Goal: Task Accomplishment & Management: Manage account settings

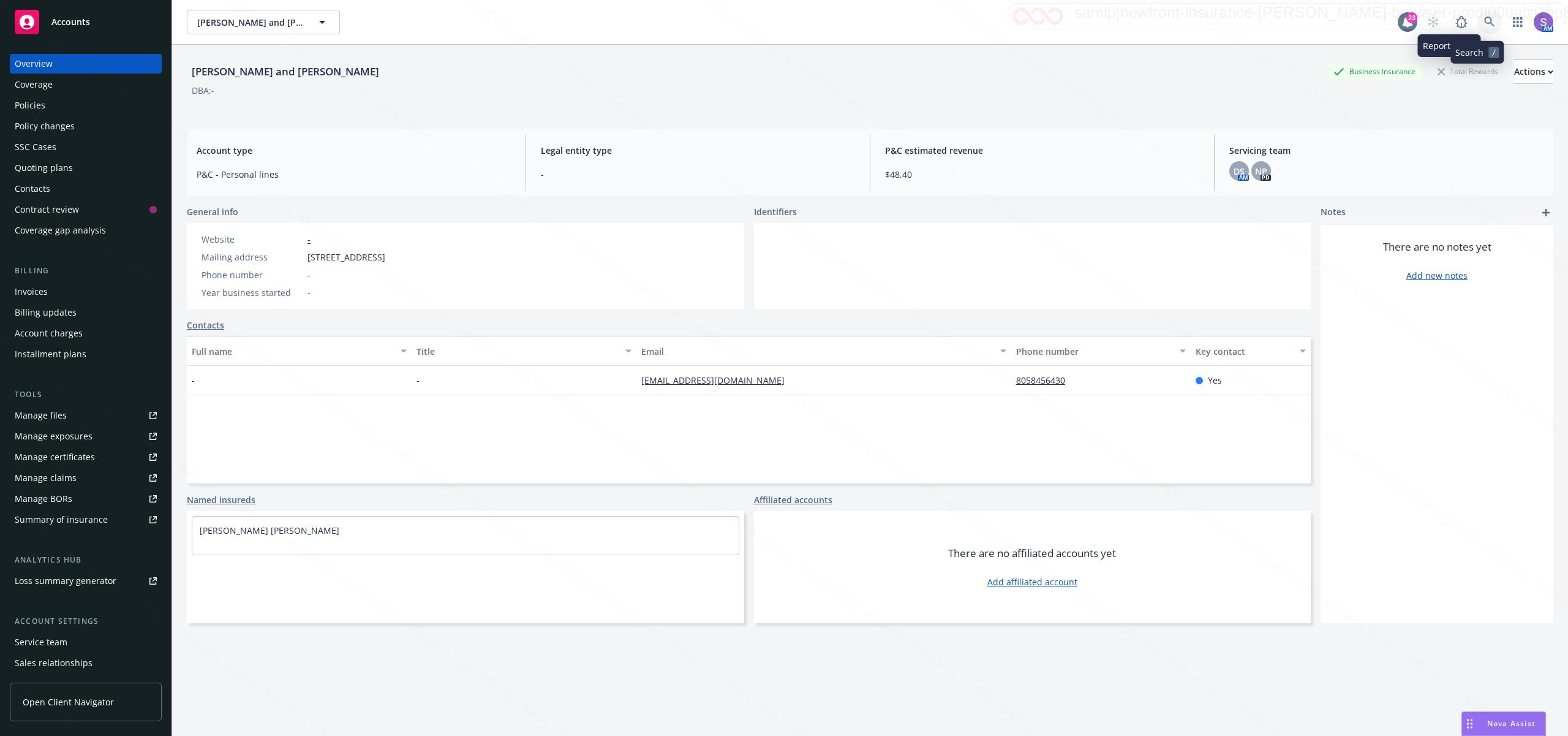
click at [1484, 21] on icon at bounding box center [1489, 22] width 11 height 11
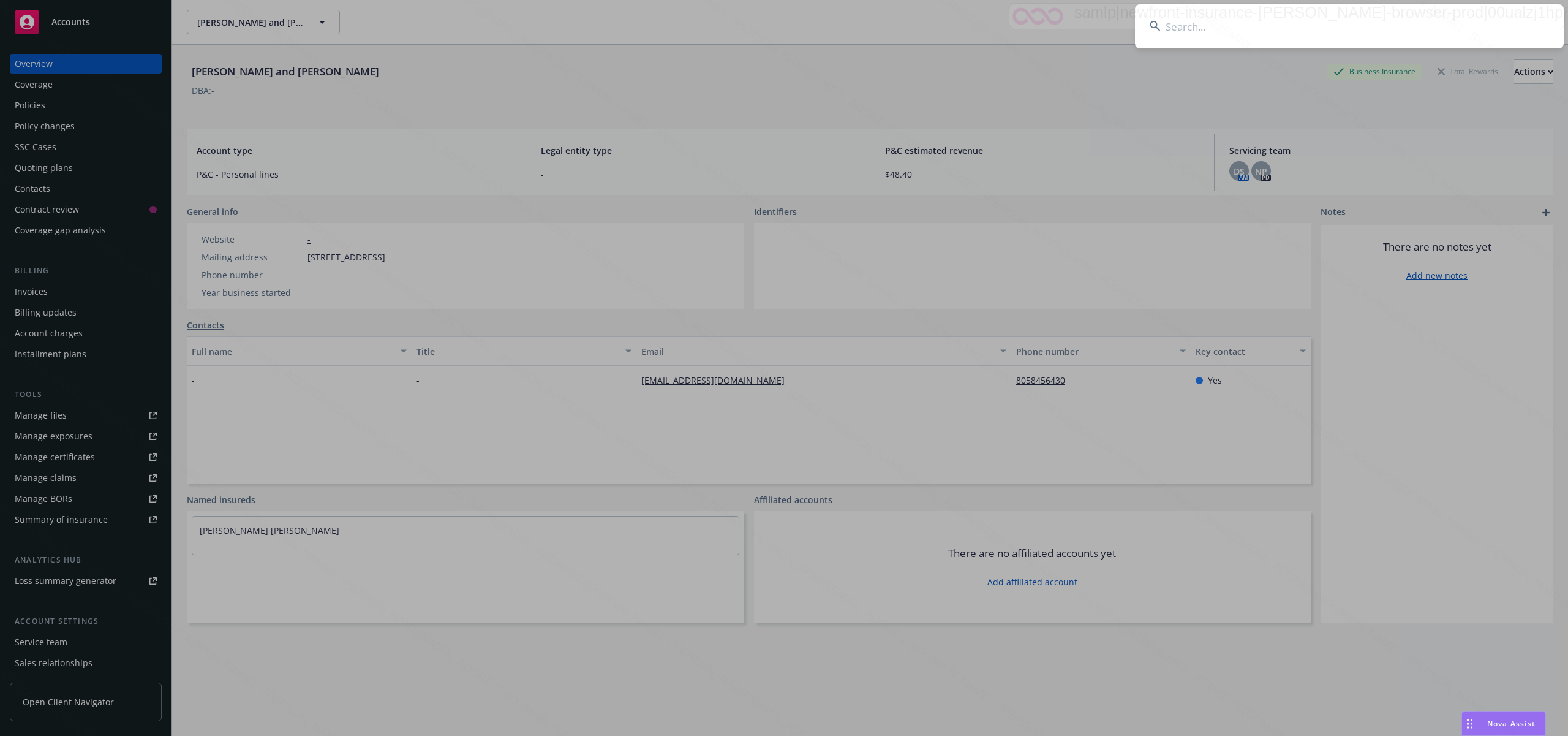
click at [1186, 25] on input at bounding box center [1348, 26] width 428 height 44
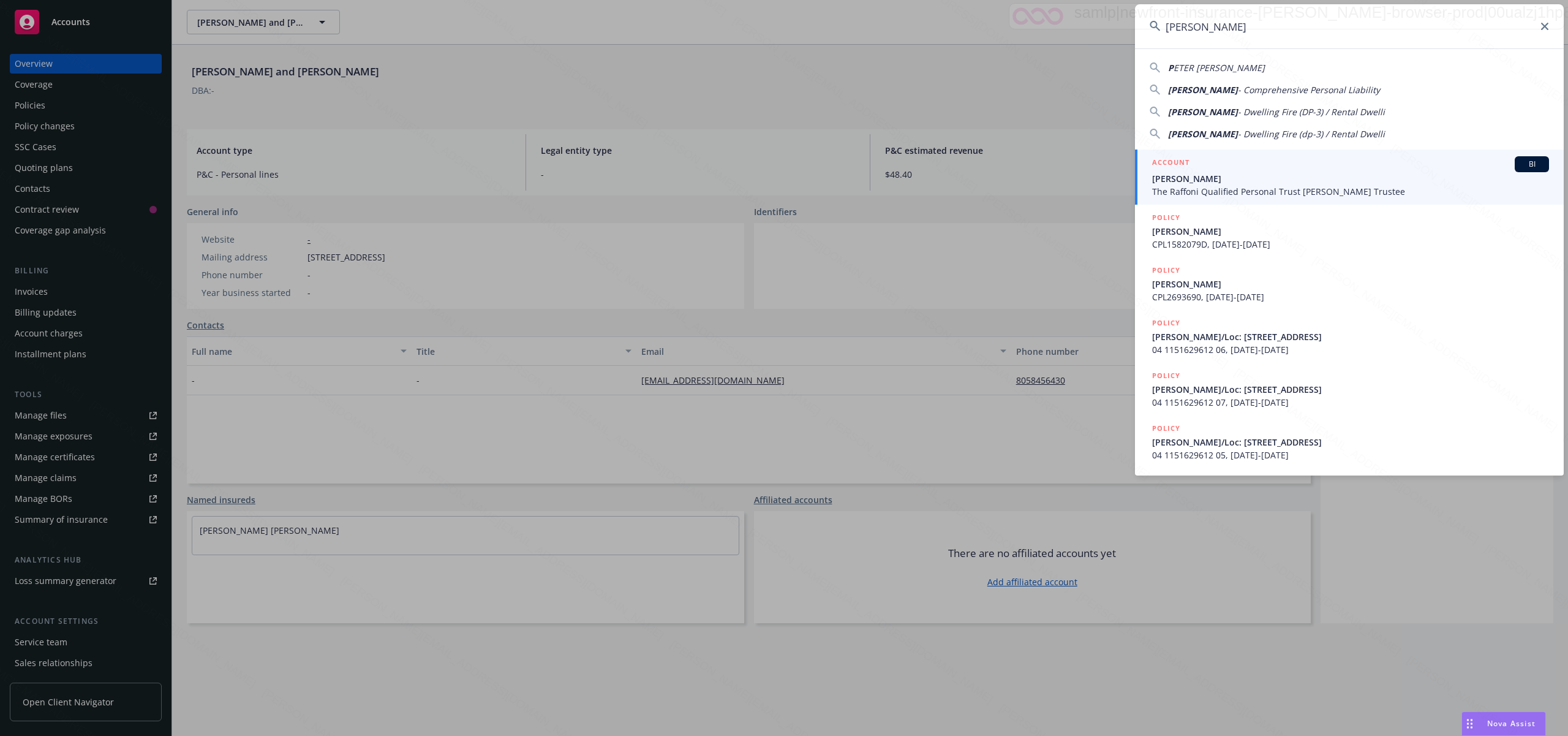
type input "[PERSON_NAME]"
click at [1188, 177] on span "Peter Guyer" at bounding box center [1350, 178] width 397 height 13
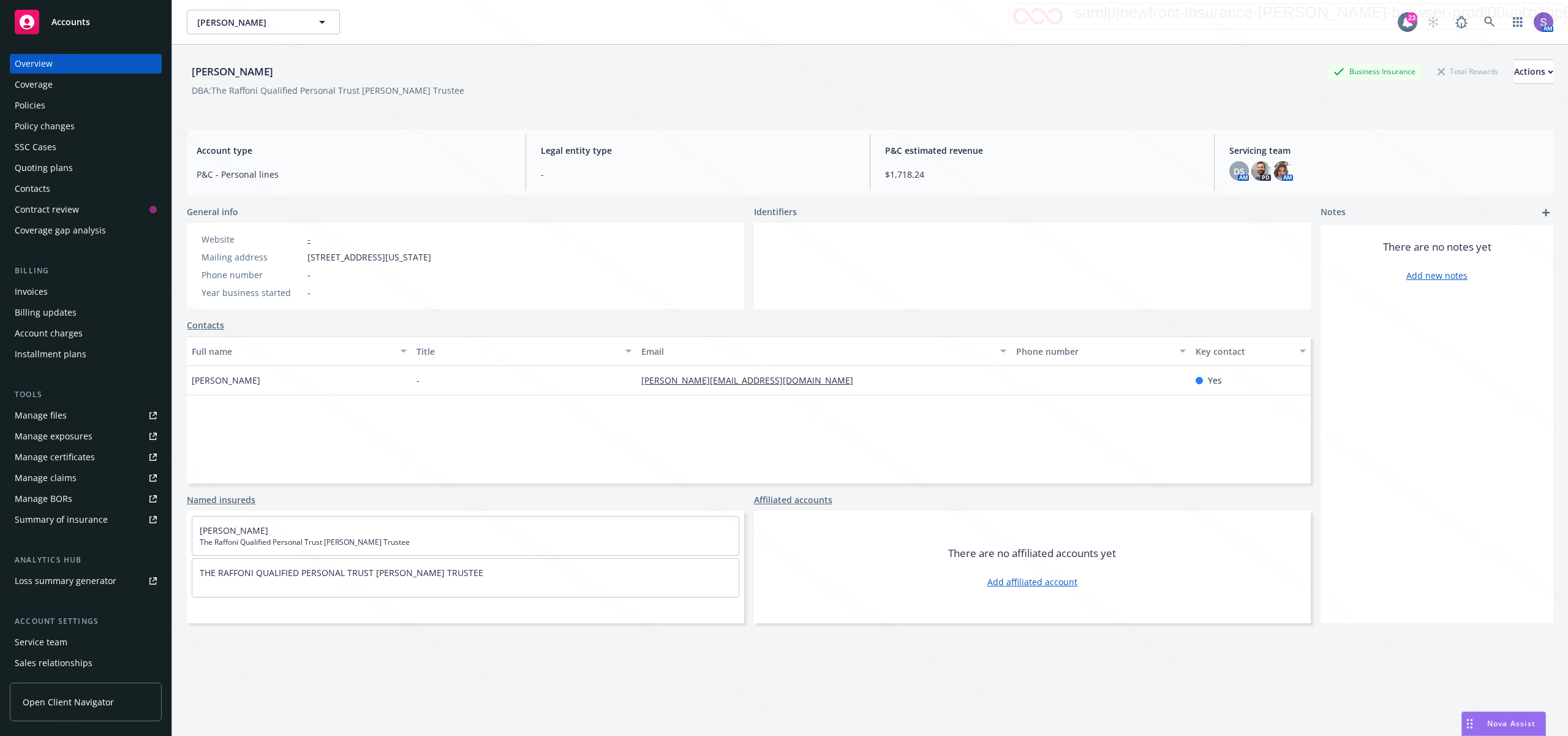
click at [47, 417] on div "Manage files" at bounding box center [40, 416] width 52 height 20
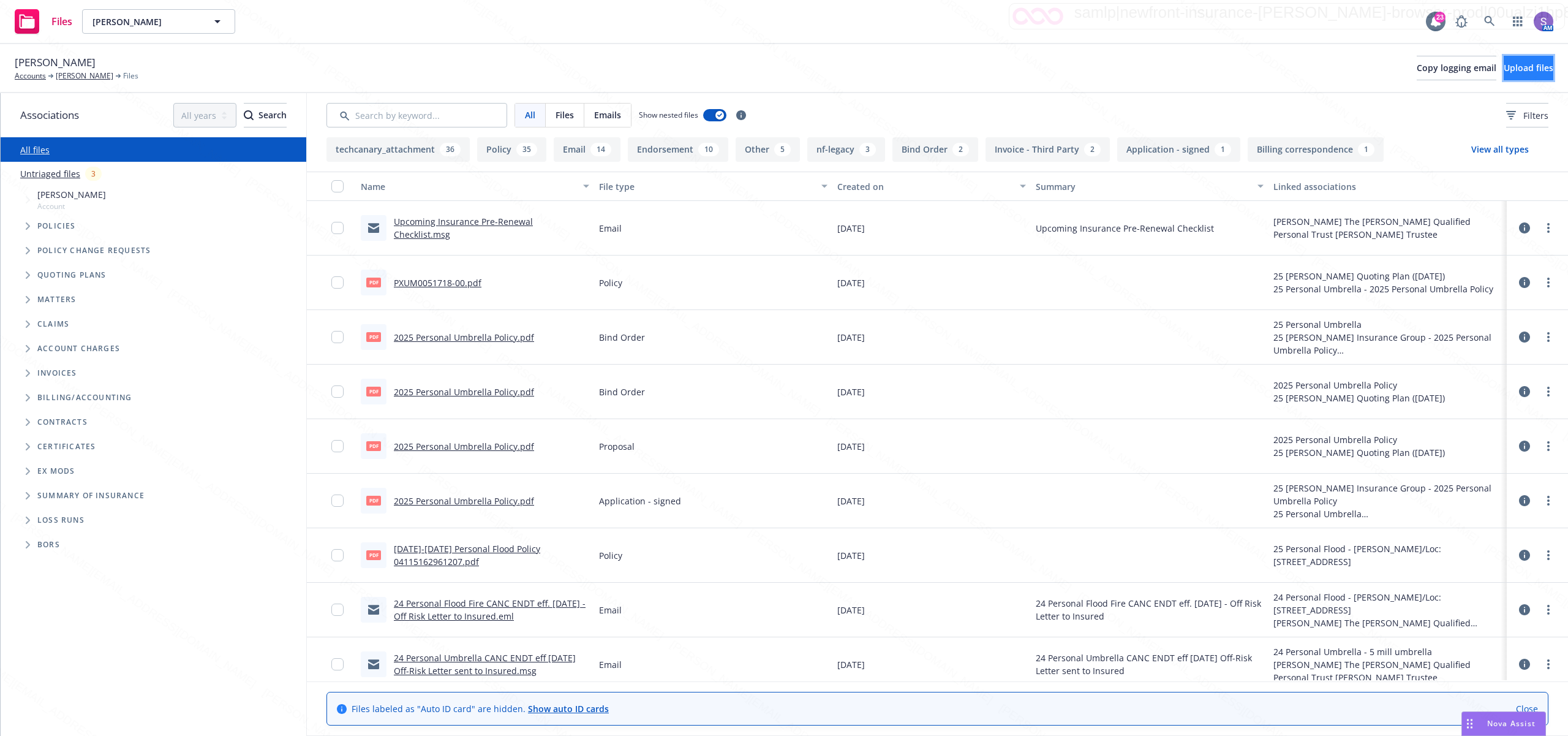
click at [1503, 69] on span "Upload files" at bounding box center [1528, 68] width 49 height 12
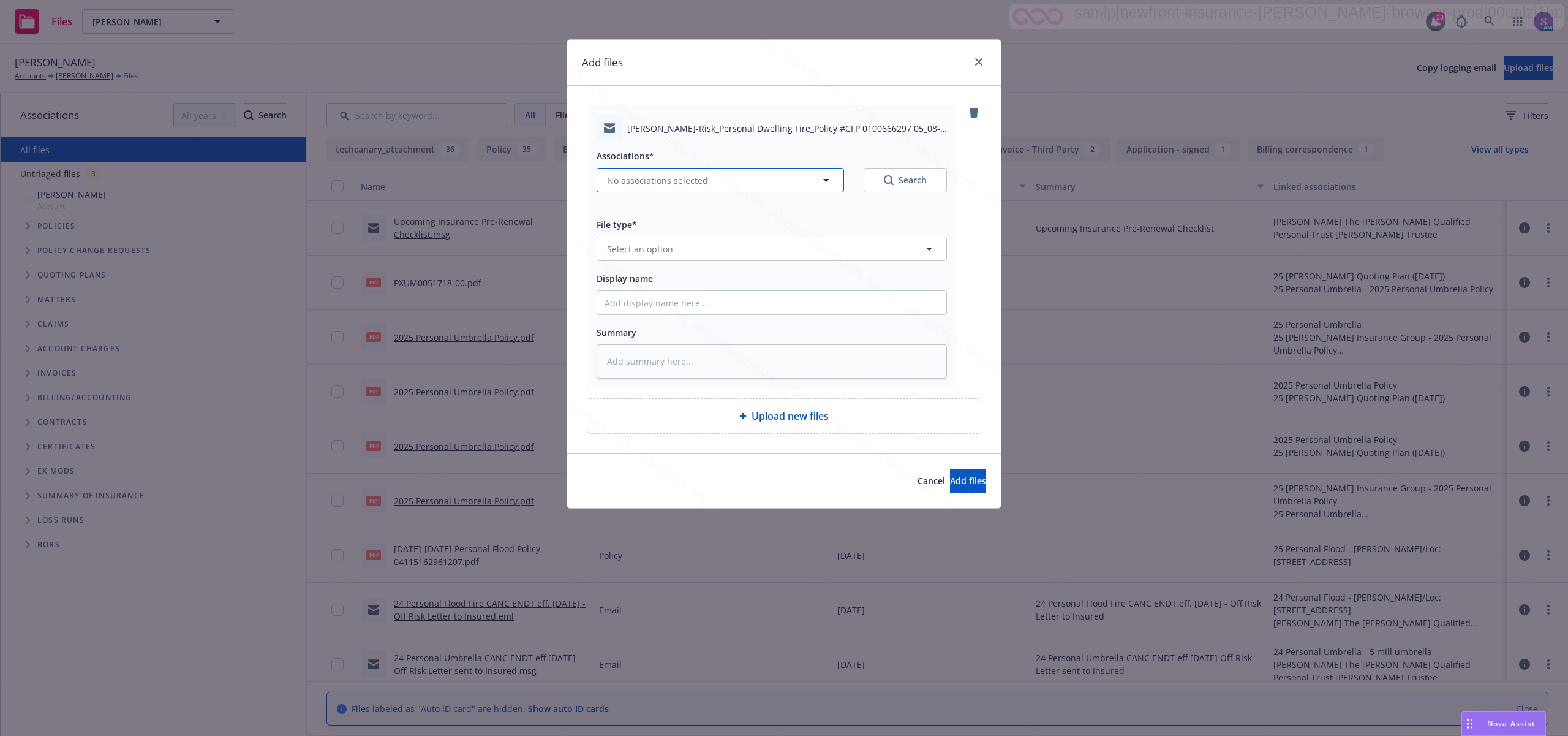
click at [639, 179] on span "No associations selected" at bounding box center [657, 180] width 101 height 13
type textarea "x"
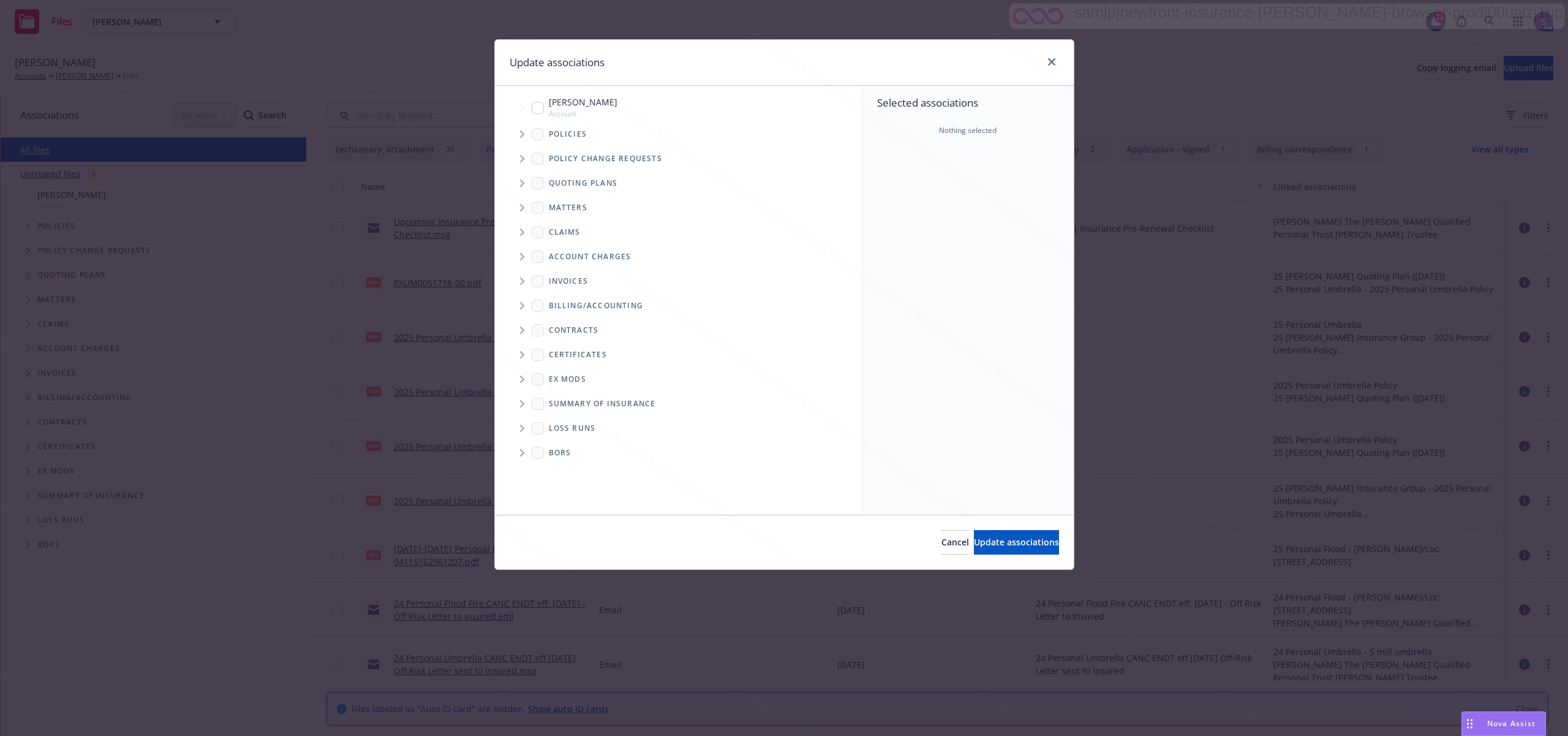
click at [540, 107] on input "Tree Example" at bounding box center [538, 107] width 12 height 12
checkbox input "true"
click at [981, 537] on span "Update associations" at bounding box center [1016, 542] width 85 height 12
type textarea "x"
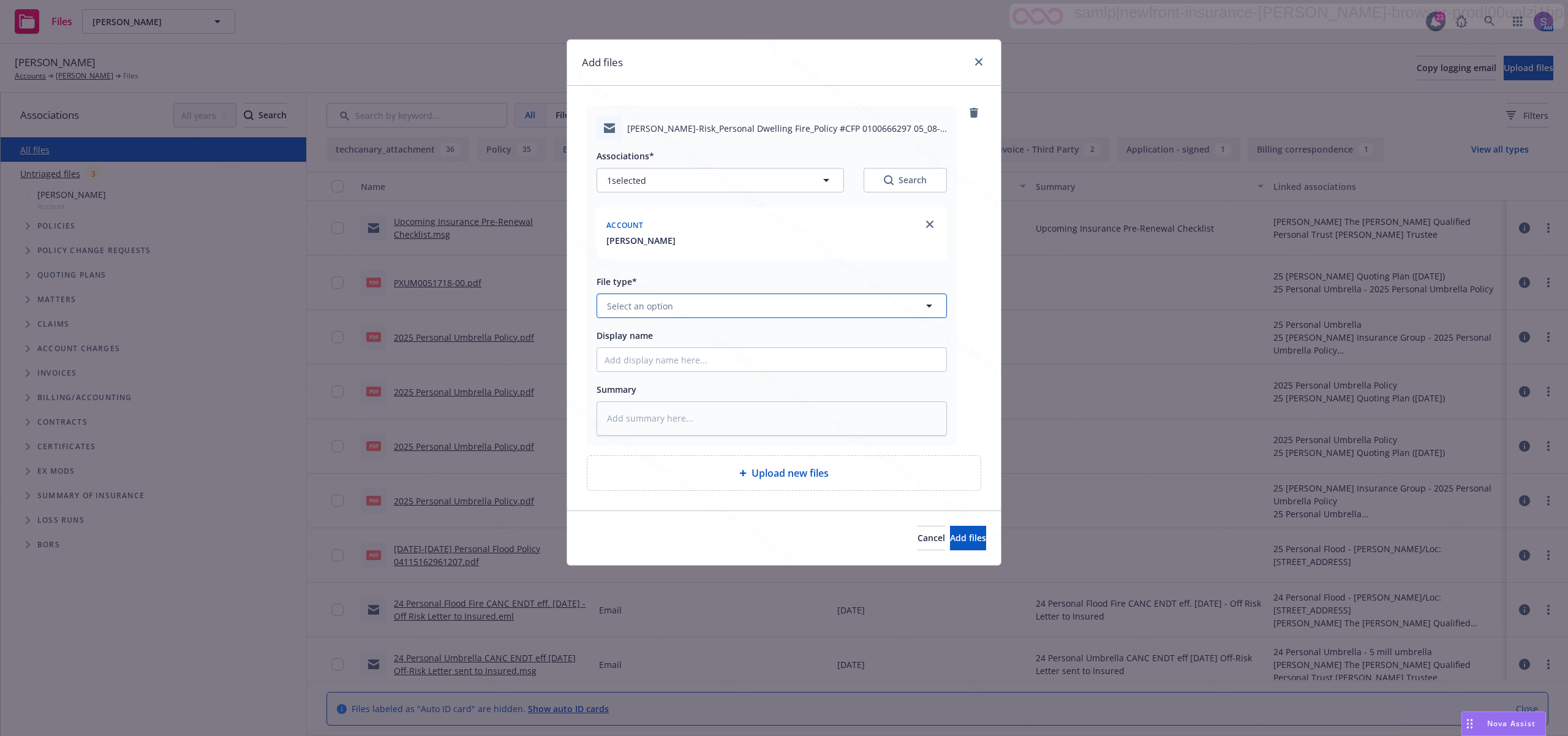
click at [621, 311] on span "Select an option" at bounding box center [639, 305] width 66 height 13
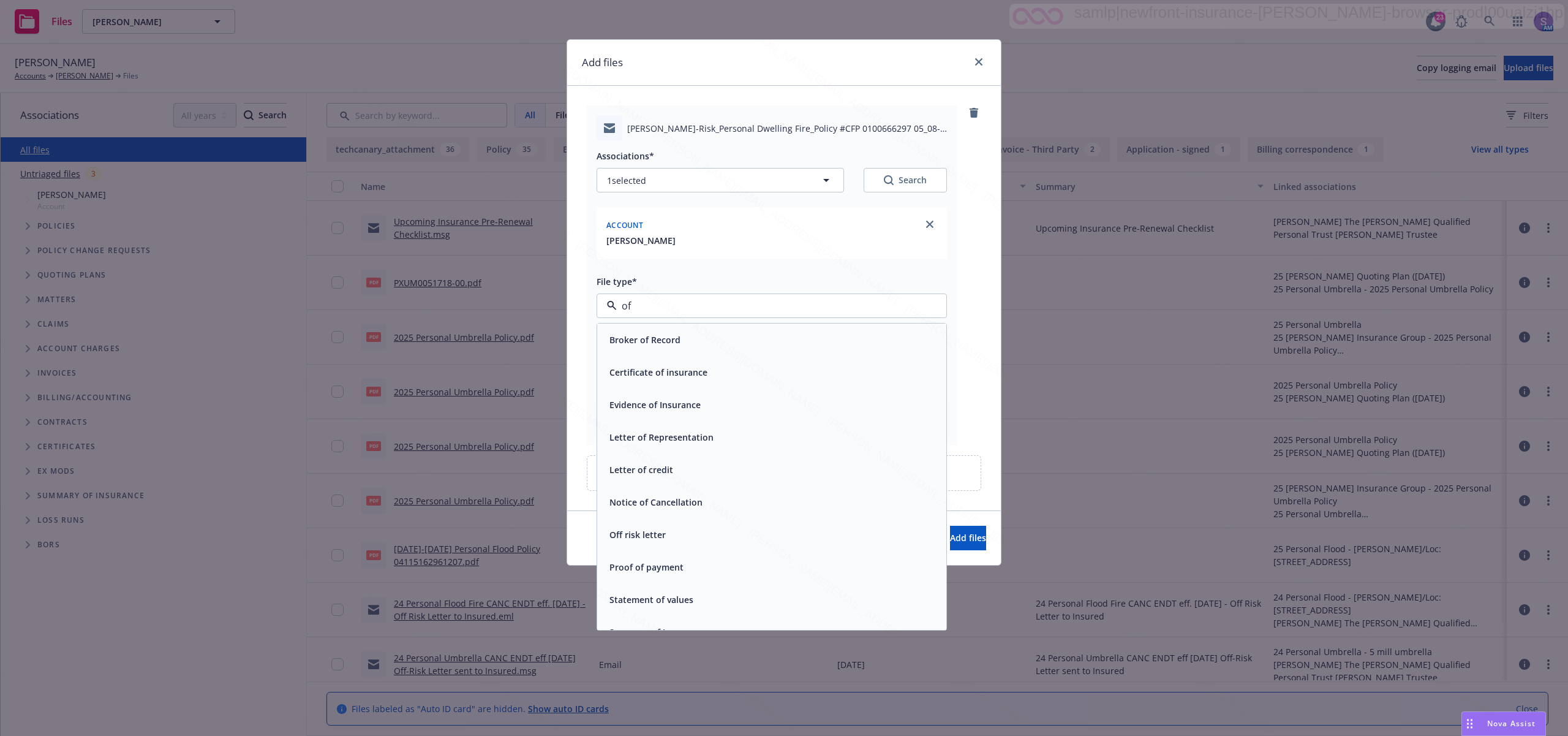
type input "off"
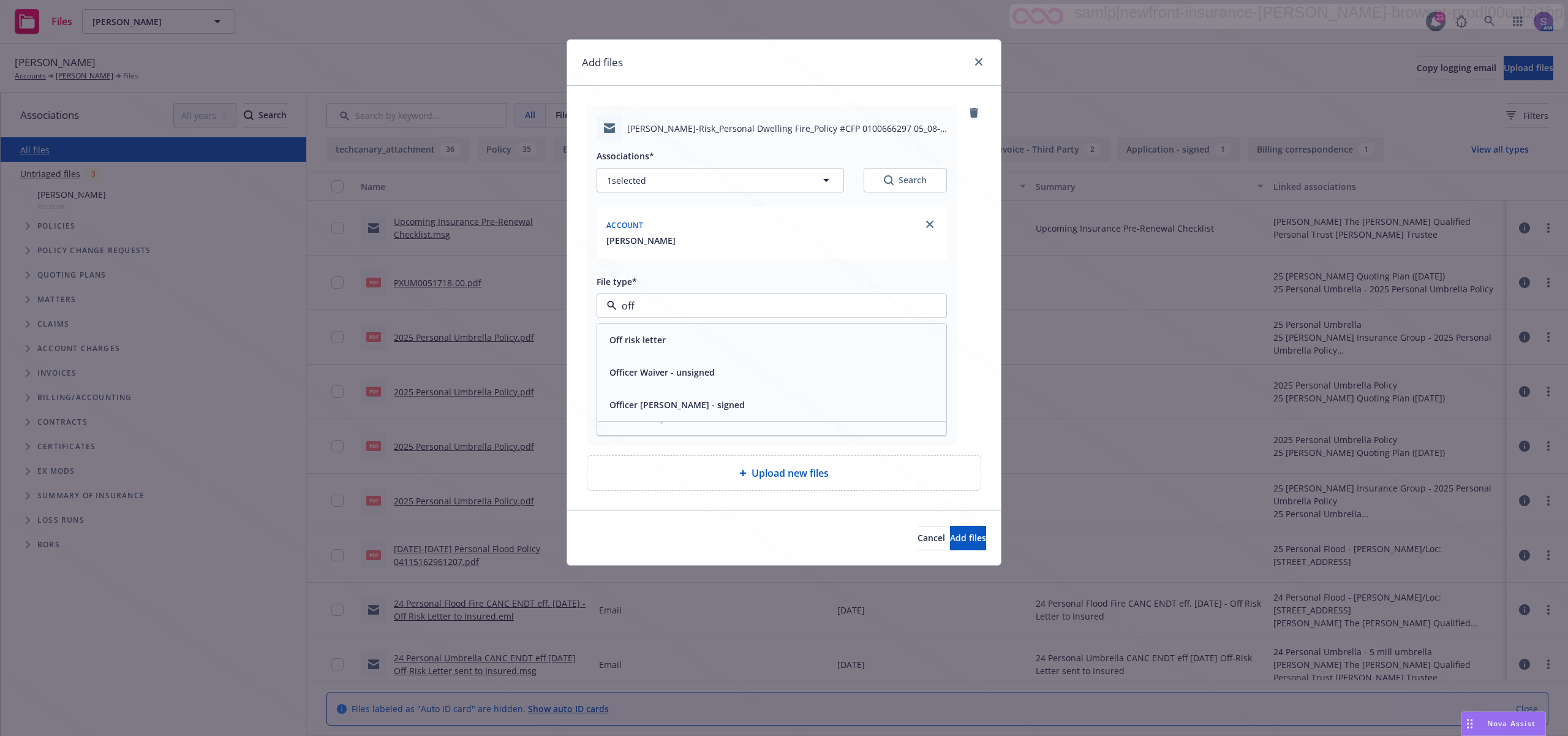
click at [625, 341] on span "Off risk letter" at bounding box center [637, 339] width 56 height 13
type textarea "x"
click at [633, 364] on input "Display name" at bounding box center [771, 360] width 349 height 24
click at [1280, 115] on div "Add files Peter Guyer_Off-Risk_Personal Dwelling Fire_Policy #CFP 0100666297 05…" at bounding box center [784, 368] width 1568 height 736
click at [645, 366] on input "Display name" at bounding box center [771, 360] width 349 height 24
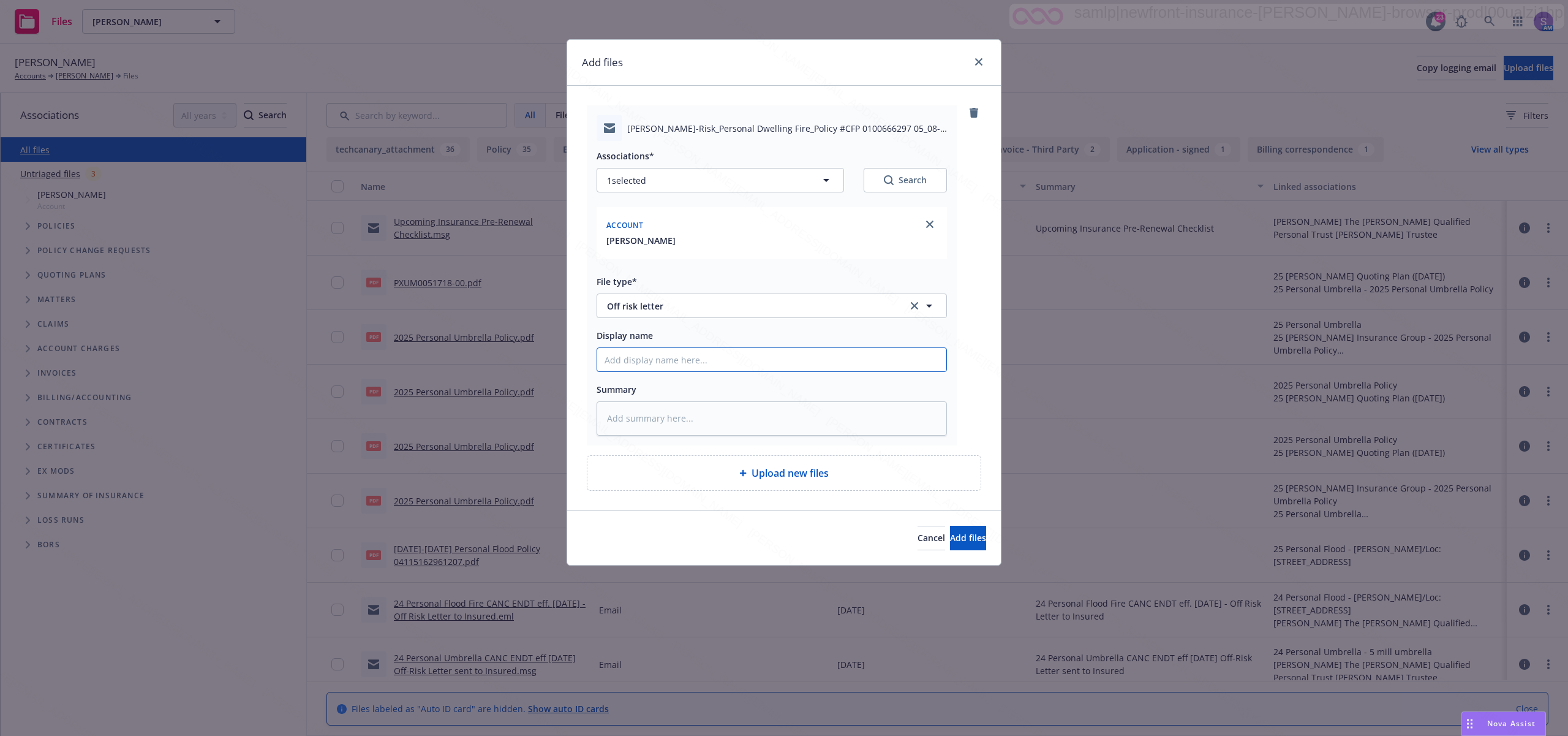
paste input "25-25 Personal Dwelling Fire CANC ENDT eff. 08.19.25 - Off Risk Letter to Insur…"
type input "25-25 Personal Dwelling Fire CANC ENDT eff. 08.19.25 - Off Risk Letter to Insur…"
type textarea "x"
type input "25-25 Personal Dwelling Fire CANC ENDT eff. 08.19.25 - Off Risk Letter to Insur…"
click at [949, 542] on span "Add files" at bounding box center [967, 538] width 36 height 12
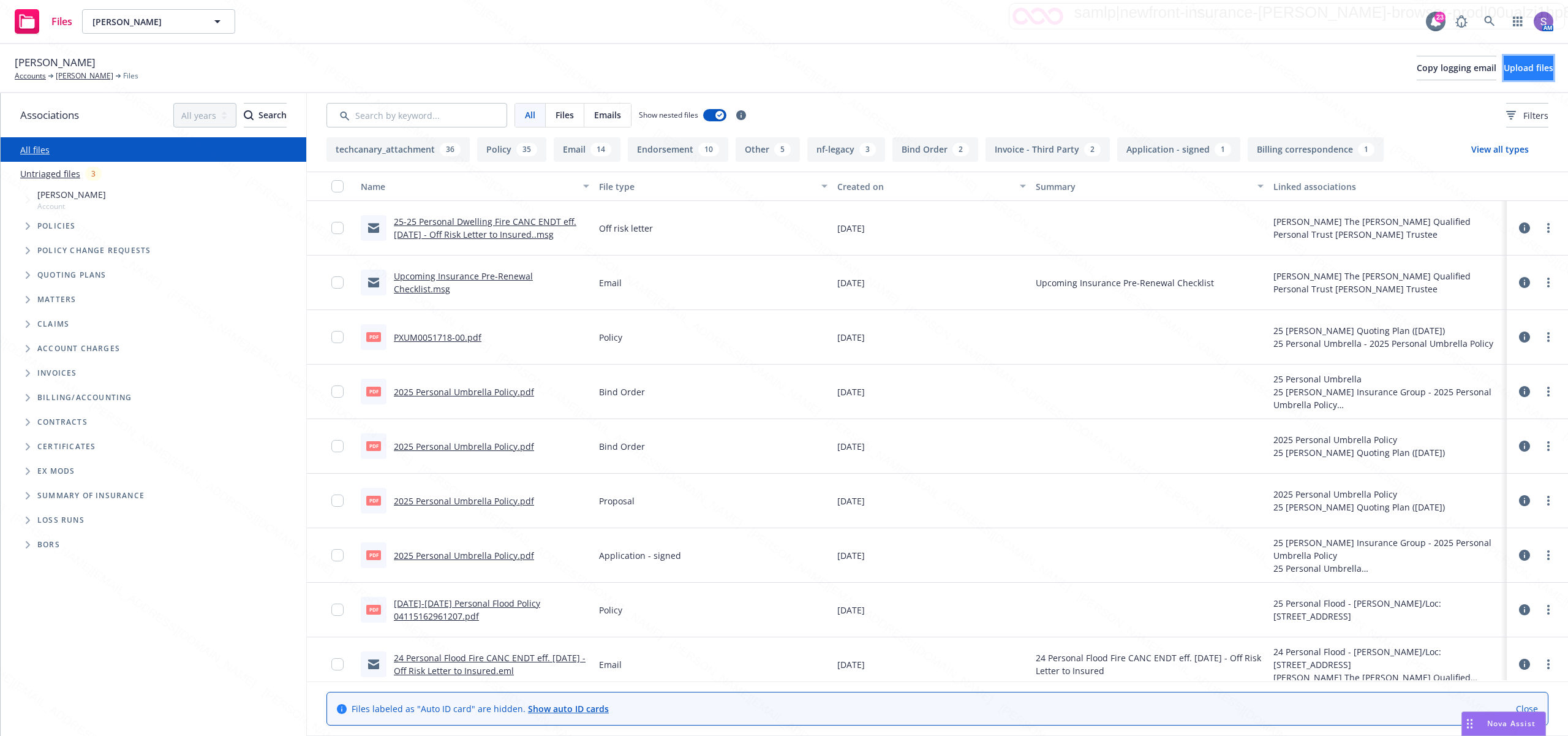
click at [1503, 67] on button "Upload files" at bounding box center [1528, 68] width 49 height 25
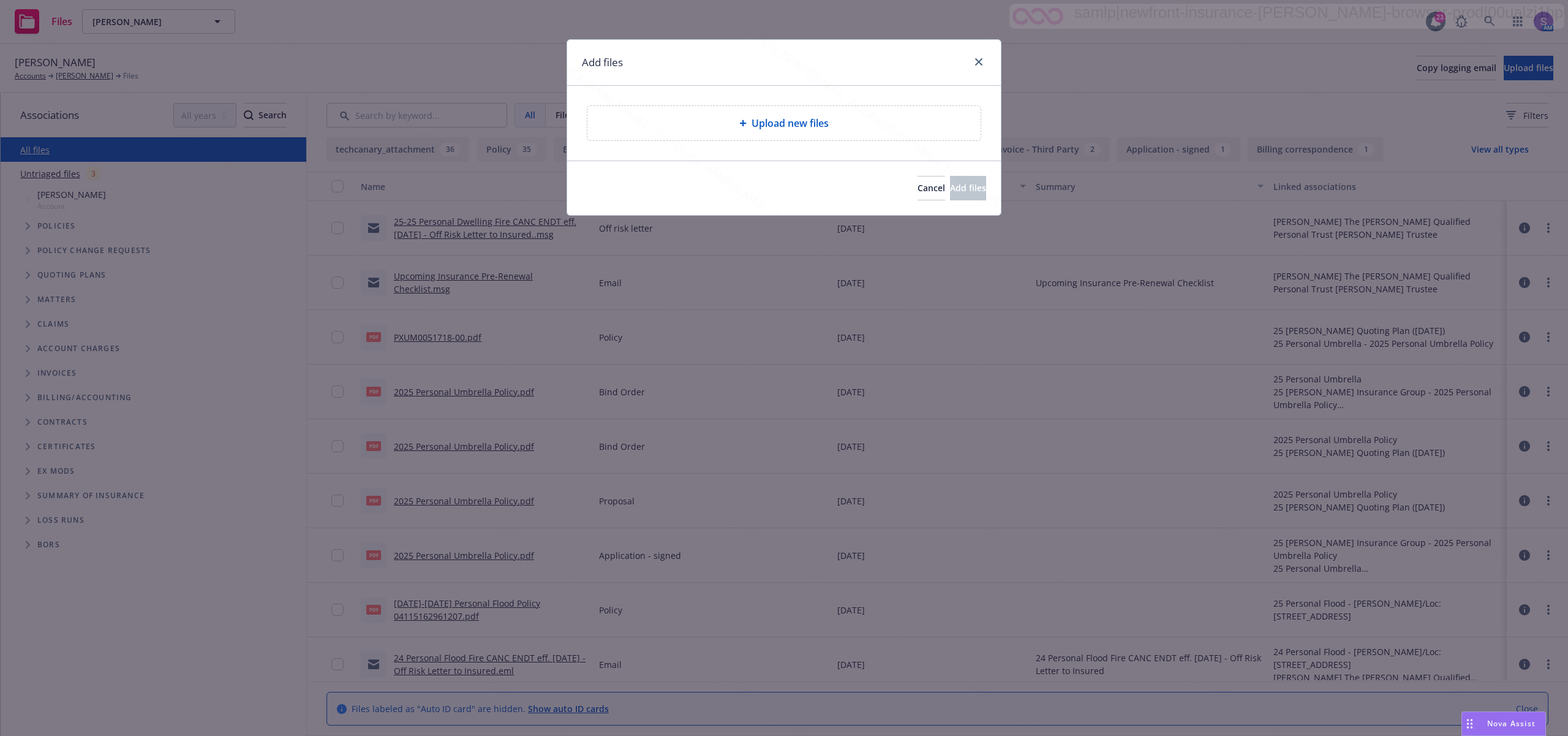
type textarea "x"
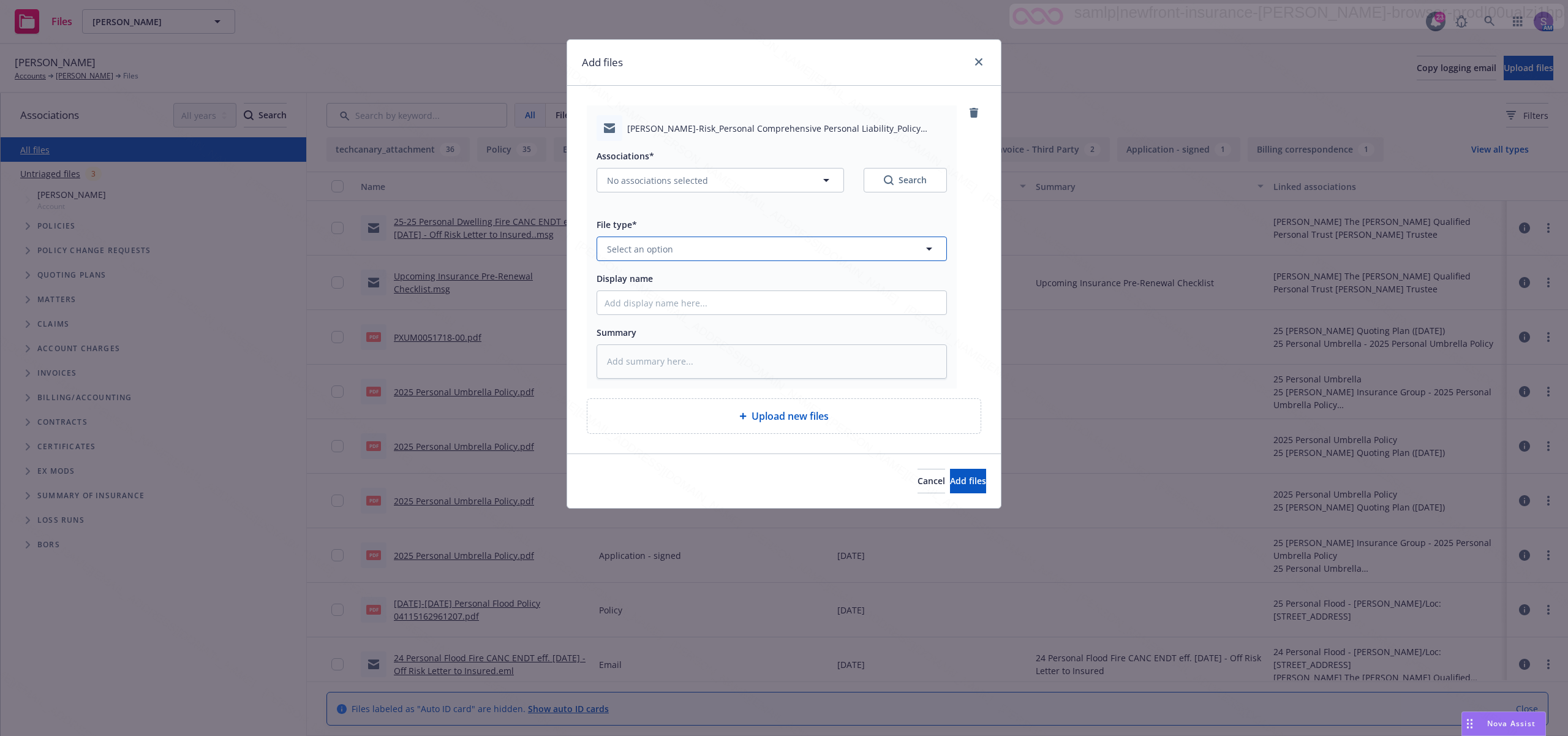
click at [652, 248] on span "Select an option" at bounding box center [639, 248] width 66 height 13
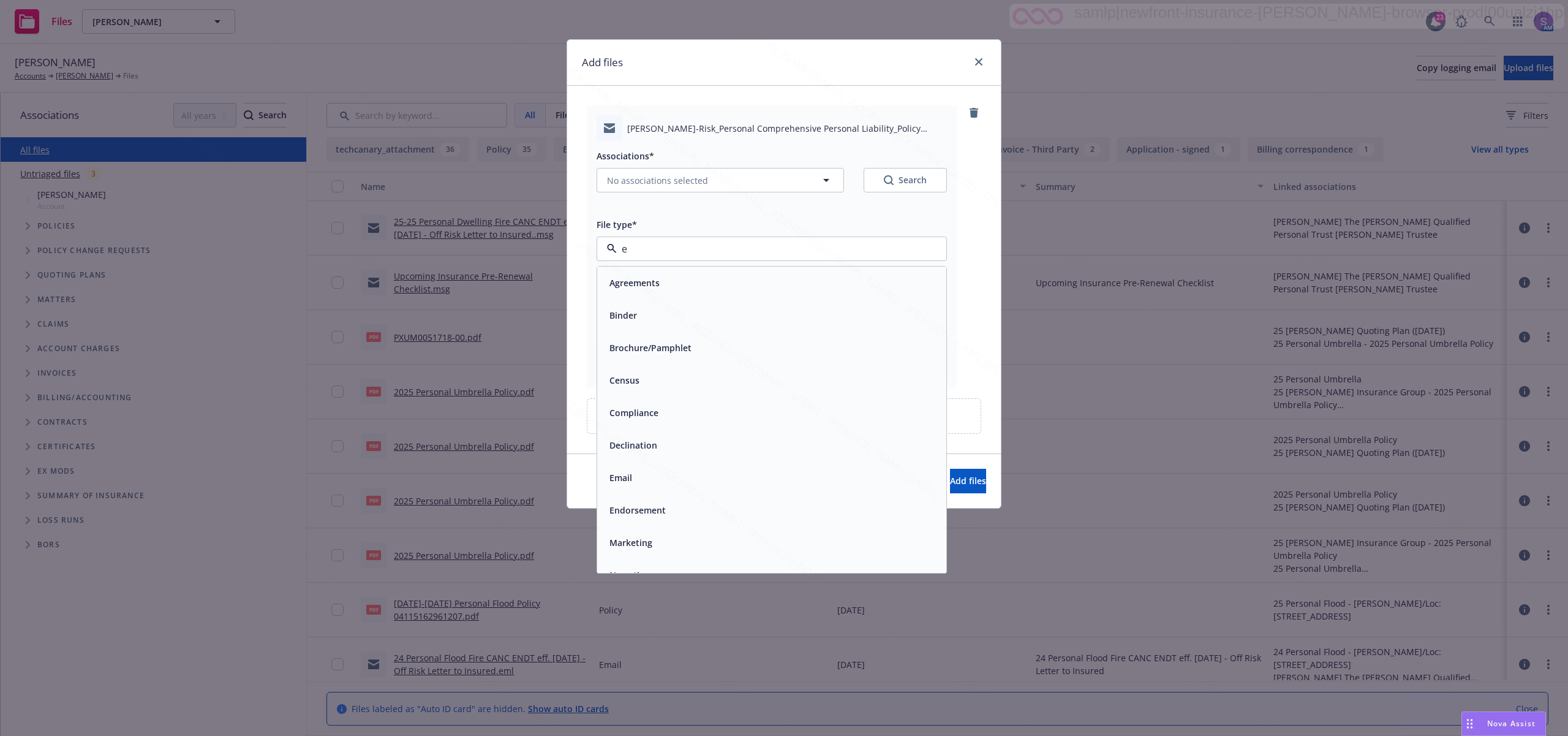
type input "em"
click at [619, 315] on span "Email" at bounding box center [621, 314] width 23 height 13
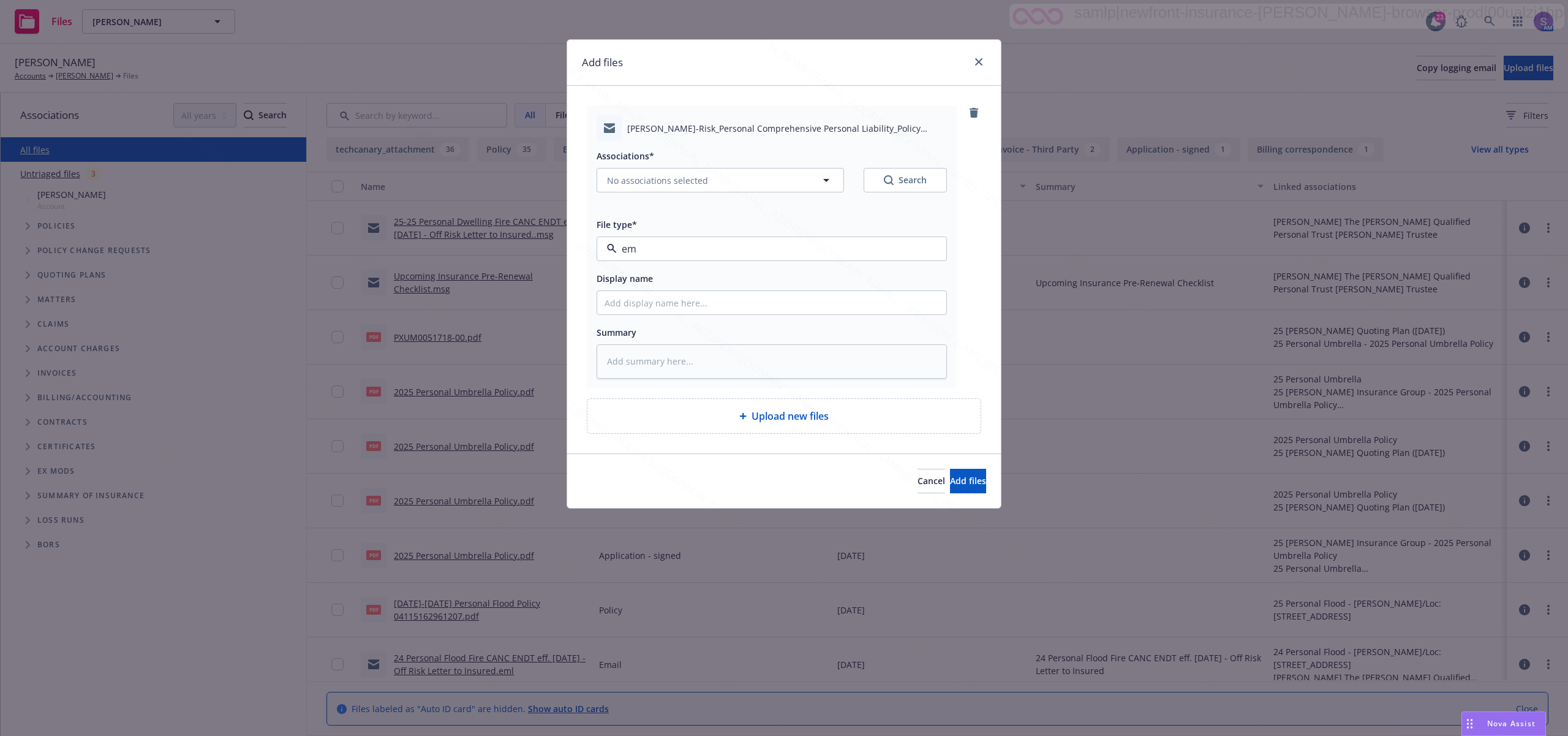
type textarea "x"
click at [642, 245] on span "Email" at bounding box center [749, 248] width 284 height 13
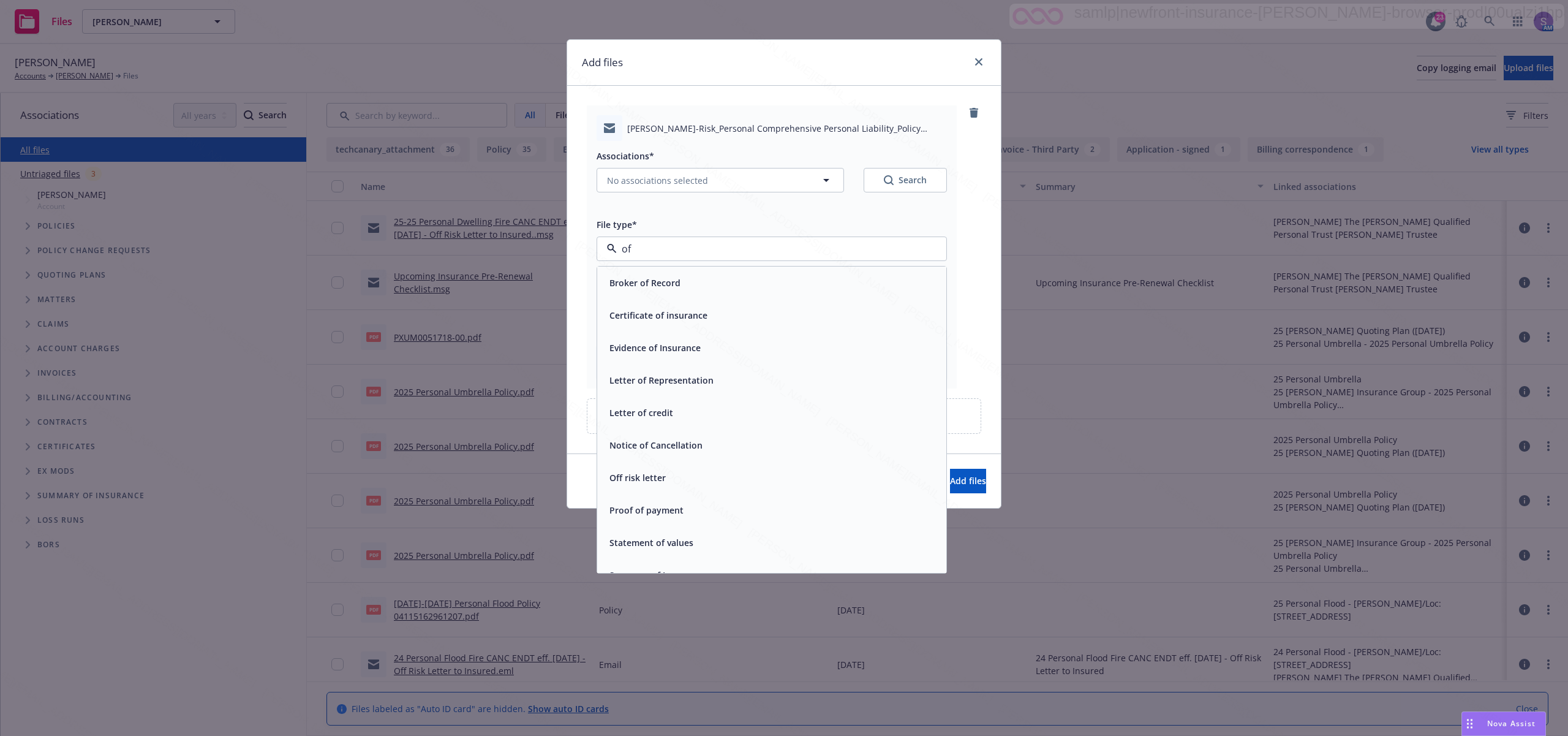
type input "off"
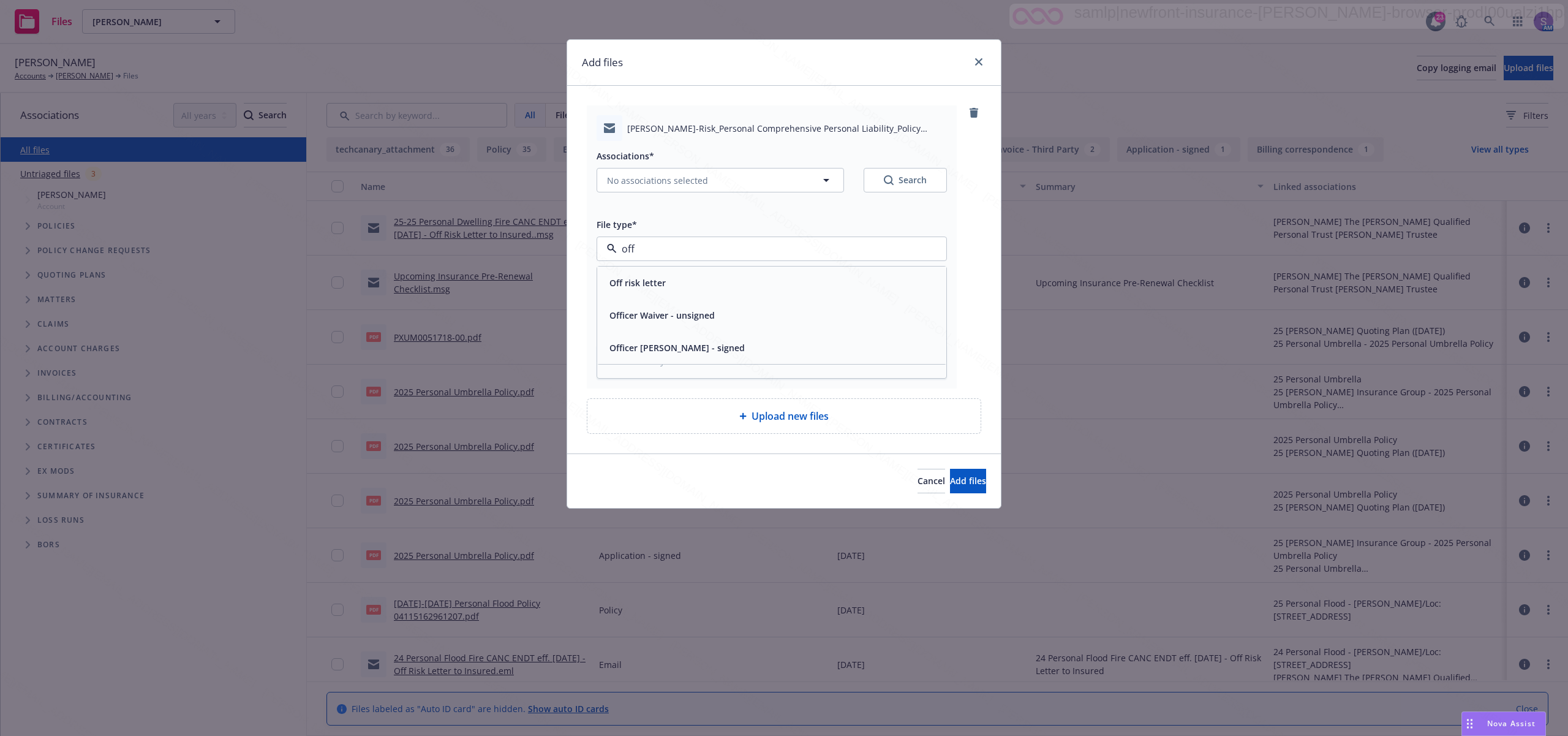
click at [635, 283] on span "Off risk letter" at bounding box center [637, 282] width 56 height 13
type textarea "x"
click at [667, 302] on input "Display name" at bounding box center [771, 302] width 349 height 24
click at [1304, 100] on div "Add files Peter Guyer_Off-Risk_Personal Comprehensive Personal Liability_Policy…" at bounding box center [784, 368] width 1568 height 736
click at [637, 303] on input "Display name" at bounding box center [771, 302] width 349 height 24
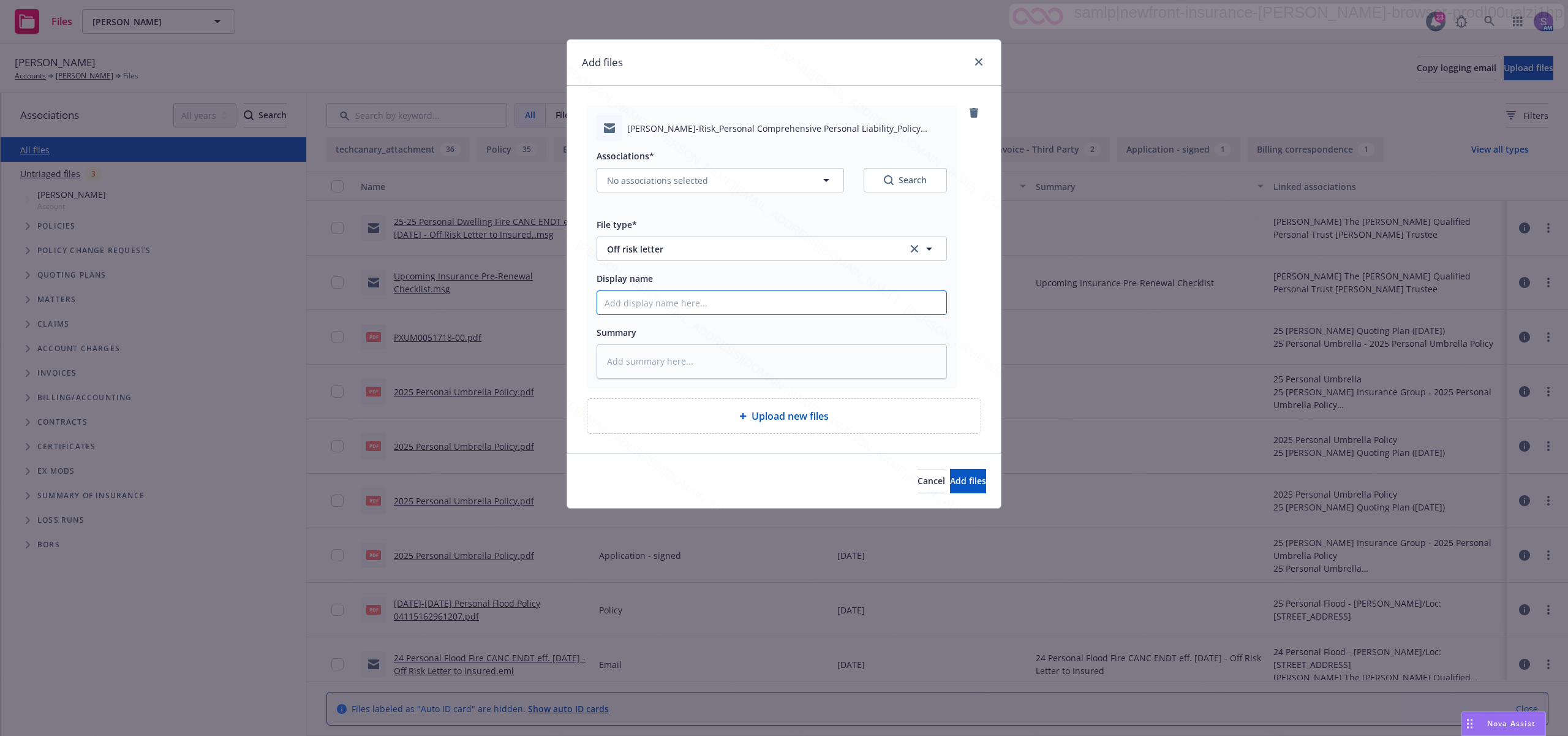
paste input "25-25 Personal Dwelling Fire CANC ENDT eff. 08.19.25 - Off Risk Letter to Insur…"
type input "25-25 Personal Dwelling Fire CANC ENDT eff. 08.19.25 - Off Risk Letter to Insur…"
drag, startPoint x: 669, startPoint y: 303, endPoint x: 716, endPoint y: 303, distance: 47.0
click at [716, 303] on input "25-25 Personal Dwelling Fire CANC ENDT eff. 08.19.25 - Off Risk Letter to Insur…" at bounding box center [771, 302] width 349 height 24
type textarea "x"
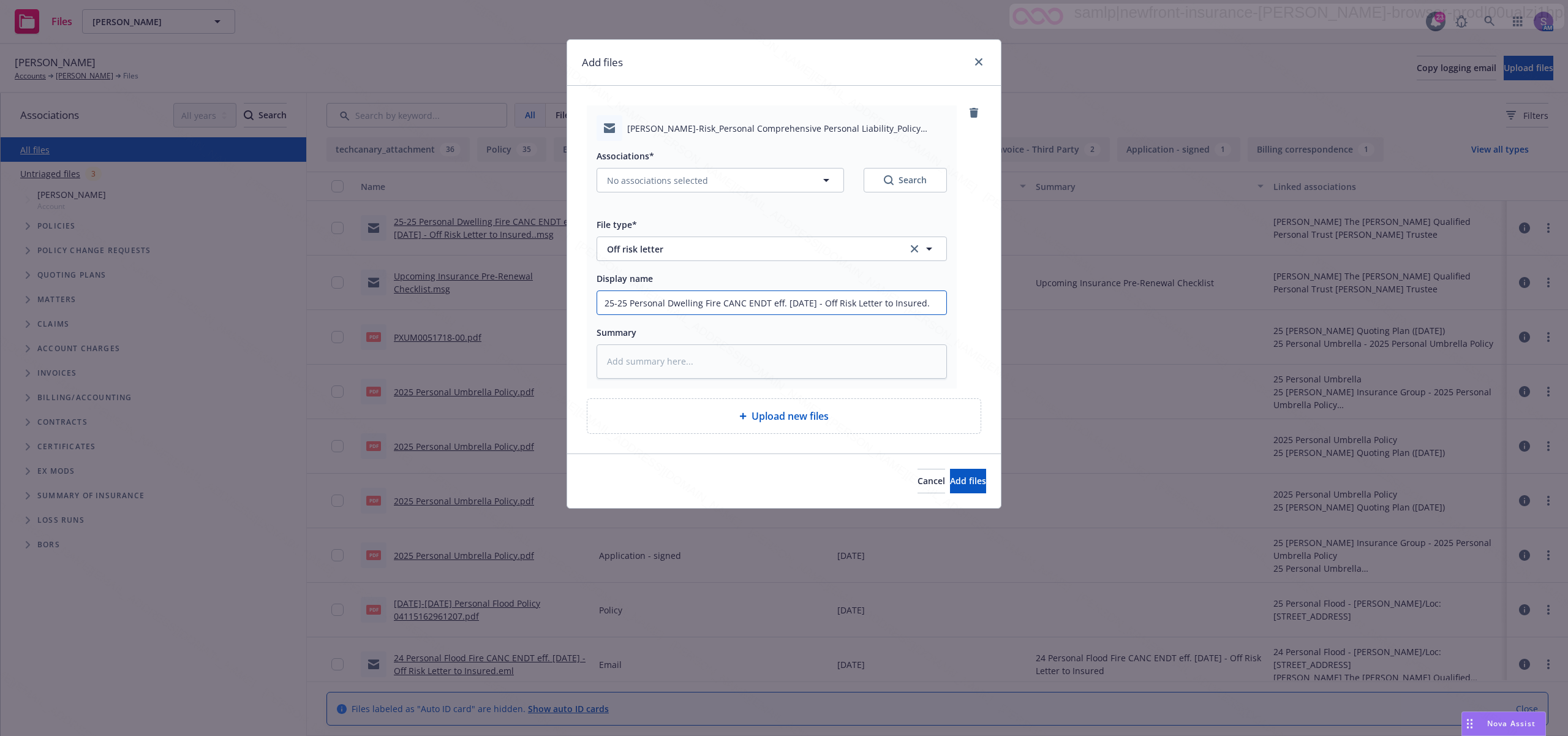
type input "25-25 Personal C CANC ENDT eff. 08.19.25 - Off Risk Letter to Insured."
type textarea "x"
type input "25-25 Personal CPL CANC ENDT eff. 08.19.25 - Off Risk Letter to Insured."
type textarea "x"
type input "25-25 Personal CPL CANC ENDT eff. 08.19.25 - Off Risk Letter to Insured."
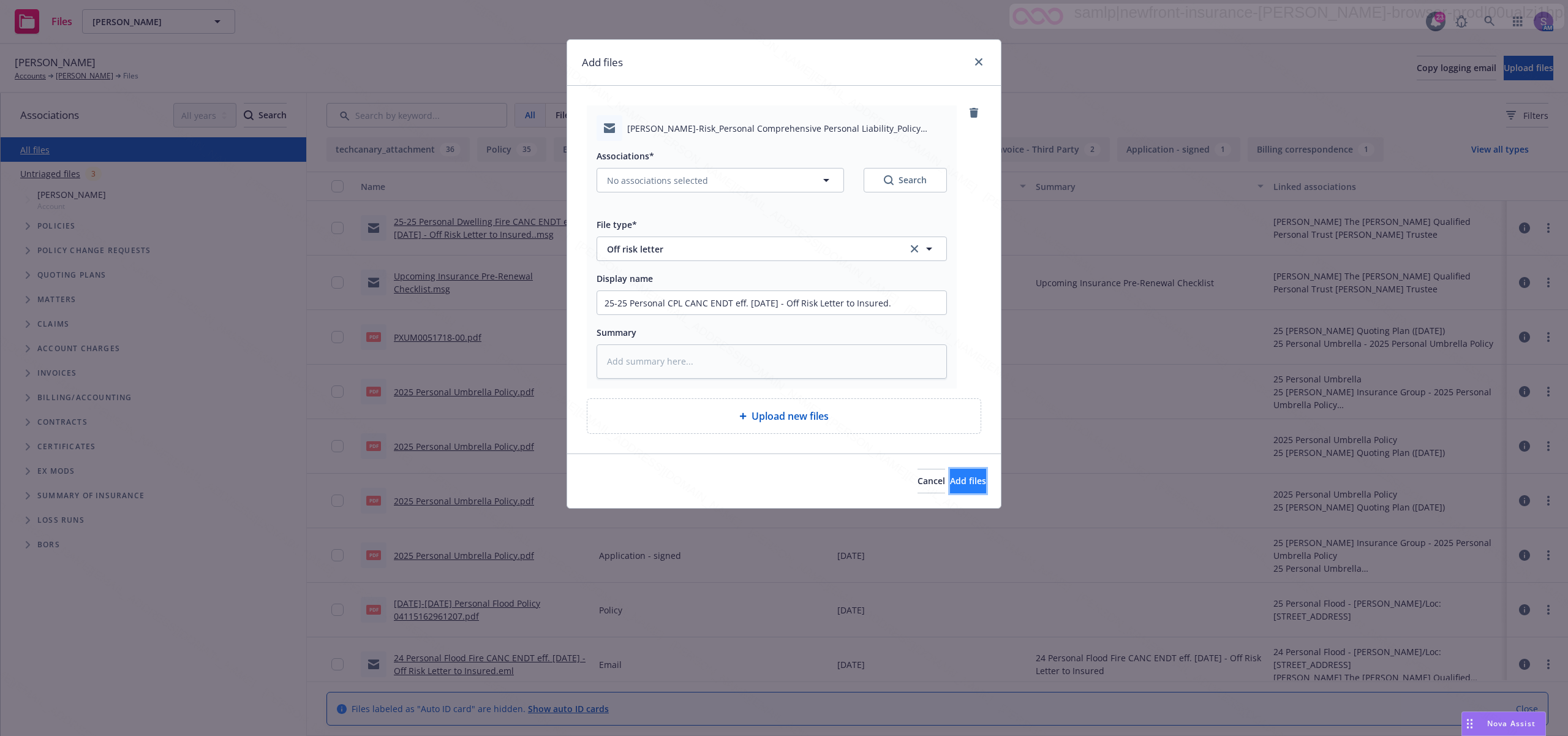
click at [954, 489] on button "Add files" at bounding box center [967, 481] width 36 height 25
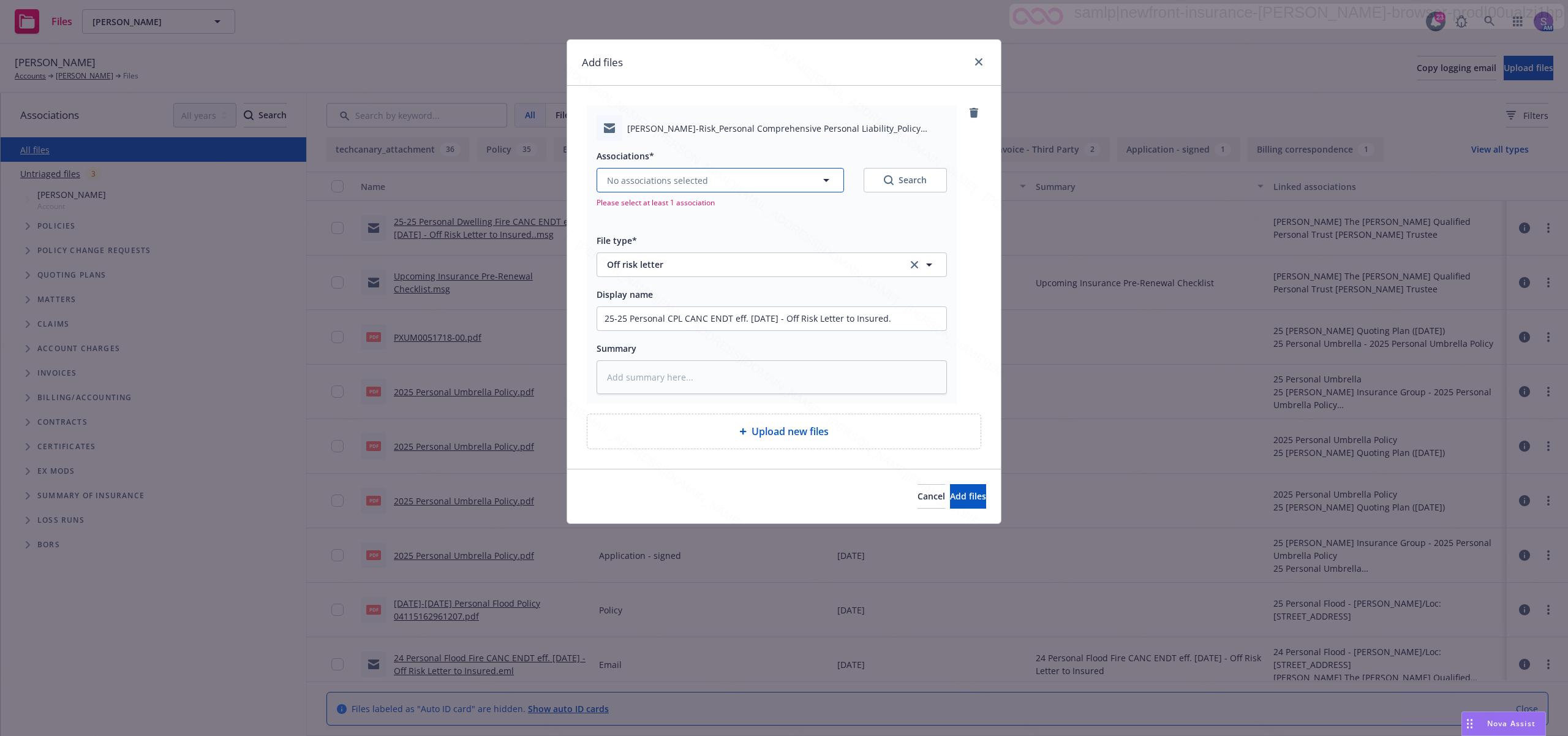
click at [647, 179] on span "No associations selected" at bounding box center [657, 180] width 101 height 13
type textarea "x"
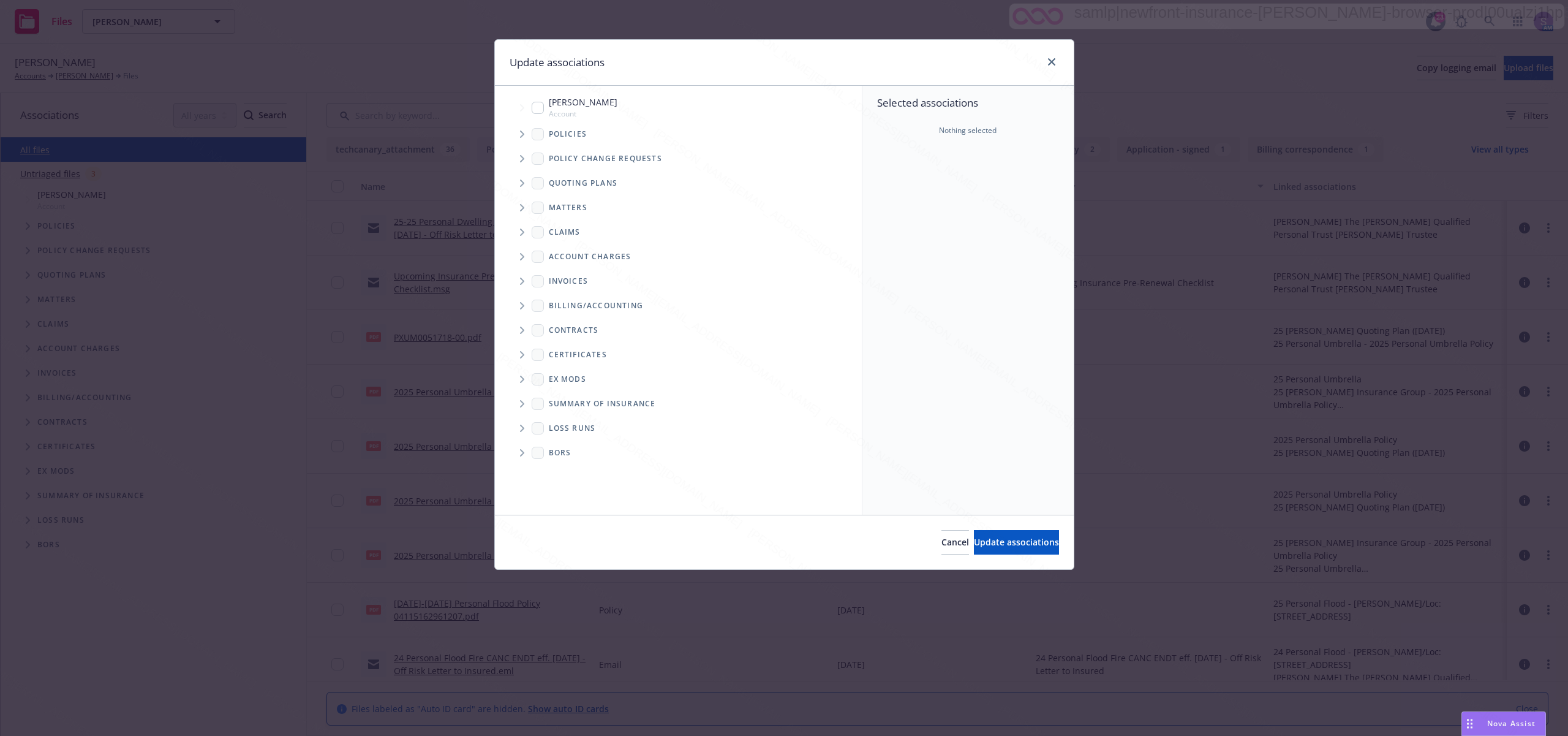
click at [534, 109] on input "Tree Example" at bounding box center [538, 107] width 12 height 12
checkbox input "true"
click at [998, 545] on span "Update associations" at bounding box center [1016, 542] width 85 height 12
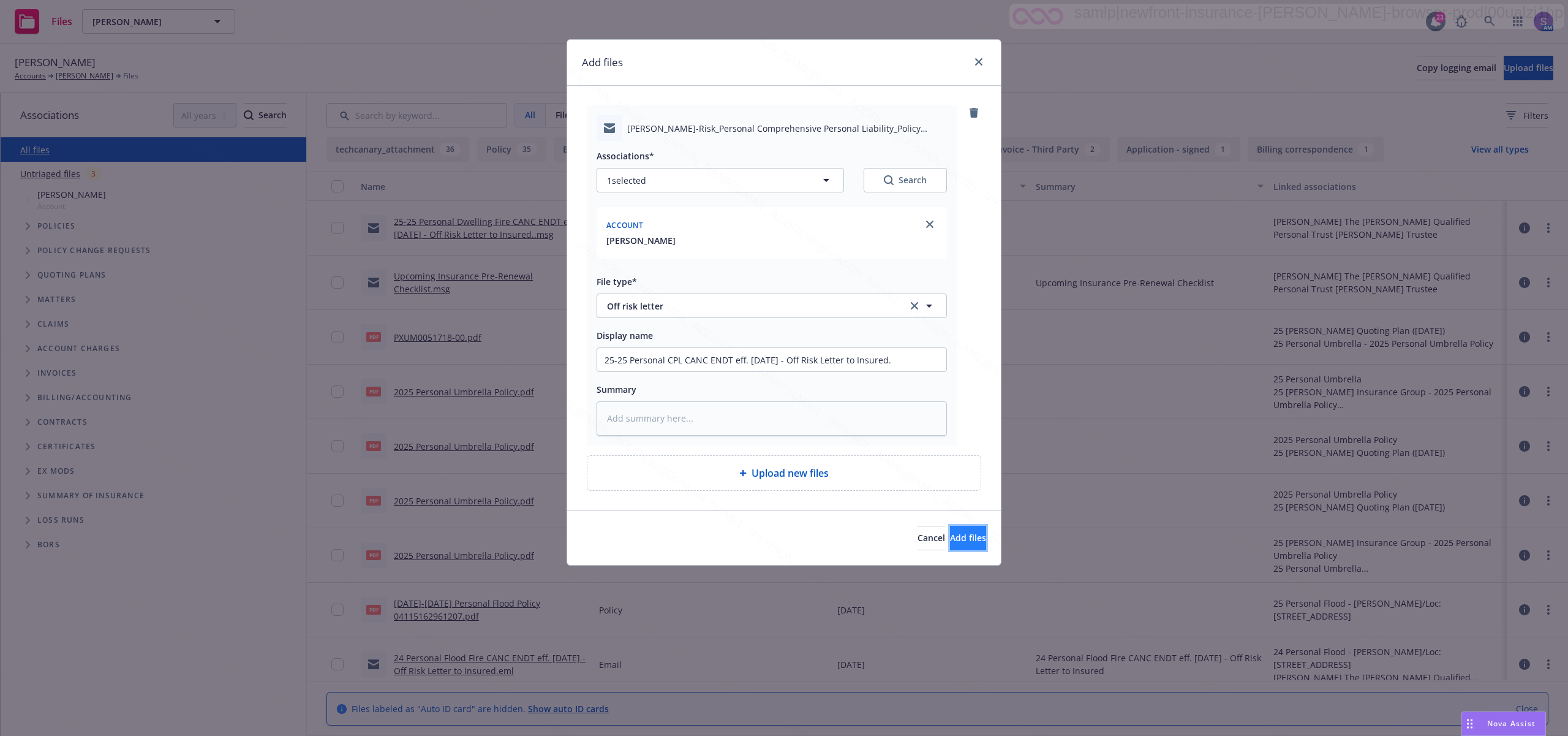
click at [950, 545] on button "Add files" at bounding box center [967, 537] width 36 height 25
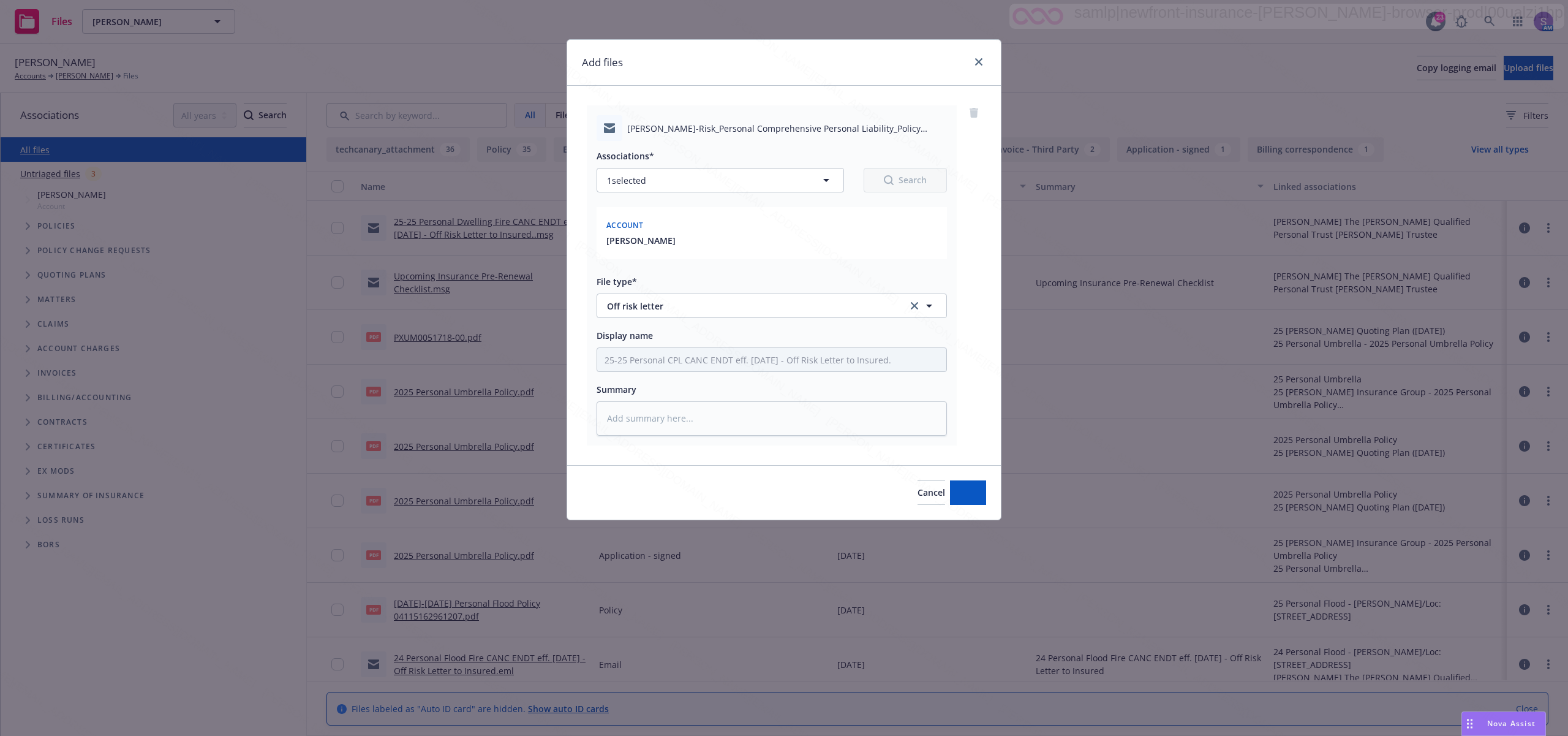
type textarea "x"
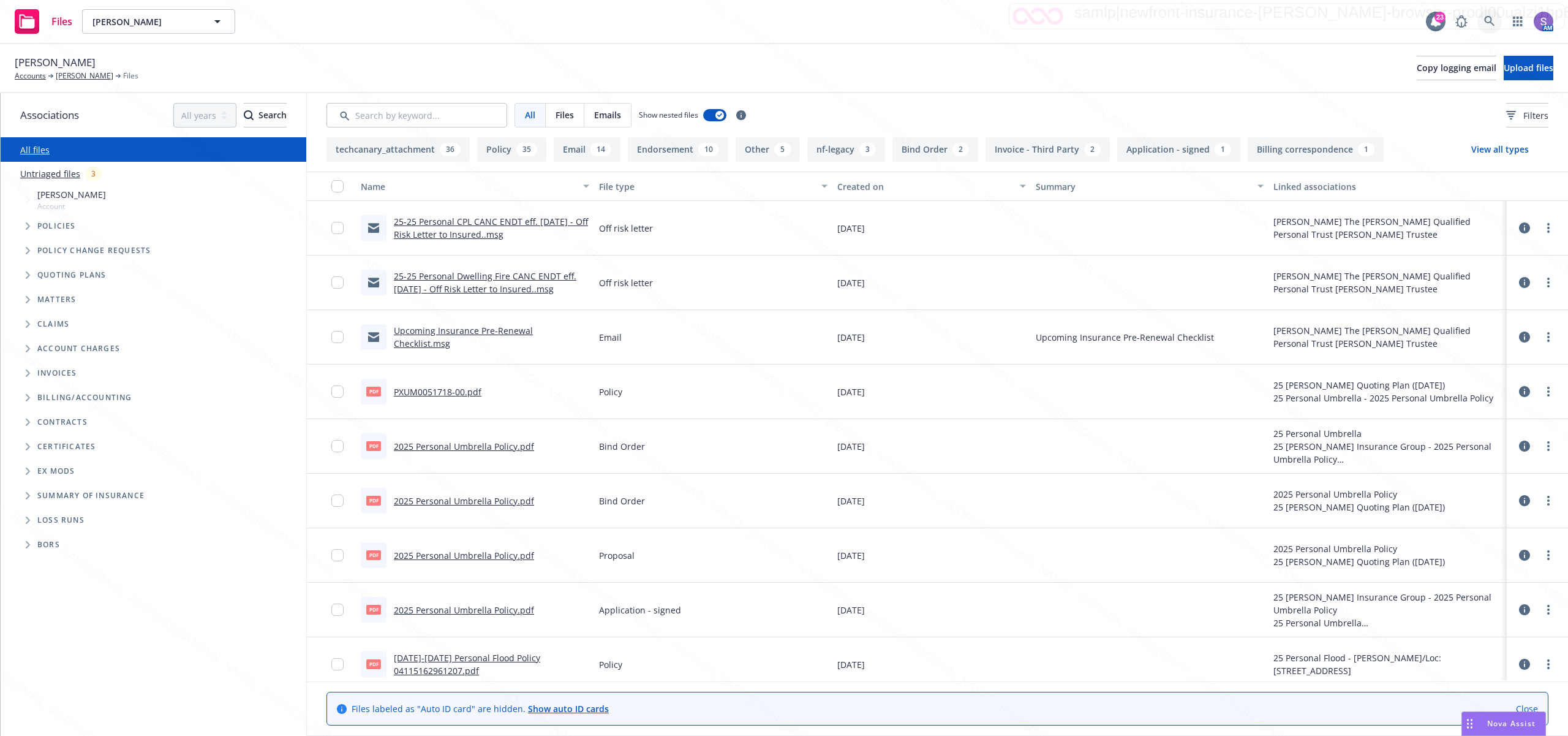
click at [1489, 25] on icon at bounding box center [1489, 21] width 11 height 11
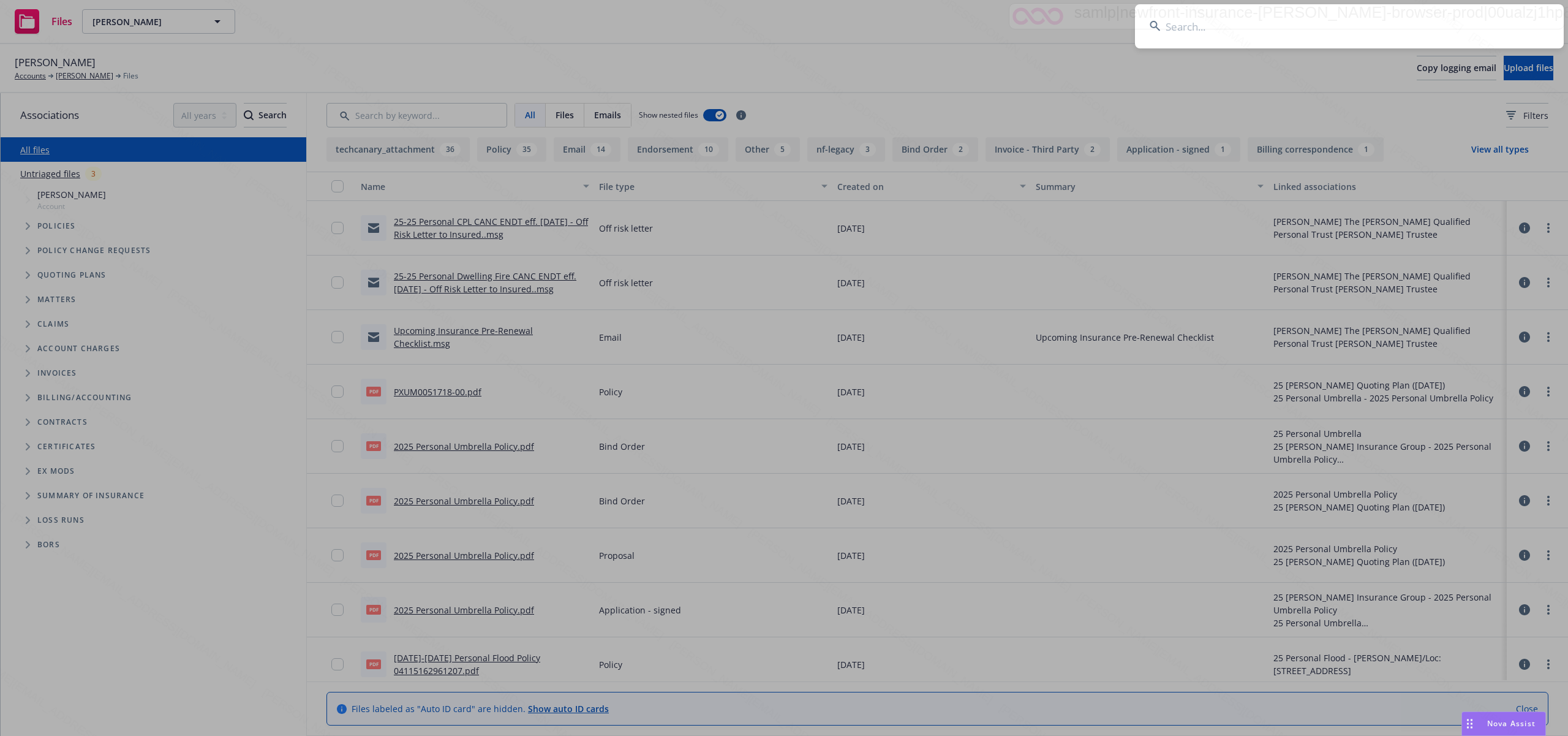
click at [1201, 29] on input at bounding box center [1348, 26] width 428 height 44
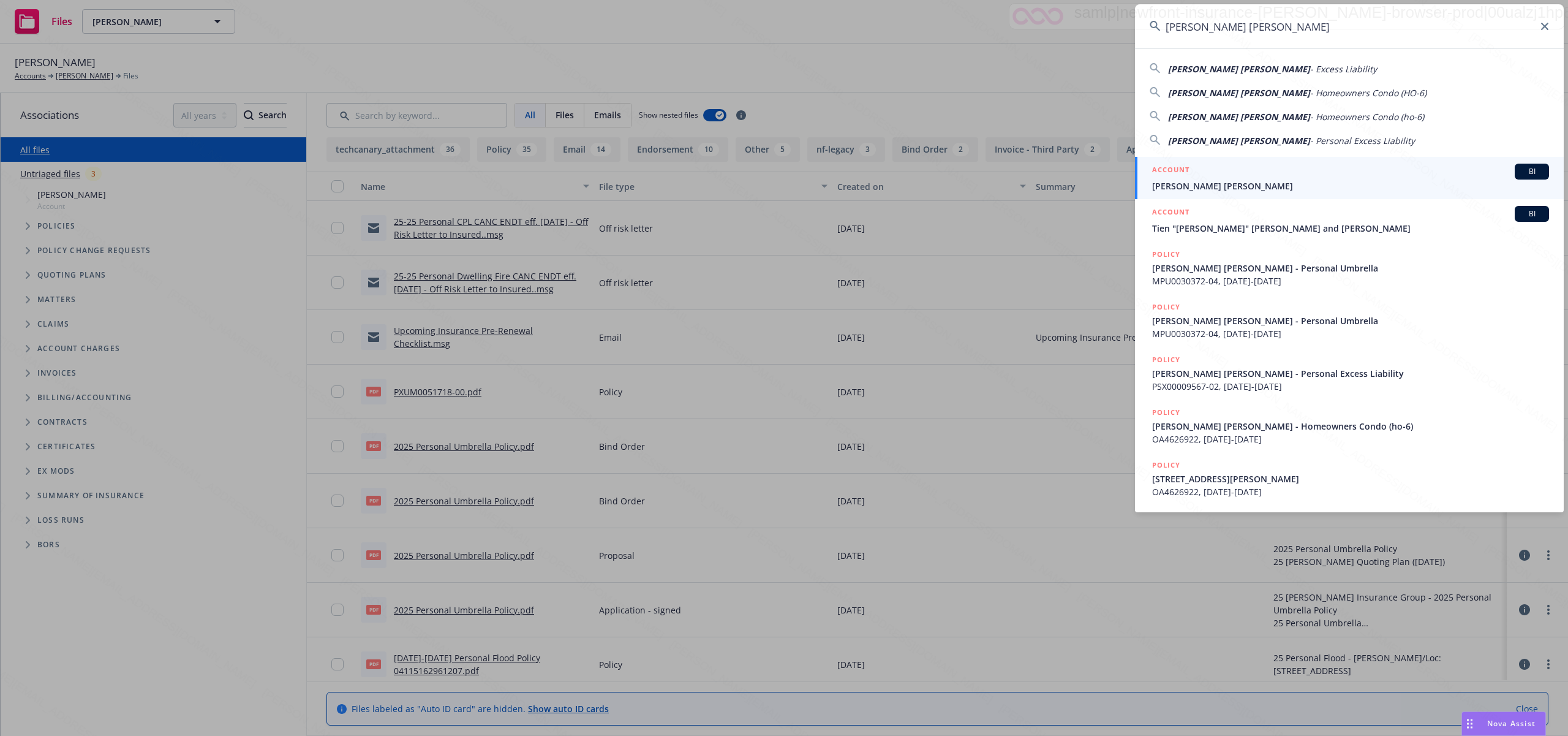
type input "Tien Anh Nguyen"
click at [1199, 177] on div "ACCOUNT BI" at bounding box center [1350, 171] width 397 height 16
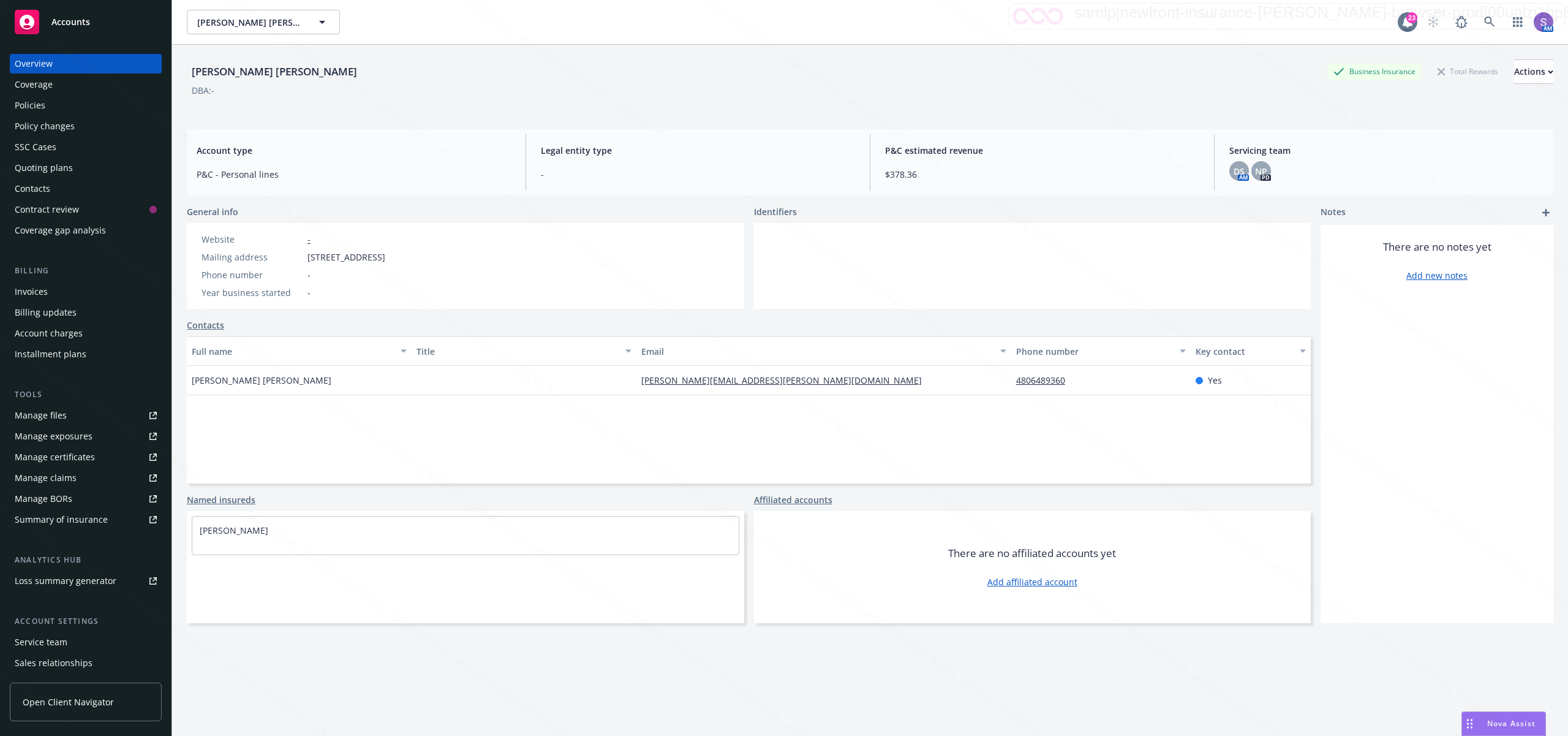
click at [84, 416] on link "Manage files" at bounding box center [86, 416] width 152 height 20
click at [1484, 20] on icon at bounding box center [1489, 22] width 11 height 11
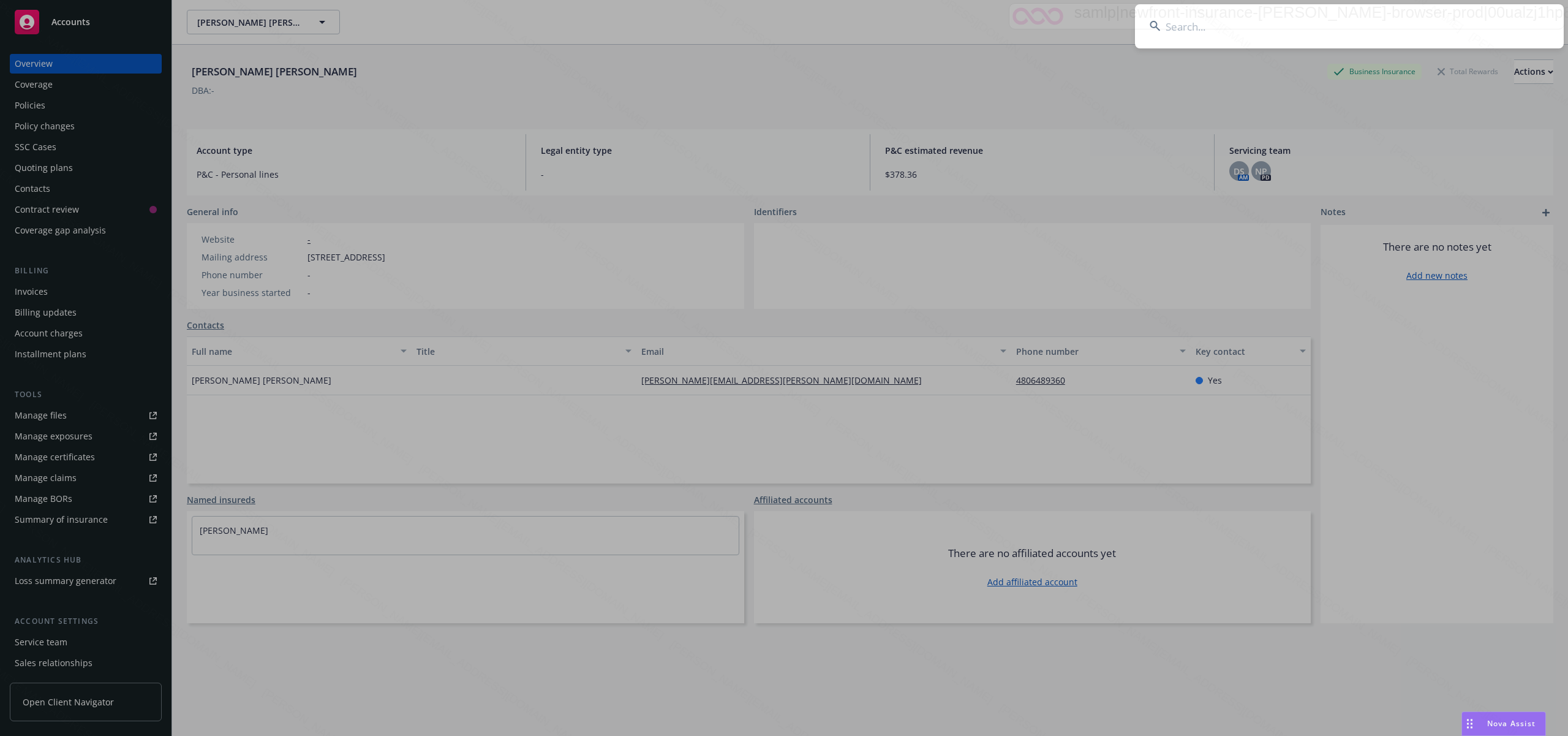
click at [1164, 19] on input at bounding box center [1348, 26] width 428 height 44
click at [1180, 22] on input at bounding box center [1348, 26] width 428 height 44
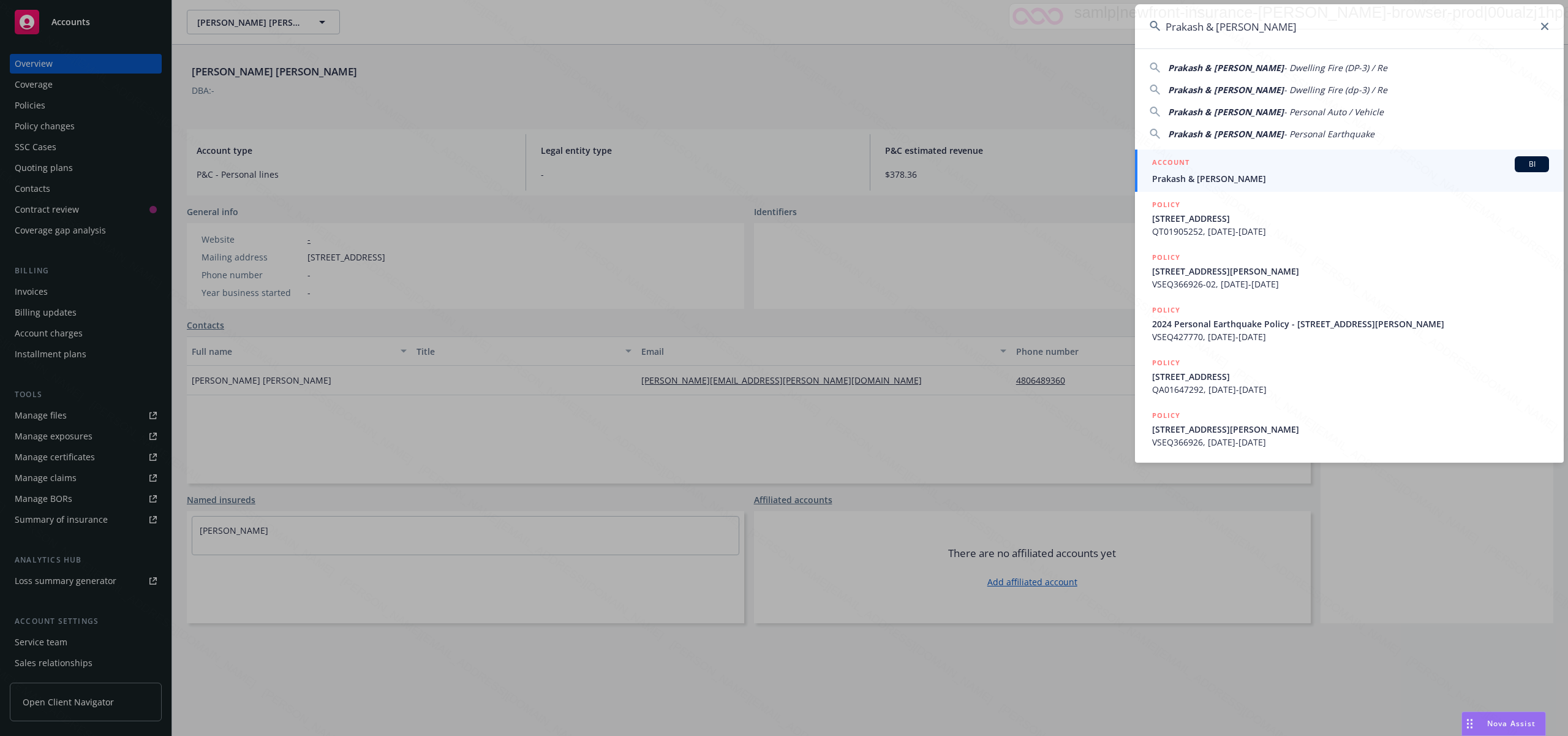
type input "Prakash & [PERSON_NAME]"
click at [1208, 175] on span "Prakash & [PERSON_NAME]" at bounding box center [1350, 178] width 397 height 13
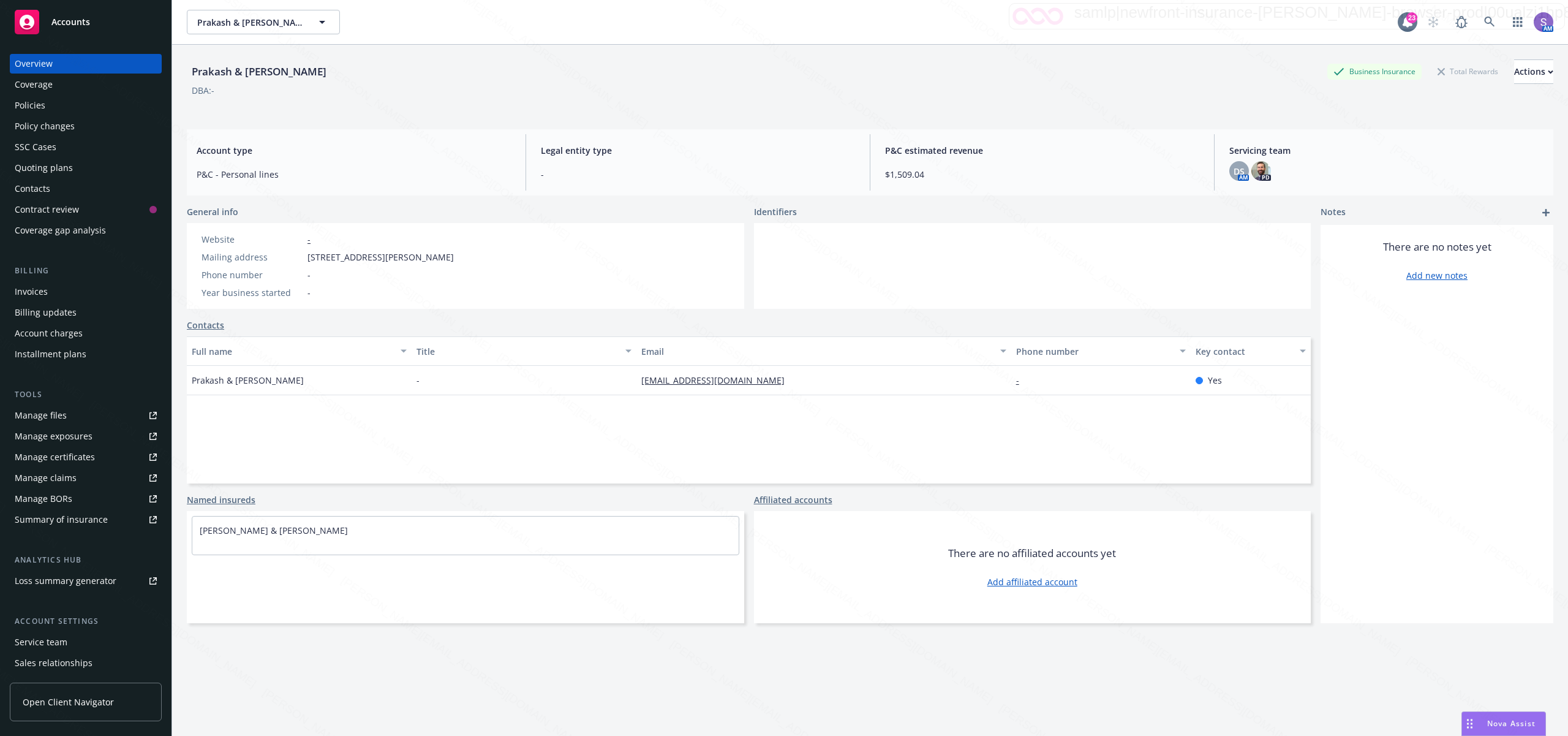
click at [46, 102] on div "Policies" at bounding box center [86, 105] width 142 height 20
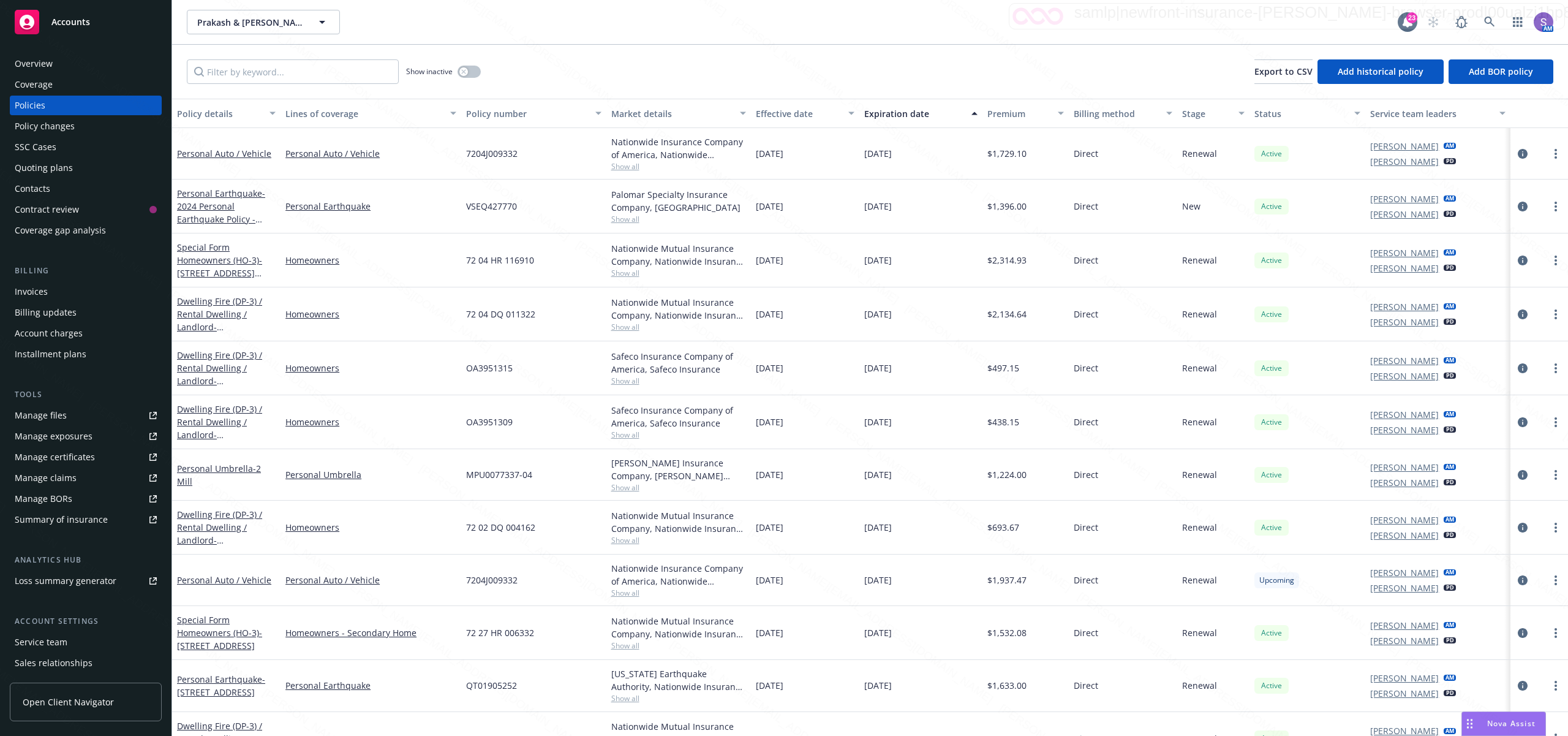
click at [39, 67] on div "Overview" at bounding box center [33, 64] width 38 height 20
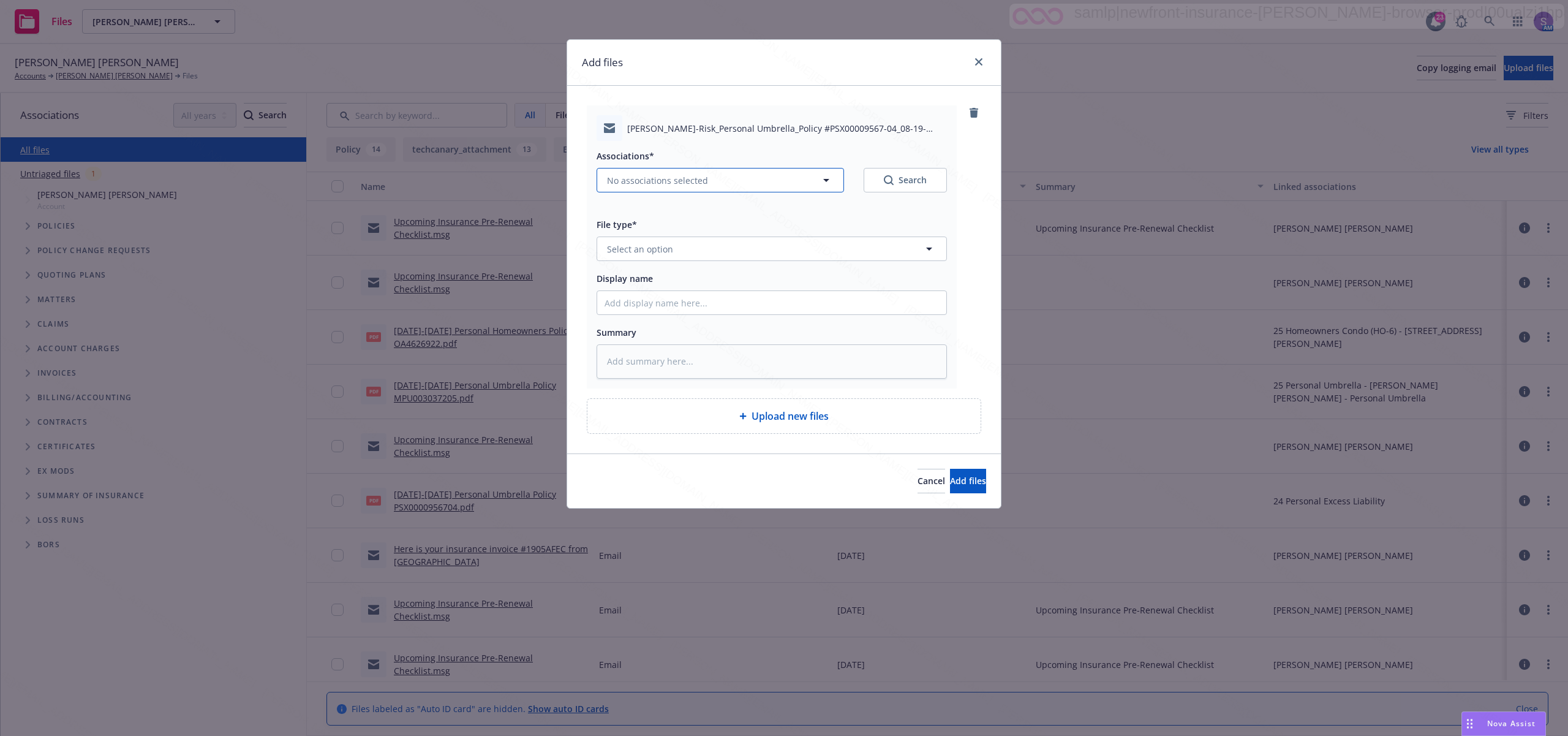
click at [624, 174] on span "No associations selected" at bounding box center [657, 180] width 101 height 13
type textarea "x"
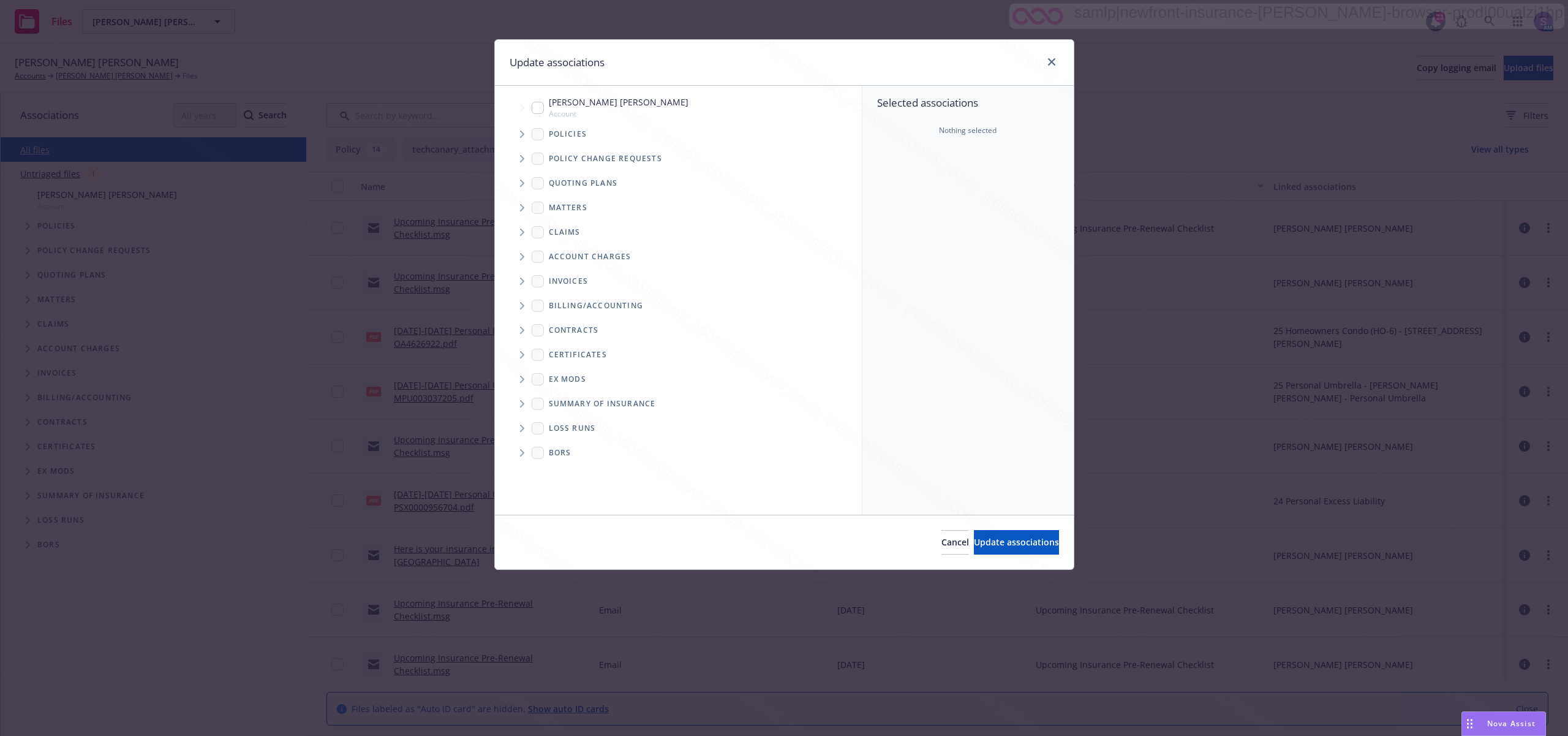
click at [533, 110] on input "Tree Example" at bounding box center [538, 107] width 12 height 12
checkbox input "true"
click at [988, 547] on span "Update associations" at bounding box center [1016, 542] width 85 height 12
type textarea "x"
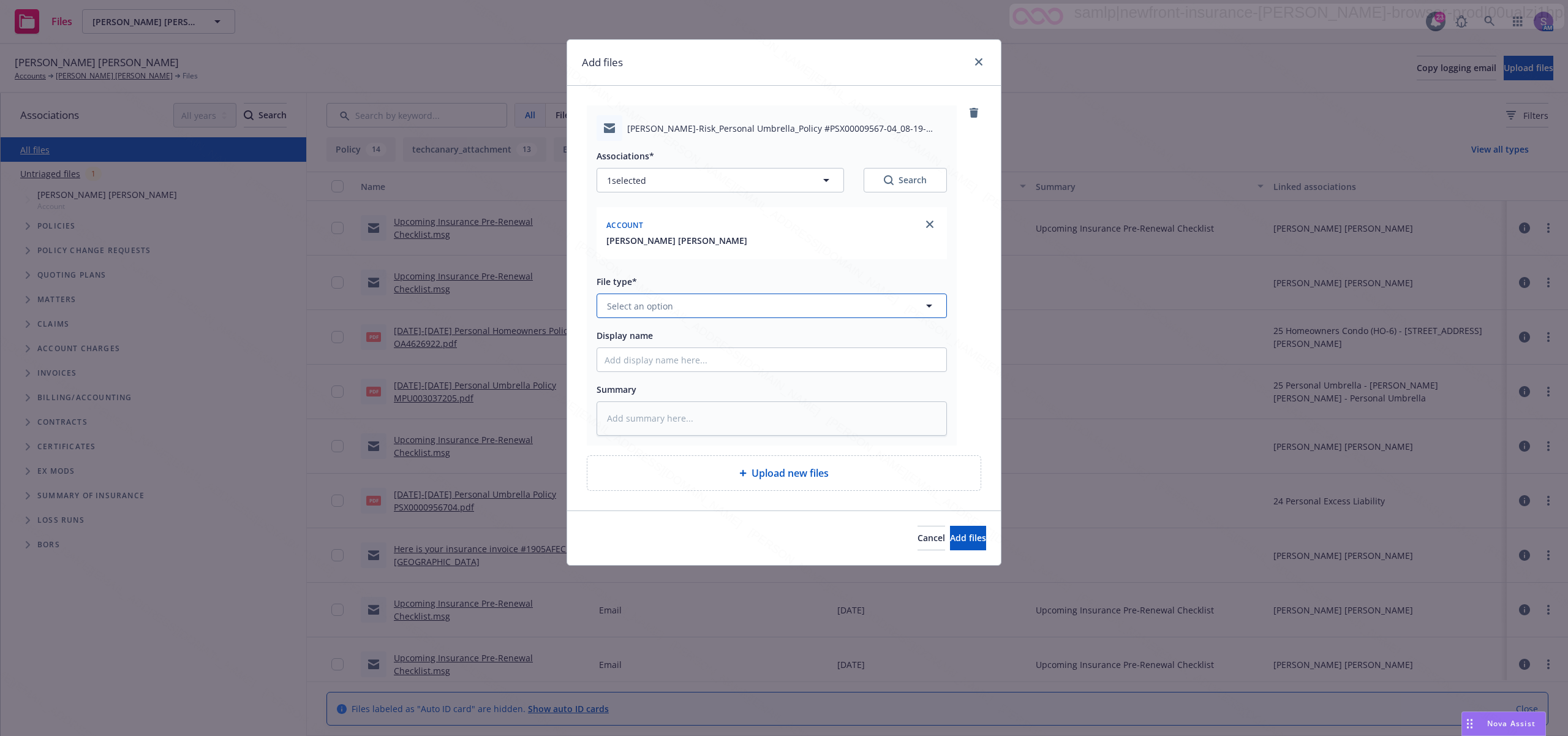
click at [630, 307] on span "Select an option" at bounding box center [639, 305] width 66 height 13
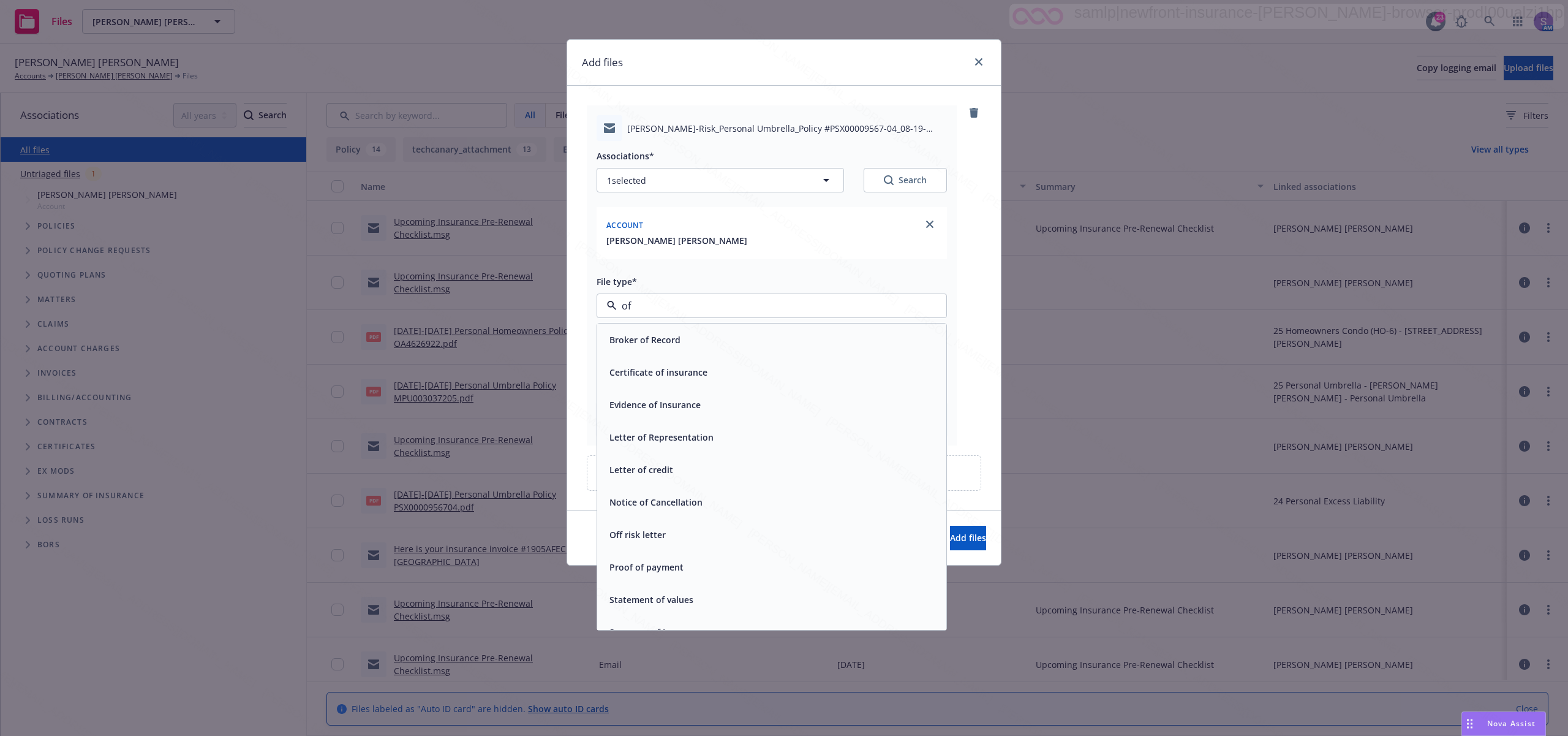
type input "off"
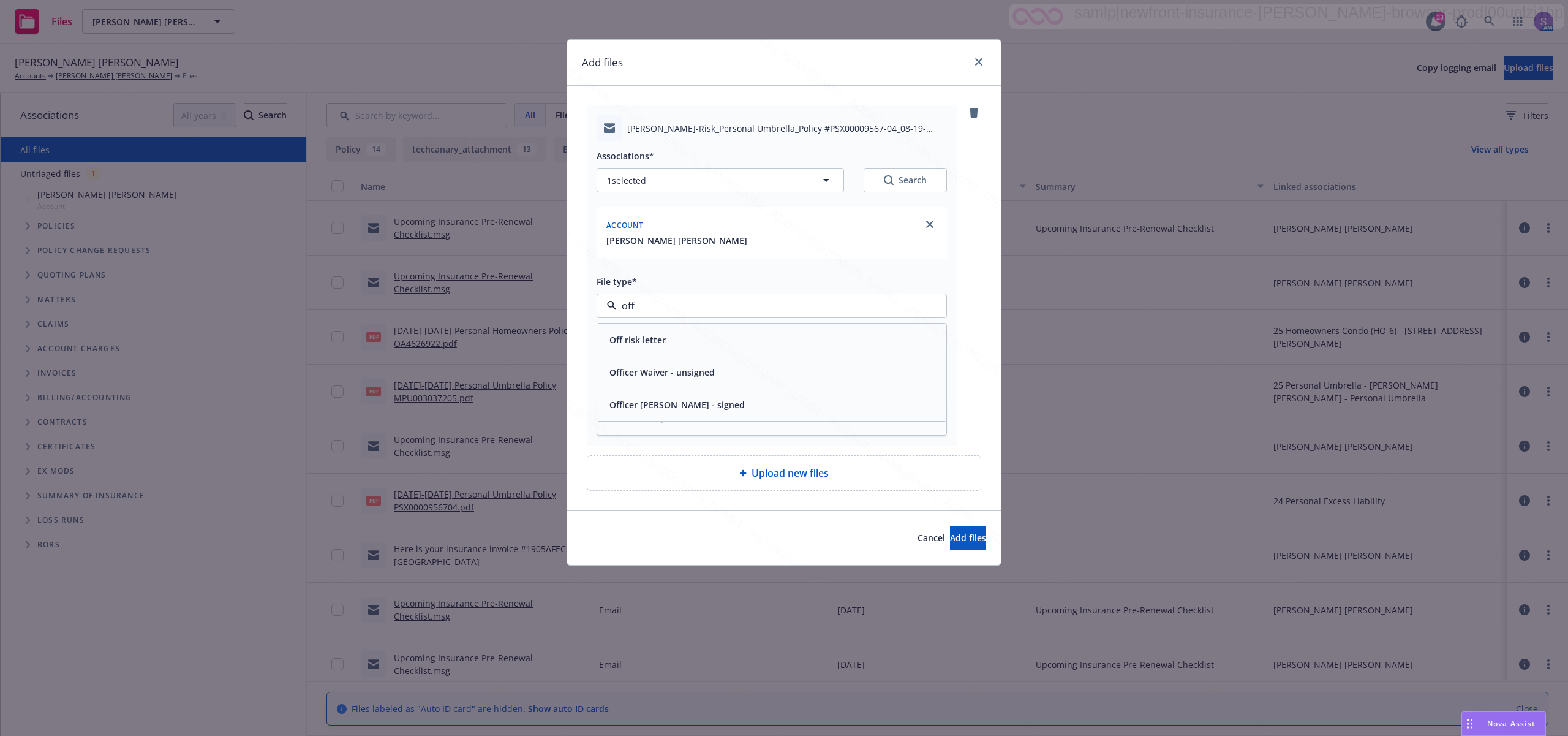
click at [645, 338] on span "Off risk letter" at bounding box center [637, 339] width 56 height 13
type textarea "x"
click at [657, 359] on input "Display name" at bounding box center [771, 360] width 349 height 24
paste input "24-25 Personal Umbrella CANC ENDT eff. 08.19.25 - Off Risk Letter to Insured."
type input "24-25 Personal Umbrella CANC ENDT eff. 08.19.25 - Off Risk Letter to Insured."
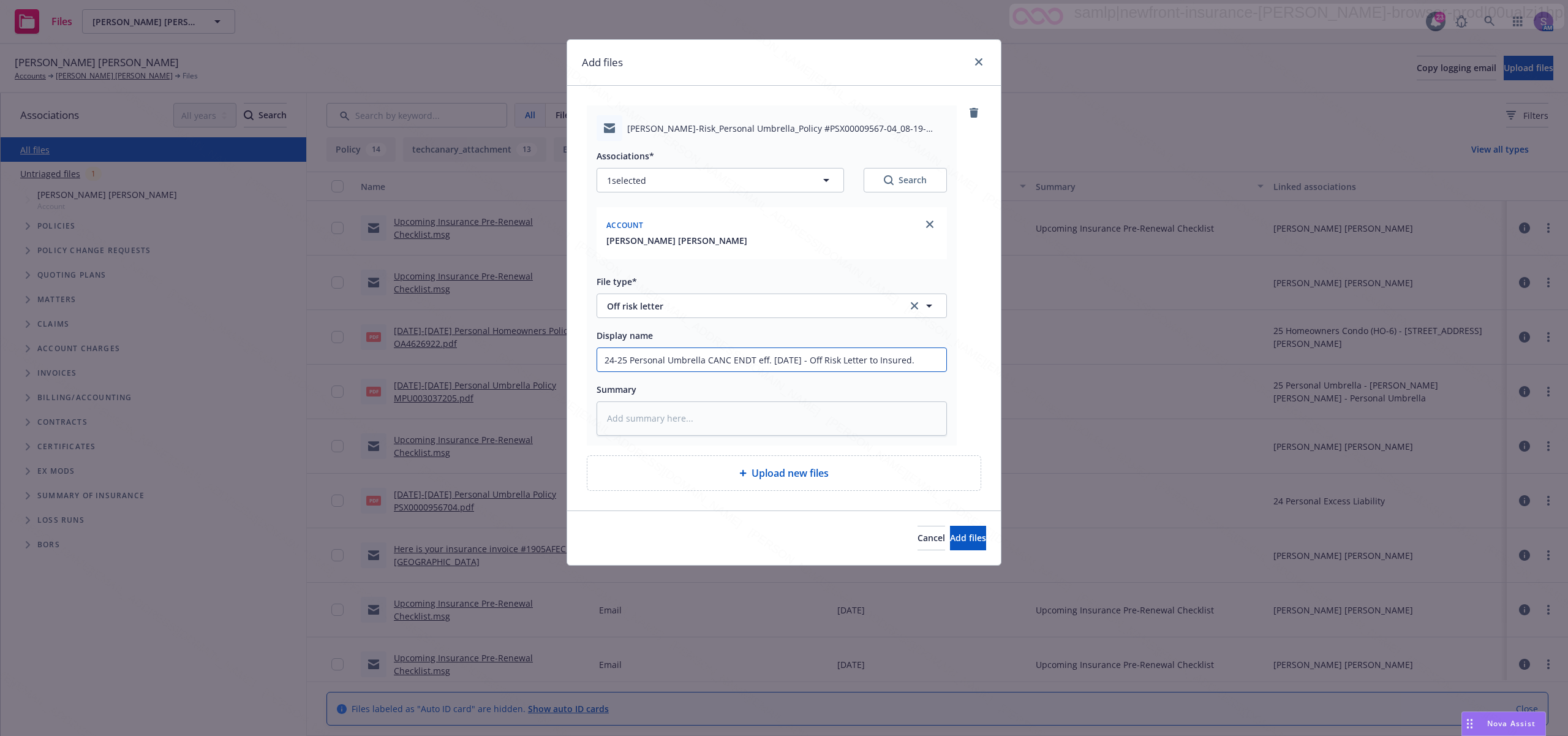
type textarea "x"
type input "24-25 Personal Umbrella CANC ENDT eff. 08.19.25 - Off Risk Letter to Insured."
drag, startPoint x: 961, startPoint y: 539, endPoint x: 39, endPoint y: 407, distance: 931.4
click at [962, 540] on span "Add files" at bounding box center [967, 538] width 36 height 12
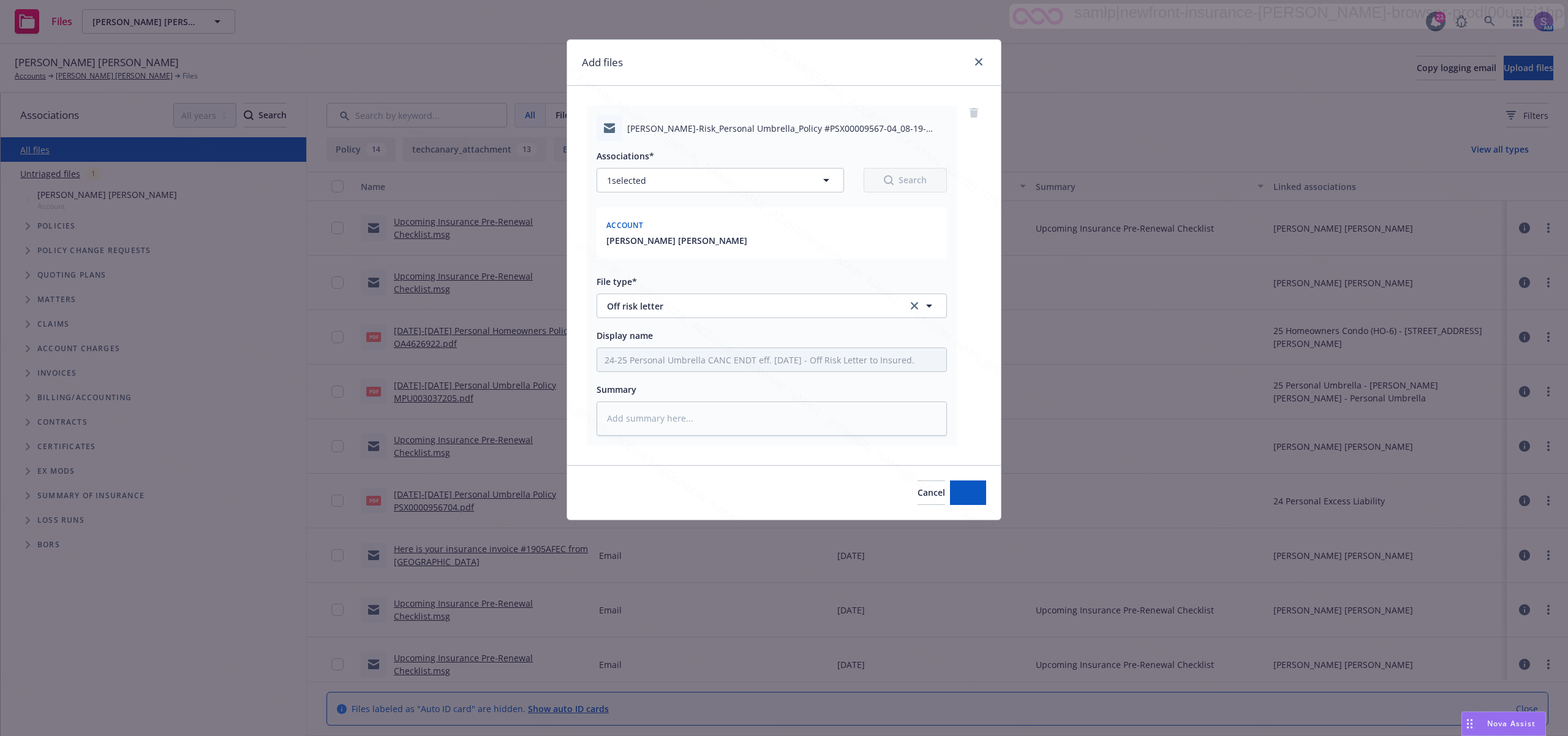
type textarea "x"
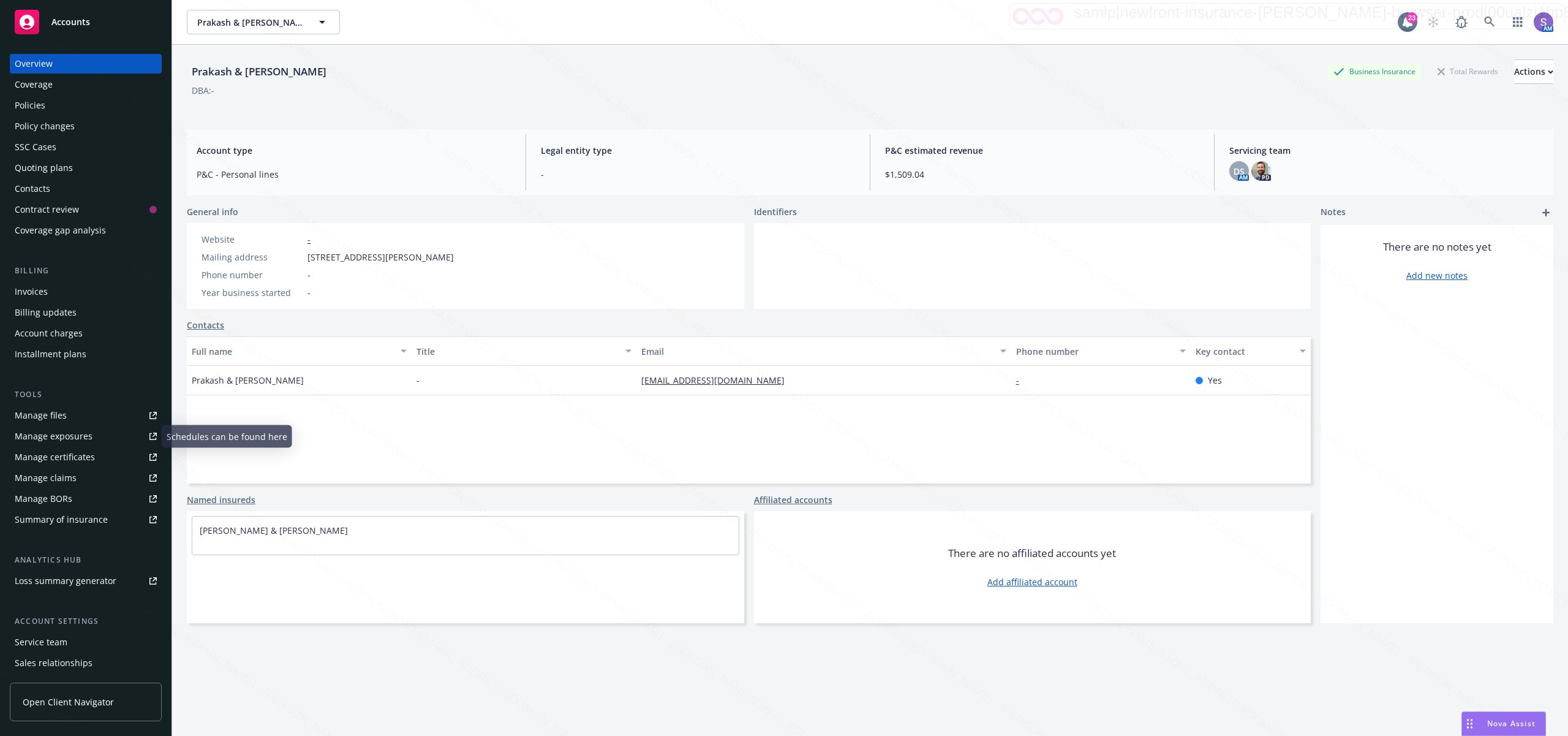
click at [51, 409] on div "Manage files" at bounding box center [40, 416] width 52 height 20
click at [38, 107] on div "Policies" at bounding box center [30, 105] width 31 height 20
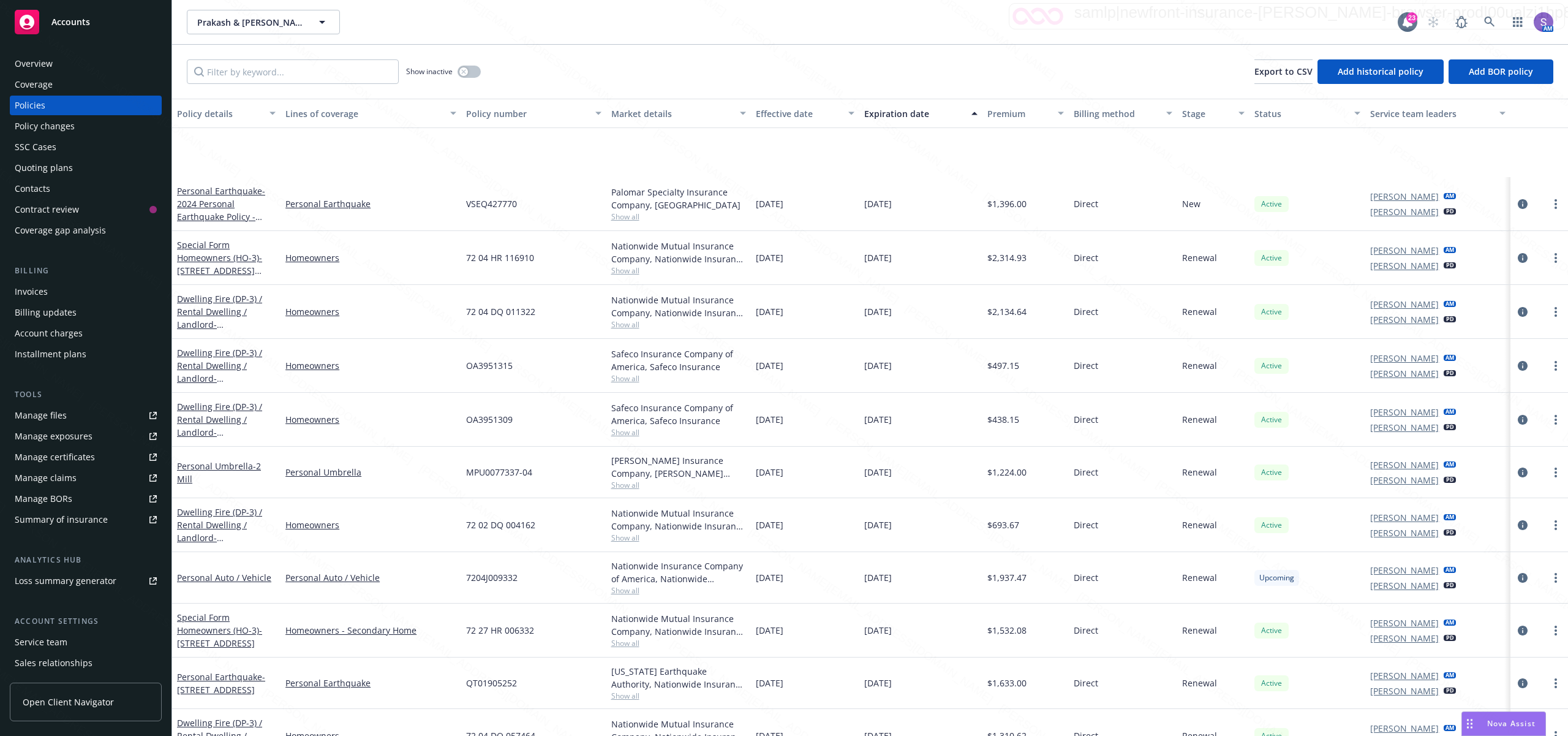
scroll to position [143, 0]
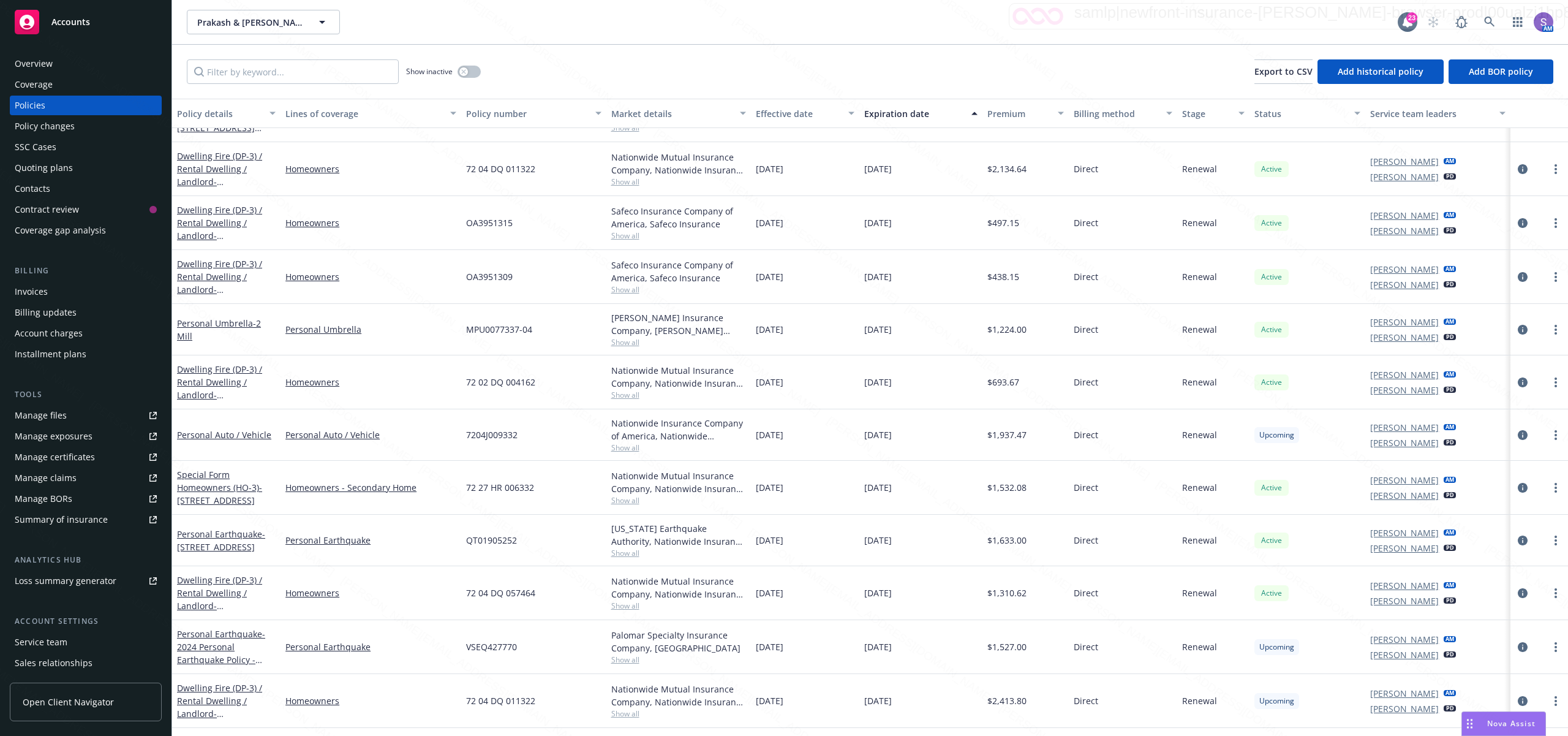
click at [490, 225] on span "OA3951315" at bounding box center [489, 222] width 46 height 13
copy span "OA3951315"
click at [486, 270] on span "OA3951309" at bounding box center [489, 276] width 46 height 13
click at [486, 271] on span "OA3951309" at bounding box center [489, 276] width 46 height 13
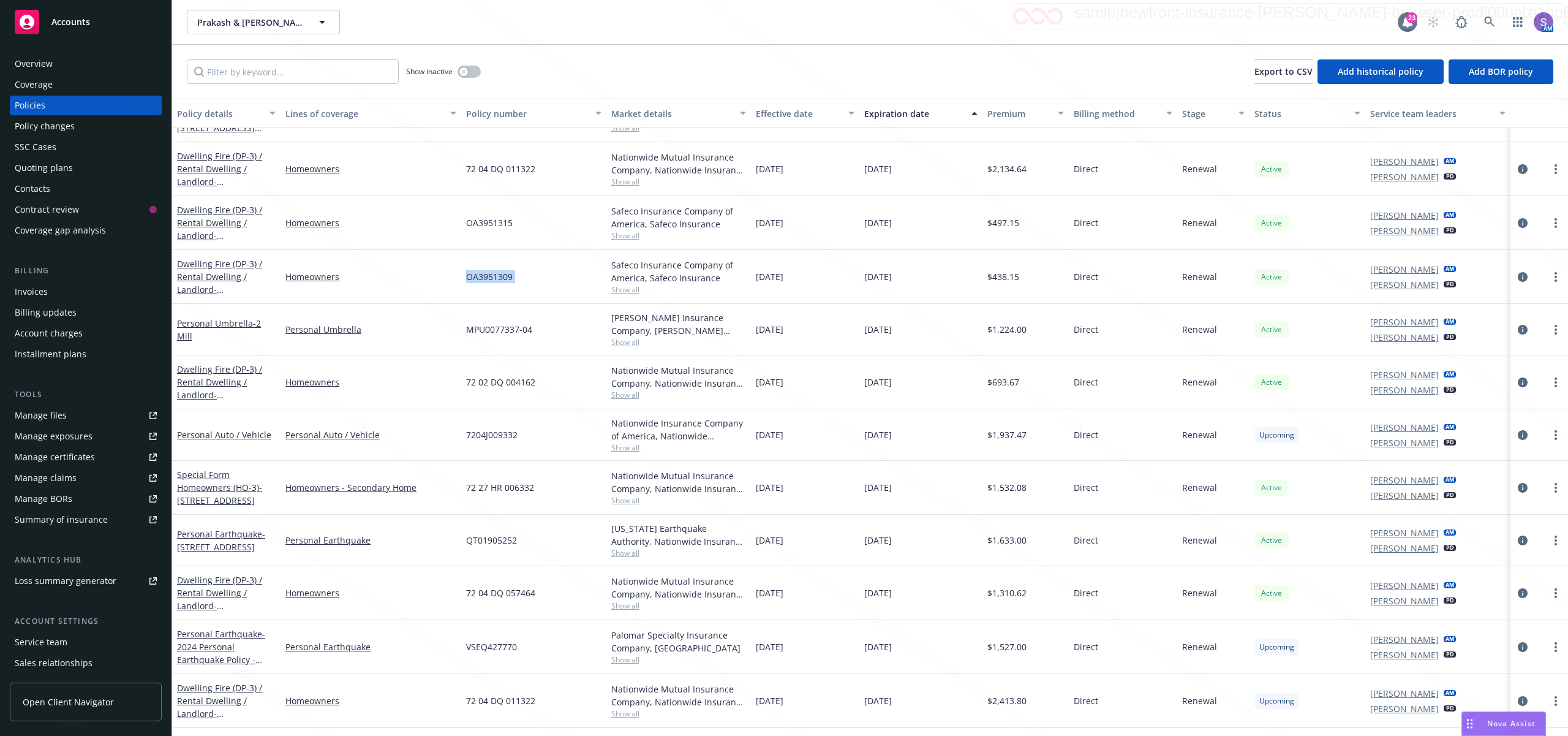
click at [486, 273] on span "OA3951309" at bounding box center [489, 276] width 46 height 13
copy span "OA3951309"
click at [538, 273] on div "OA3951309" at bounding box center [533, 277] width 145 height 54
drag, startPoint x: 528, startPoint y: 275, endPoint x: 512, endPoint y: 285, distance: 18.9
click at [512, 285] on div "OA3951309" at bounding box center [533, 277] width 145 height 54
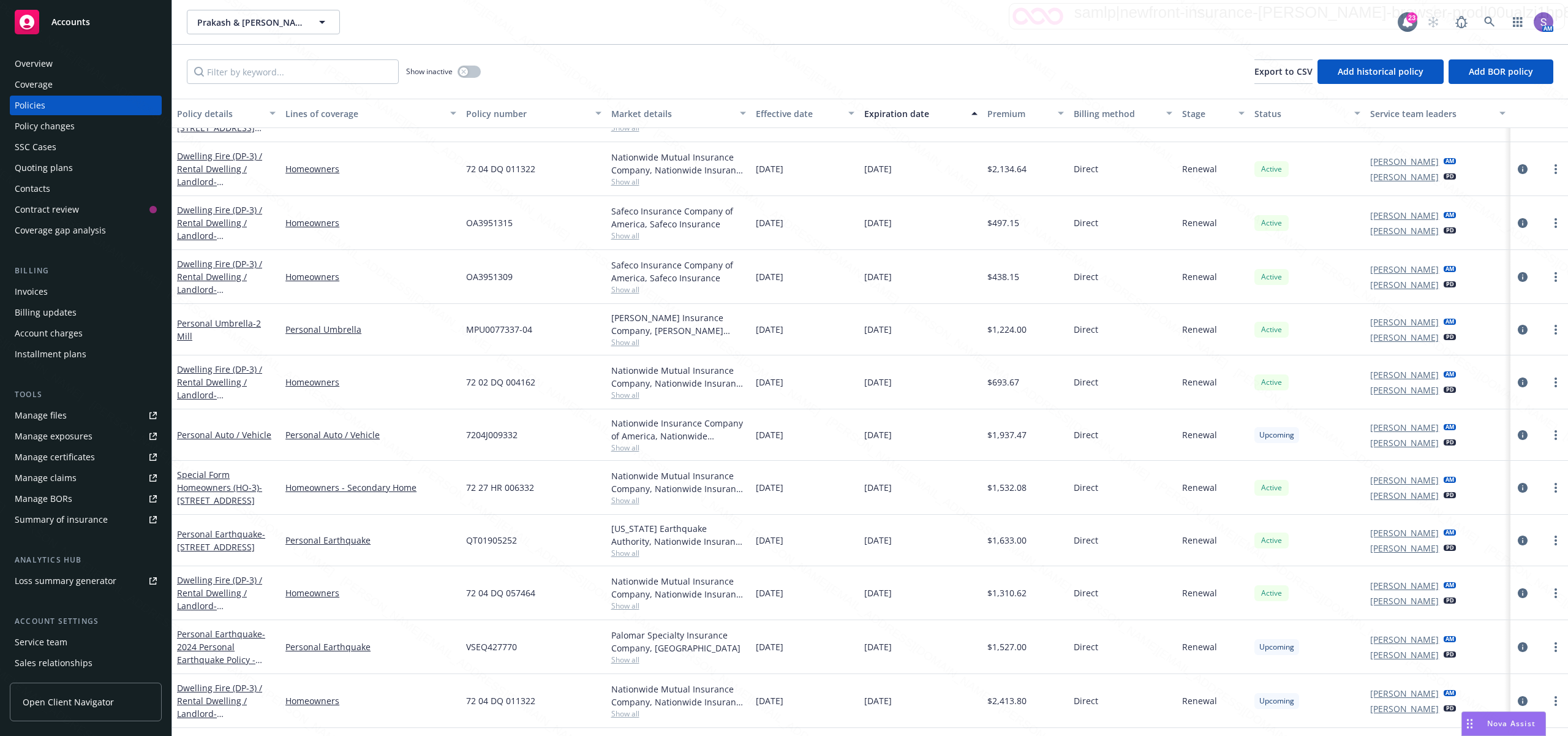
click at [513, 285] on div "OA3951309" at bounding box center [533, 277] width 145 height 54
drag, startPoint x: 513, startPoint y: 285, endPoint x: 456, endPoint y: 278, distance: 57.4
click at [456, 278] on div "Dwelling Fire (DP-3) / Rental Dwelling / Landlord - [STREET_ADDRESS] Homeowners…" at bounding box center [870, 277] width 1396 height 54
copy div "OA3951309"
click at [517, 281] on div "OA3951309" at bounding box center [533, 277] width 145 height 54
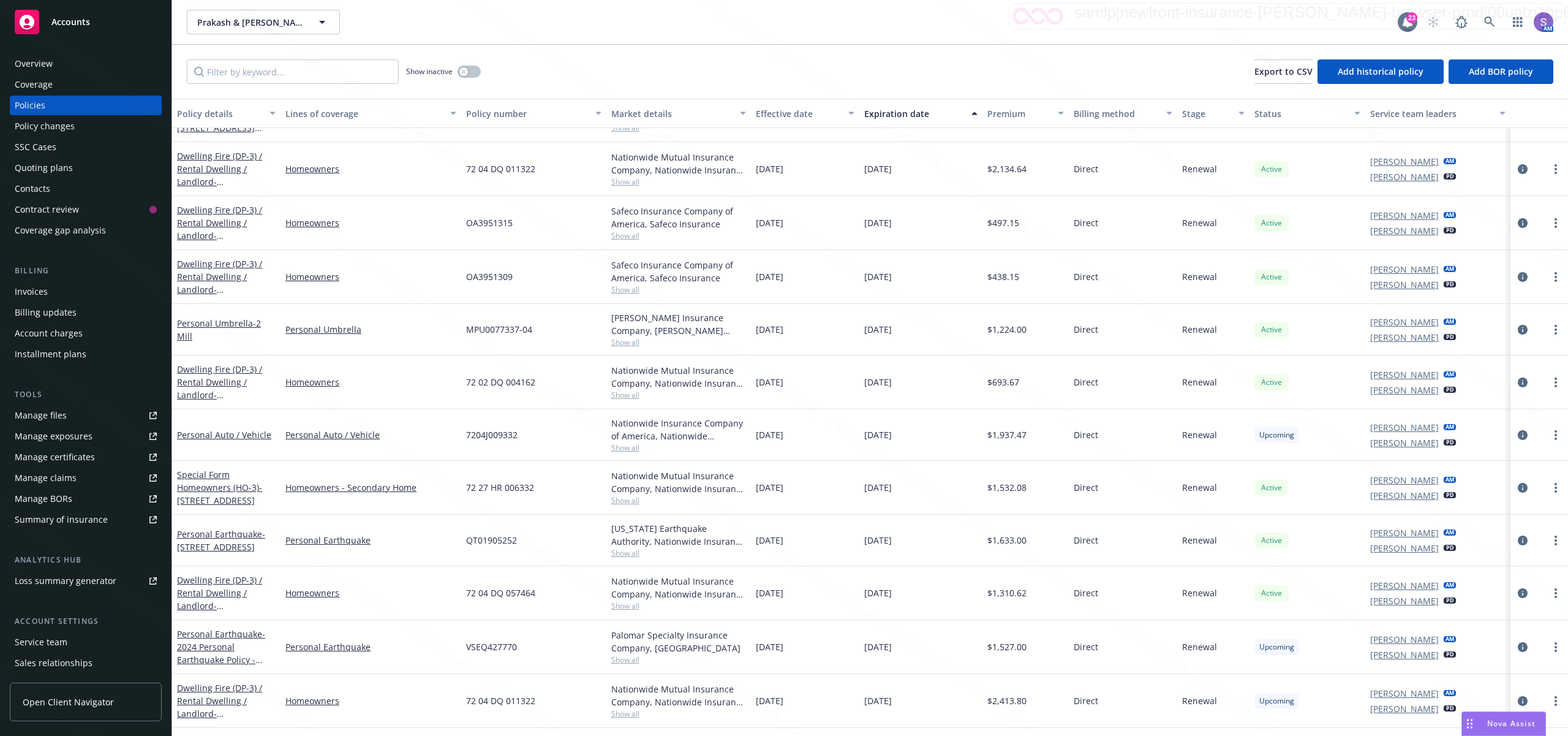
click at [498, 229] on span "OA3951315" at bounding box center [489, 222] width 46 height 13
click at [497, 228] on span "OA3951315" at bounding box center [489, 222] width 46 height 13
copy span "OA3951315"
click at [507, 273] on div "OA3951309" at bounding box center [533, 277] width 145 height 54
click at [498, 280] on span "OA3951309" at bounding box center [489, 276] width 46 height 13
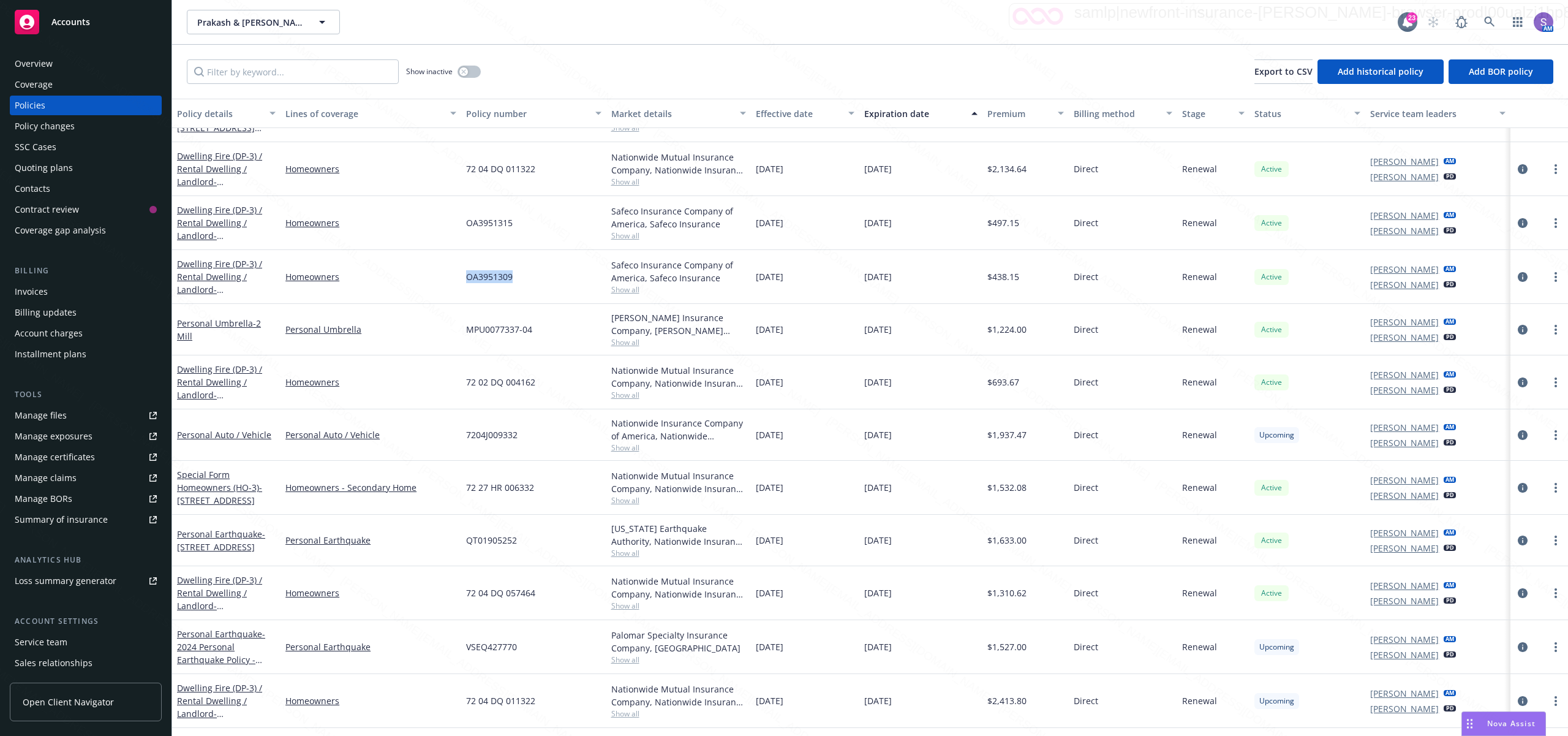
click at [498, 280] on span "OA3951309" at bounding box center [489, 276] width 46 height 13
copy span "OA3951309"
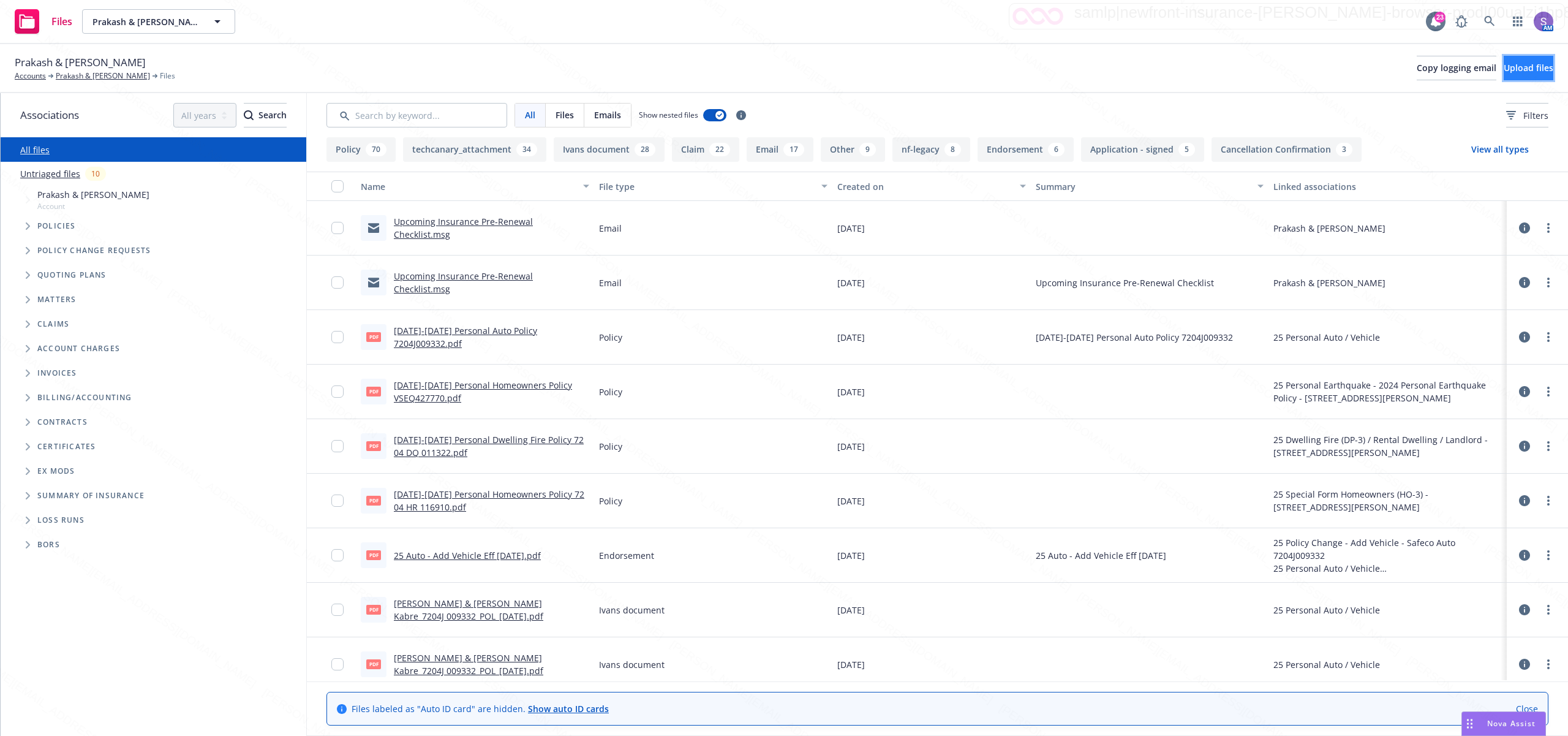
click at [1504, 69] on span "Upload files" at bounding box center [1528, 68] width 49 height 12
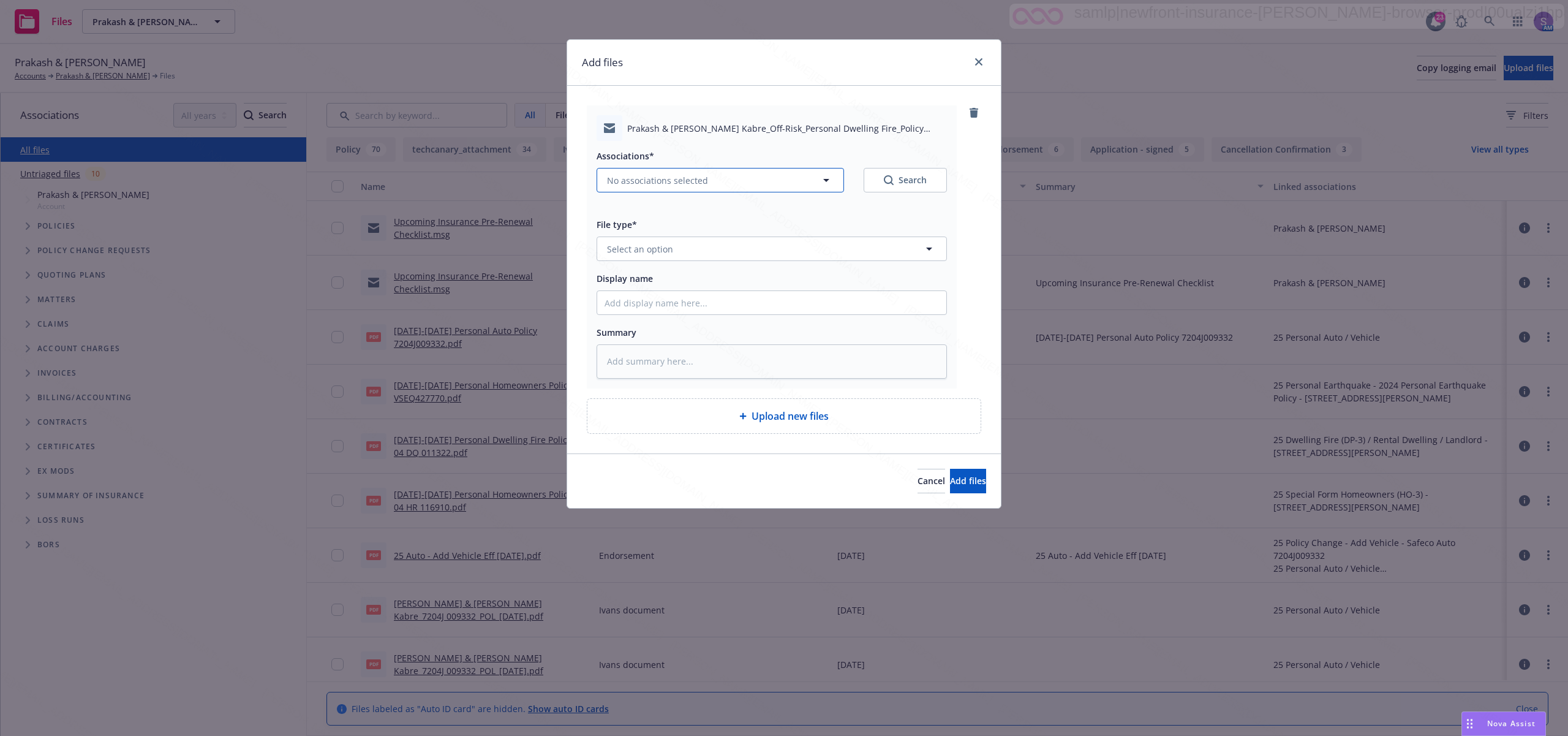
click at [640, 177] on span "No associations selected" at bounding box center [657, 180] width 101 height 13
type textarea "x"
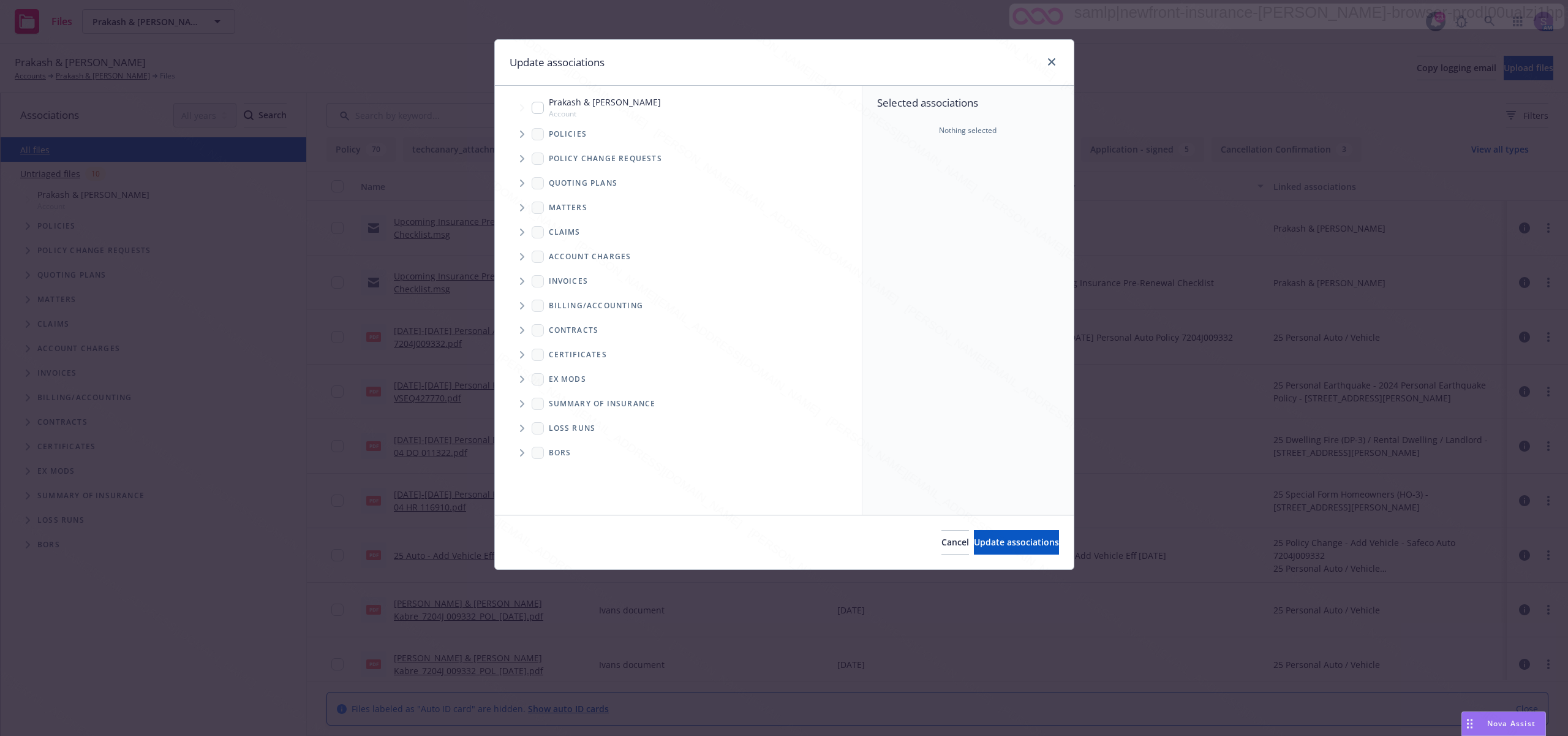
click at [540, 110] on input "Tree Example" at bounding box center [538, 107] width 12 height 12
checkbox input "true"
click at [974, 550] on button "Update associations" at bounding box center [1016, 542] width 85 height 25
type textarea "x"
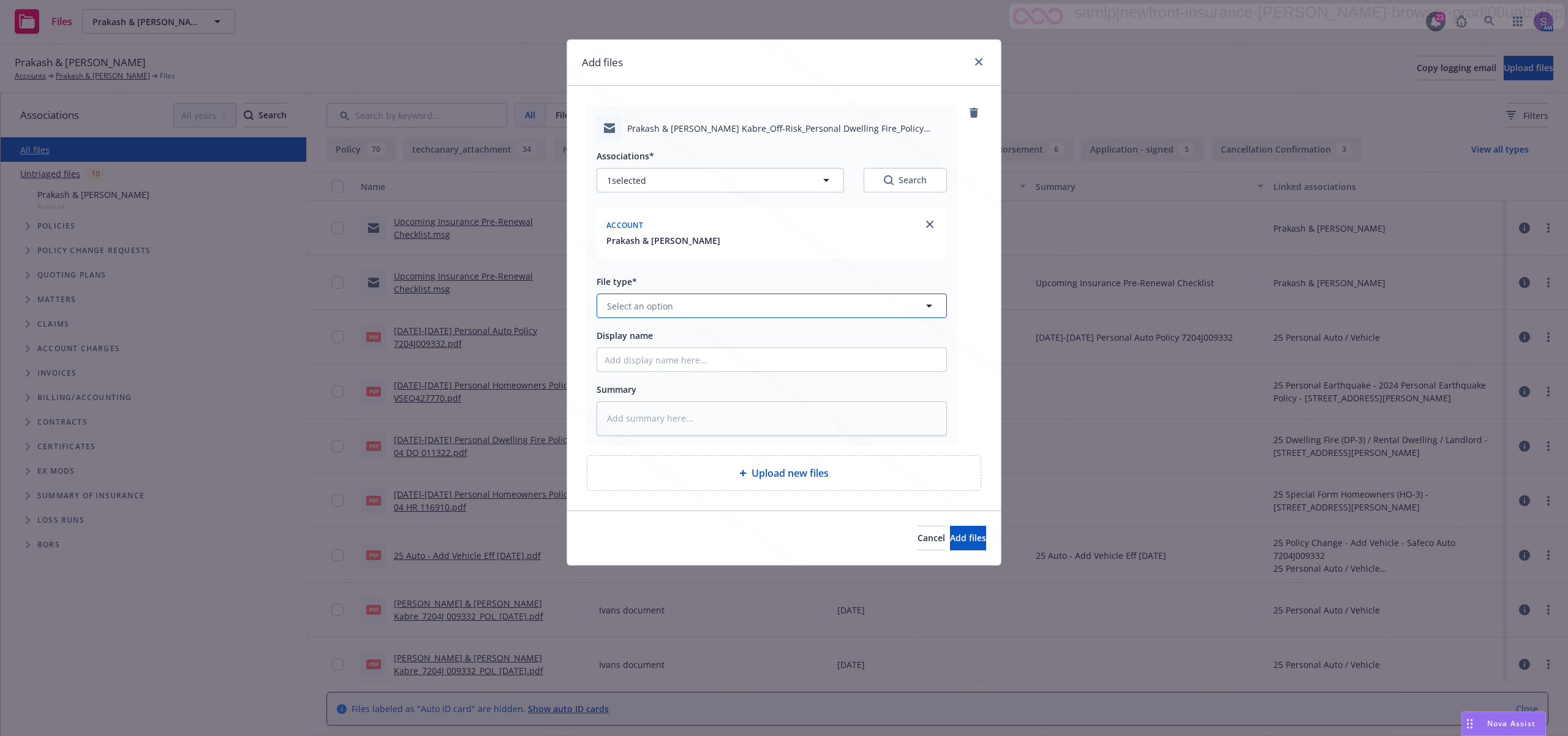
click at [657, 310] on span "Select an option" at bounding box center [639, 305] width 66 height 13
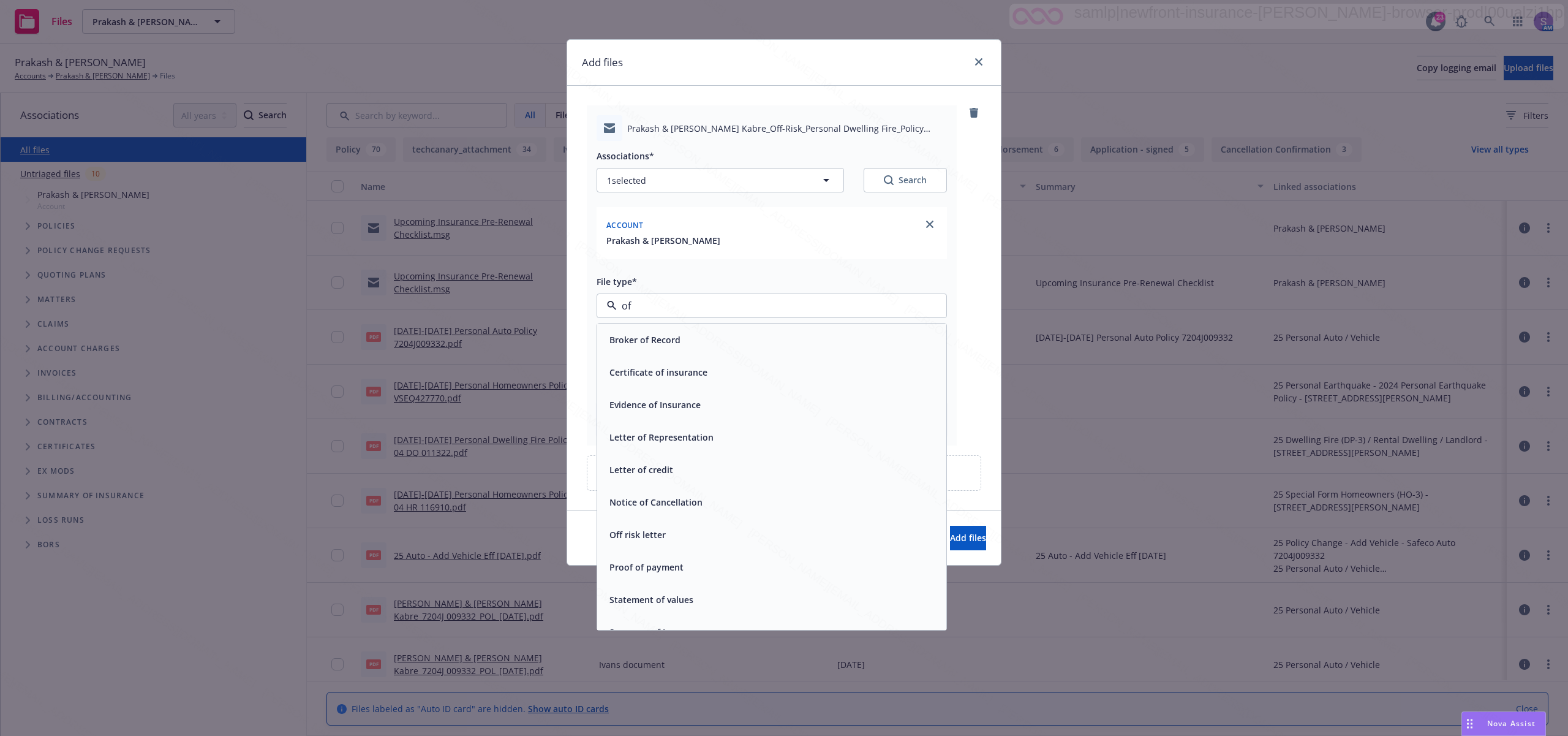
type input "off"
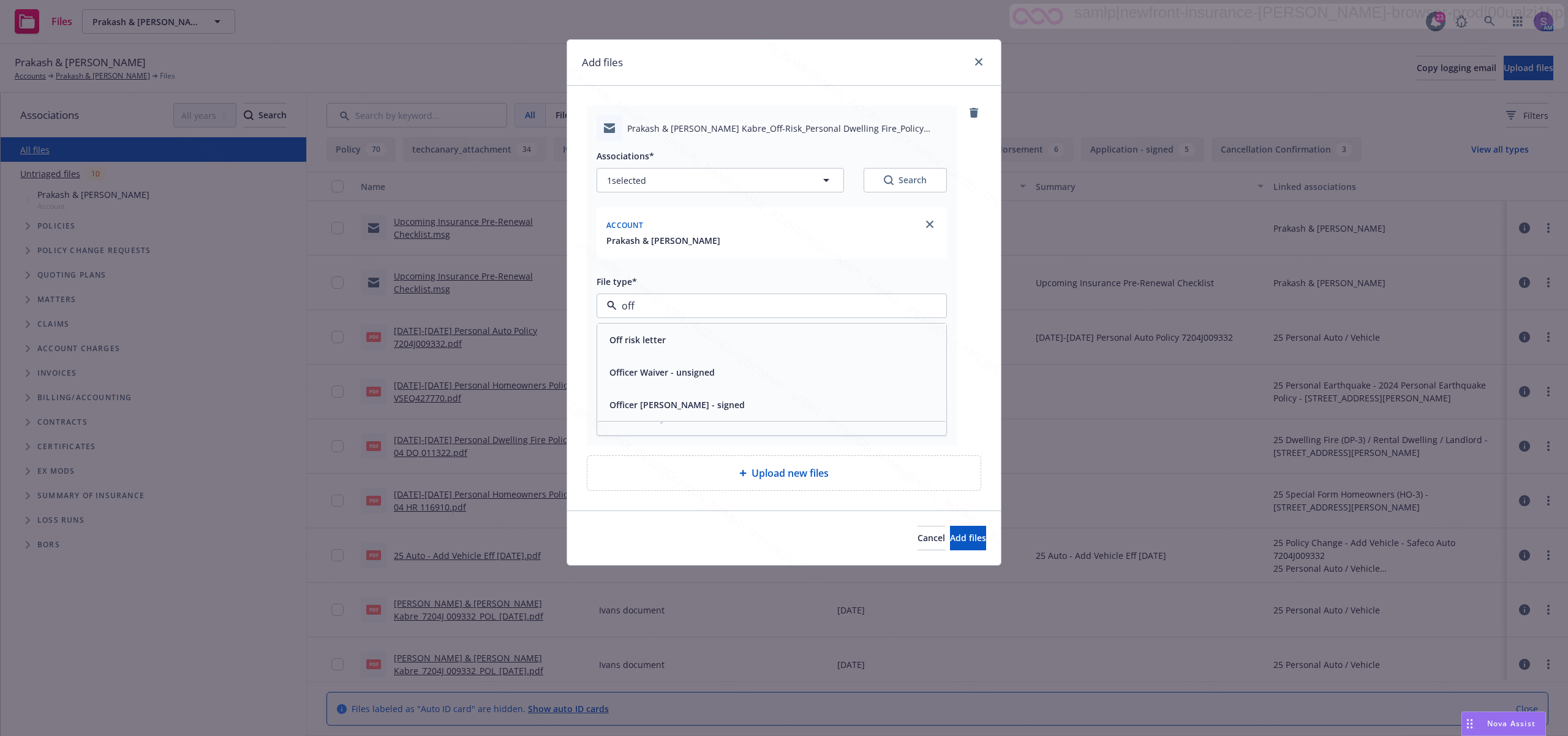
click at [630, 344] on span "Off risk letter" at bounding box center [637, 339] width 56 height 13
type textarea "x"
click at [630, 364] on input "Display name" at bounding box center [771, 360] width 349 height 24
click at [659, 354] on input "Display name" at bounding box center [771, 360] width 349 height 24
paste input "25-26 Personal Dwelling Fire CANC ENDT eff. [DATE] - Off Risk Letter to Insured."
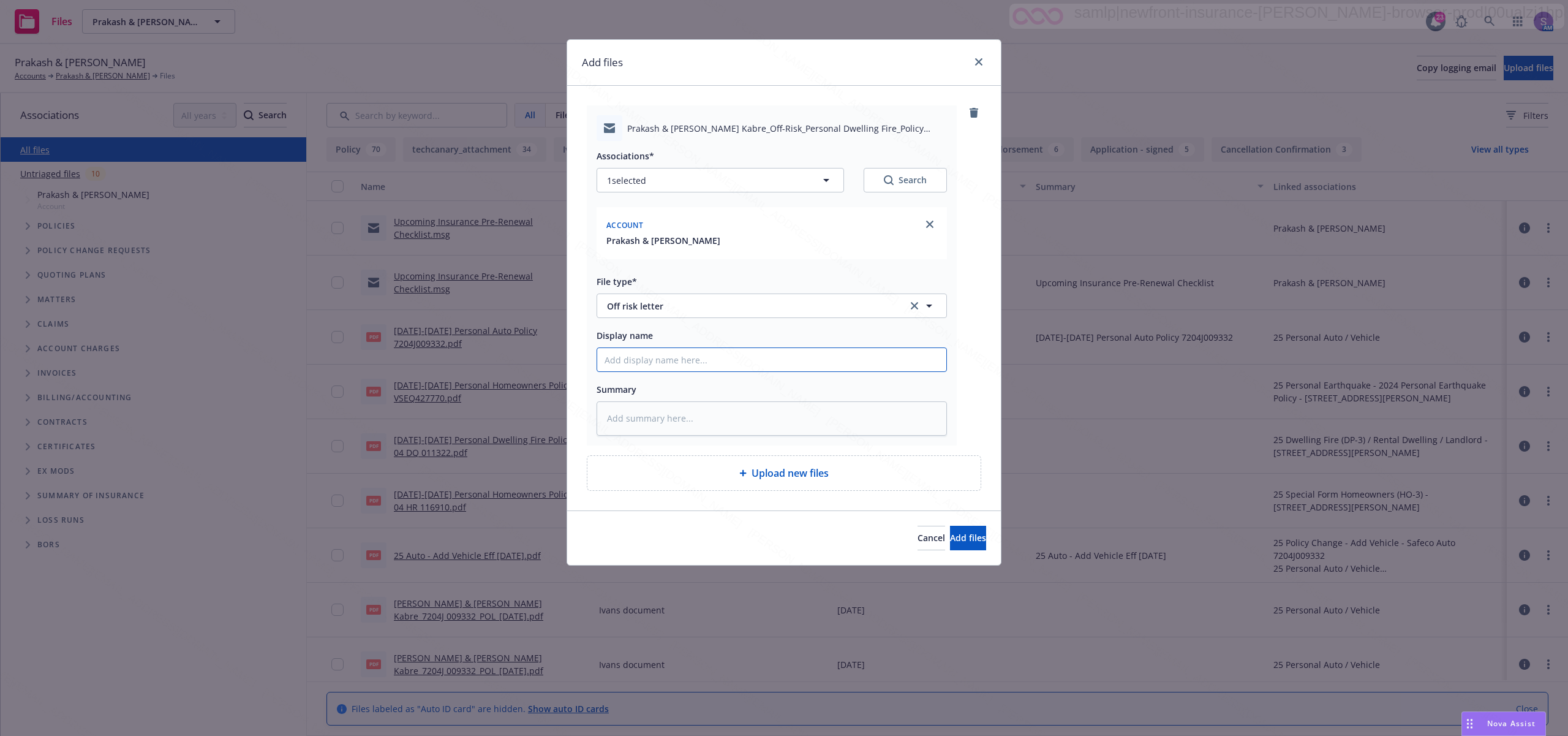
type input "25-26 Personal Dwelling Fire CANC ENDT eff. [DATE] - Off Risk Letter to Insured."
type textarea "x"
type input "25-26 Personal Dwelling Fire CANC ENDT eff. [DATE] - Off Risk Letter to Insured."
click at [949, 535] on span "Add files" at bounding box center [967, 538] width 36 height 12
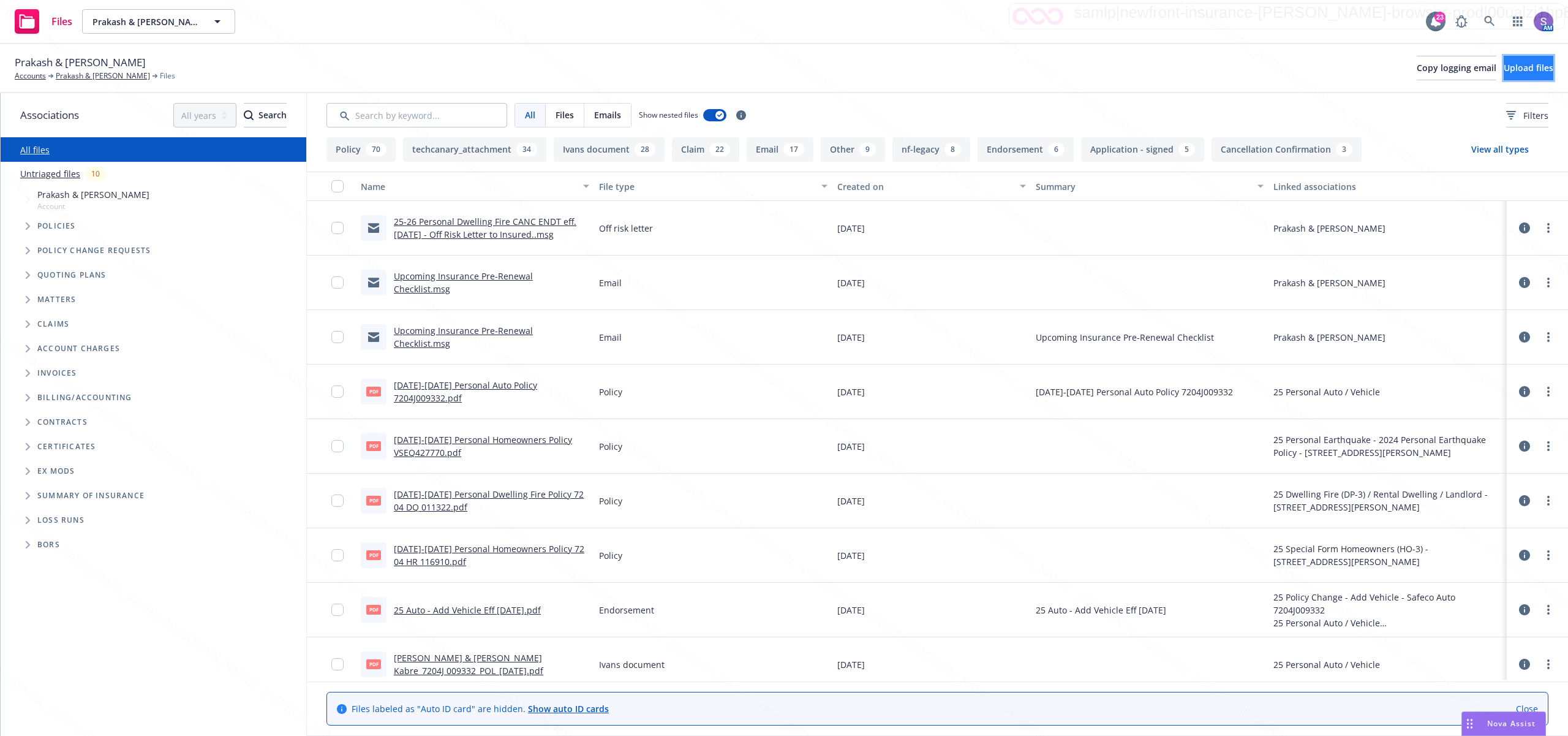
click at [1504, 66] on span "Upload files" at bounding box center [1528, 68] width 49 height 12
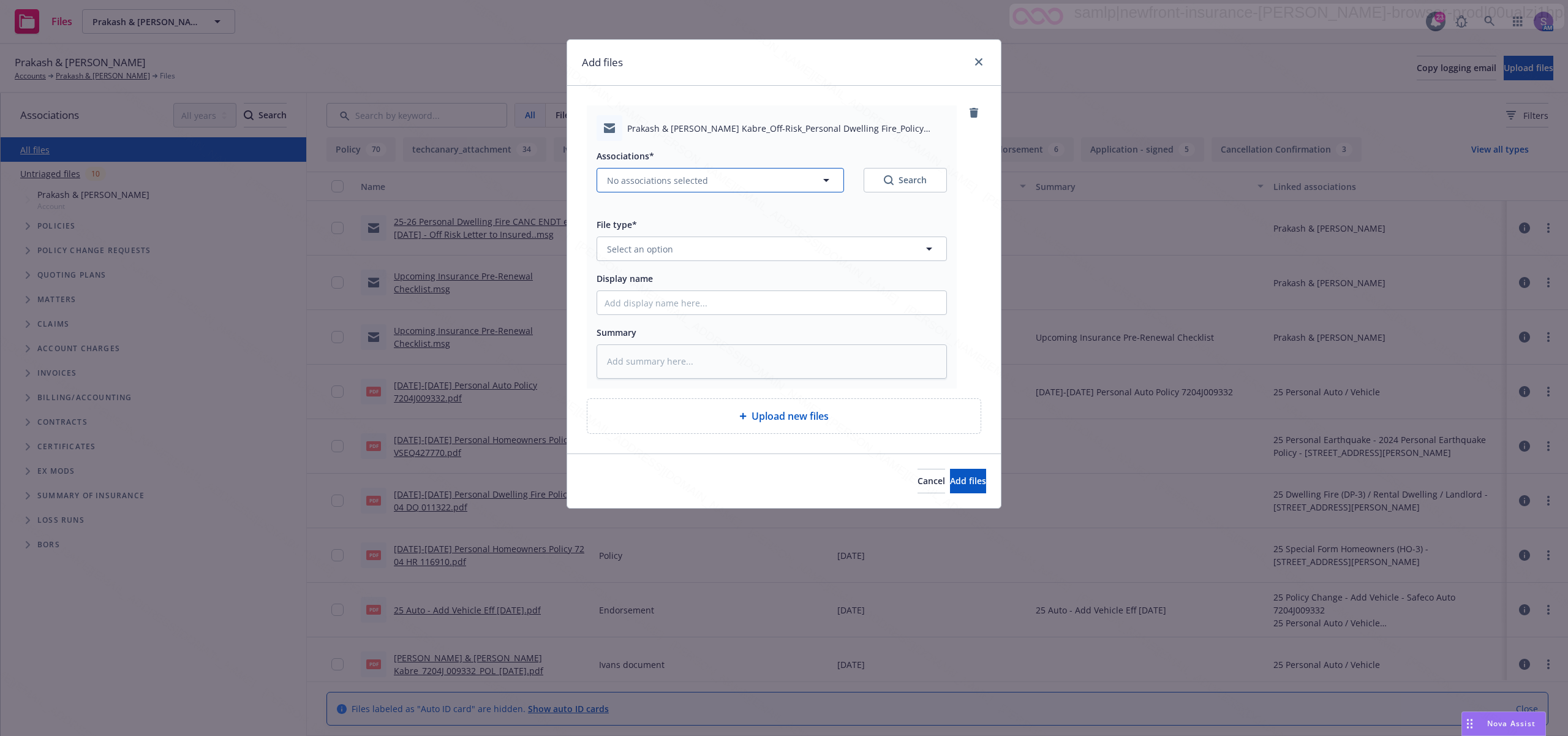
click at [625, 179] on span "No associations selected" at bounding box center [657, 180] width 101 height 13
type textarea "x"
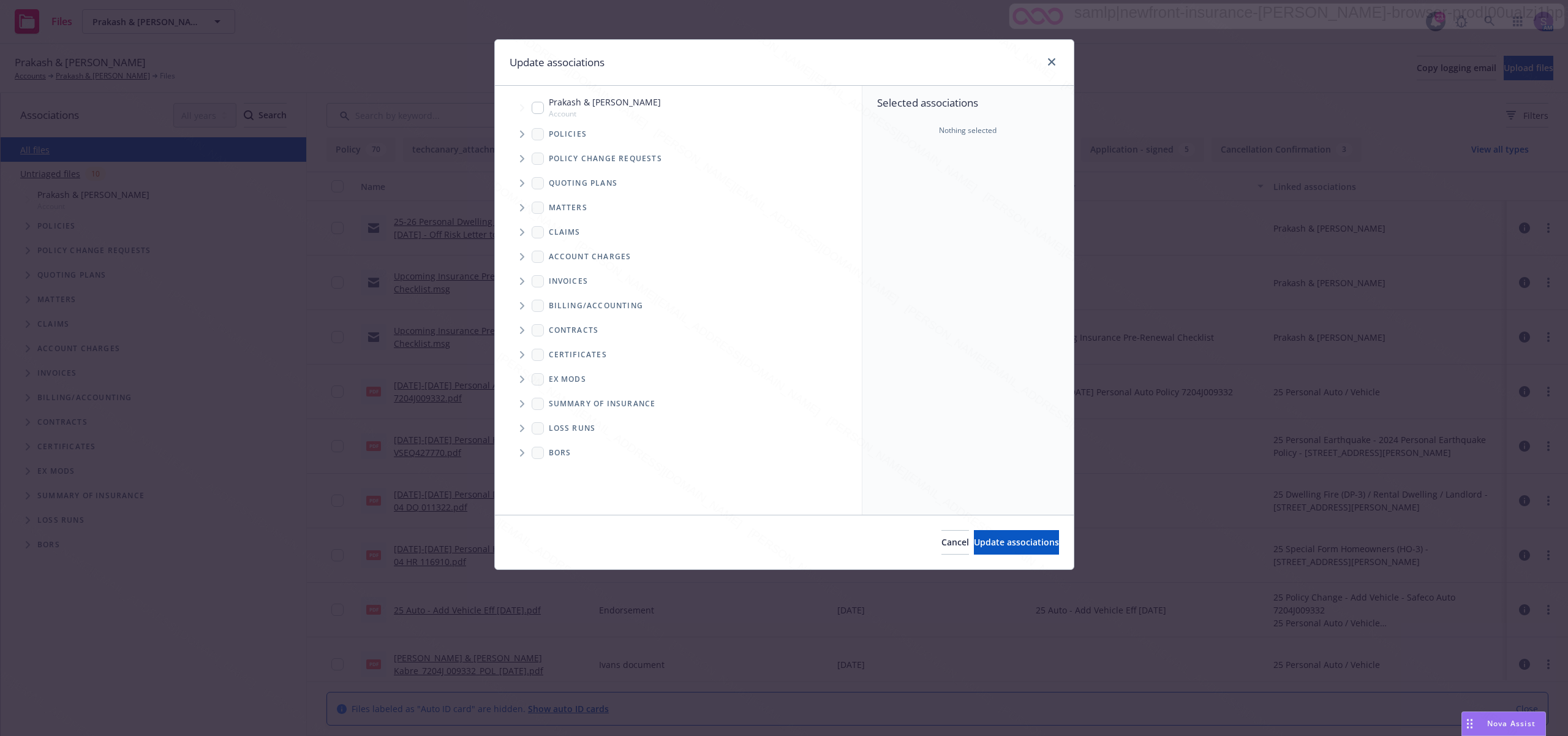
click at [535, 104] on input "Tree Example" at bounding box center [538, 107] width 12 height 12
checkbox input "true"
click at [1001, 542] on span "Update associations" at bounding box center [1016, 542] width 85 height 12
type textarea "x"
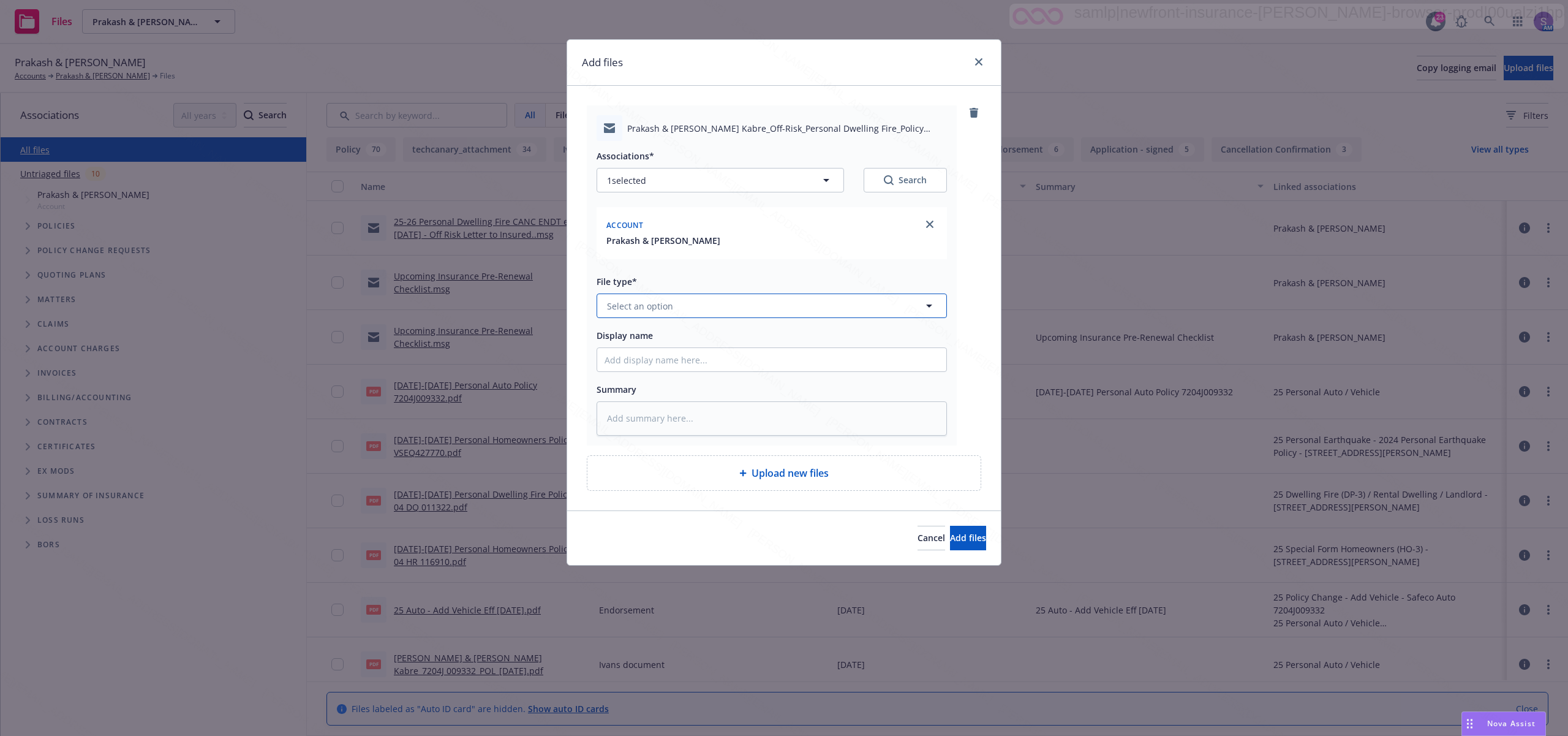
click at [625, 303] on span "Select an option" at bounding box center [639, 305] width 66 height 13
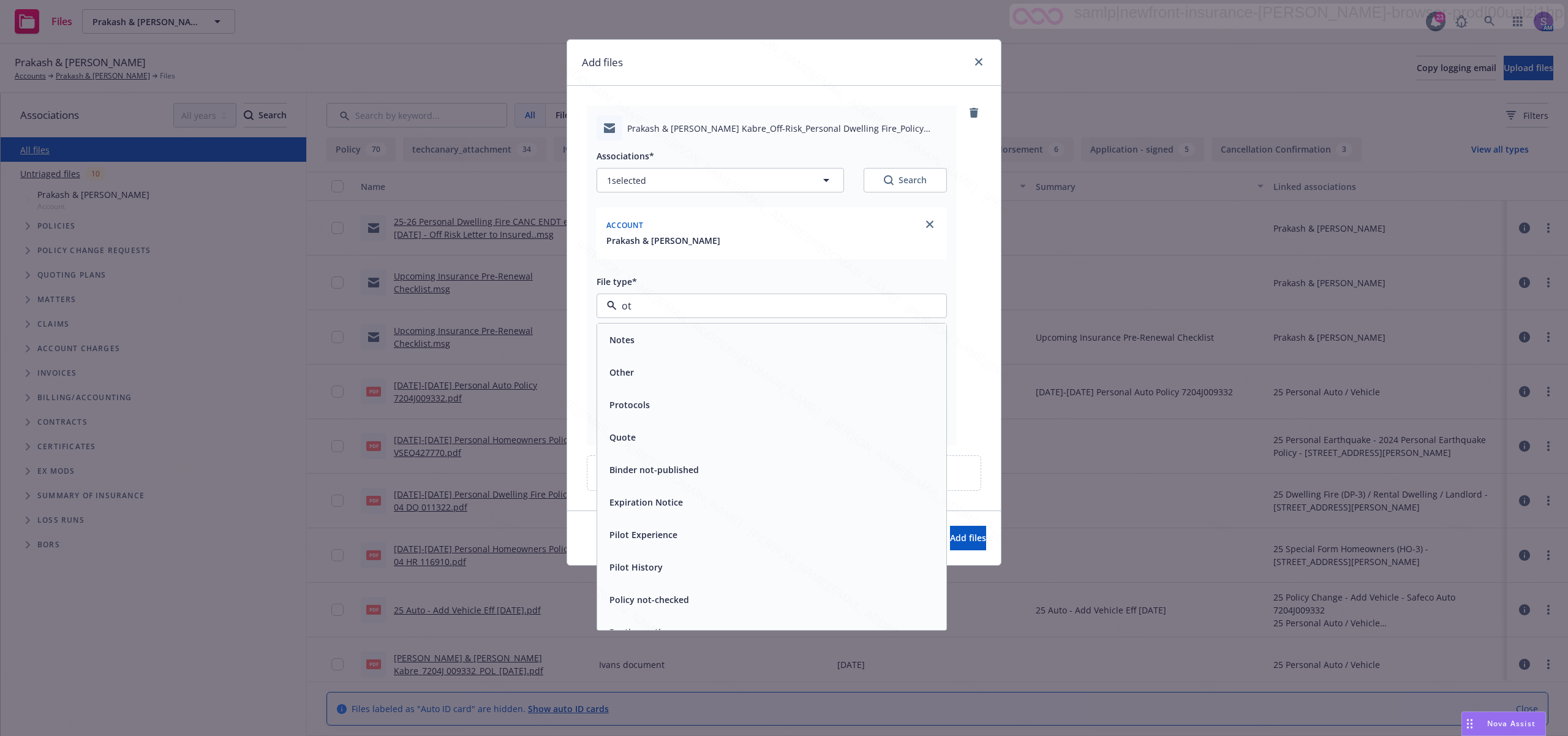
type input "o"
type input "e"
type input "off"
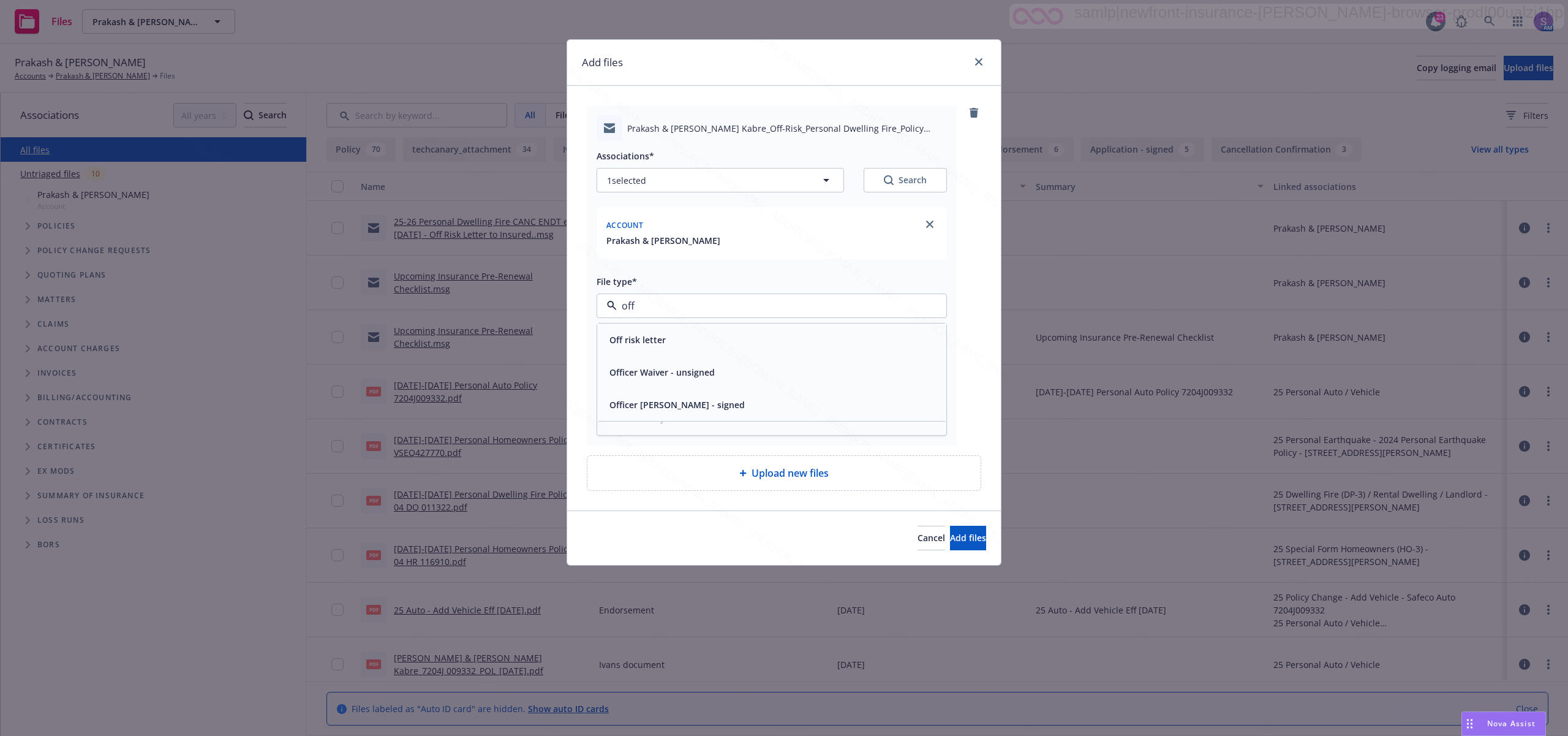
click at [638, 334] on span "Off risk letter" at bounding box center [637, 339] width 56 height 13
type textarea "x"
click at [1339, 359] on div "Add files Prakash & [PERSON_NAME] Kabre_Off-Risk_Personal Dwelling Fire_Policy …" at bounding box center [784, 368] width 1568 height 736
click at [652, 364] on input "Display name" at bounding box center [771, 360] width 349 height 24
paste input "25-26 Personal Dwelling Fire CANC ENDT eff. [DATE] - Off Risk Letter to Insured."
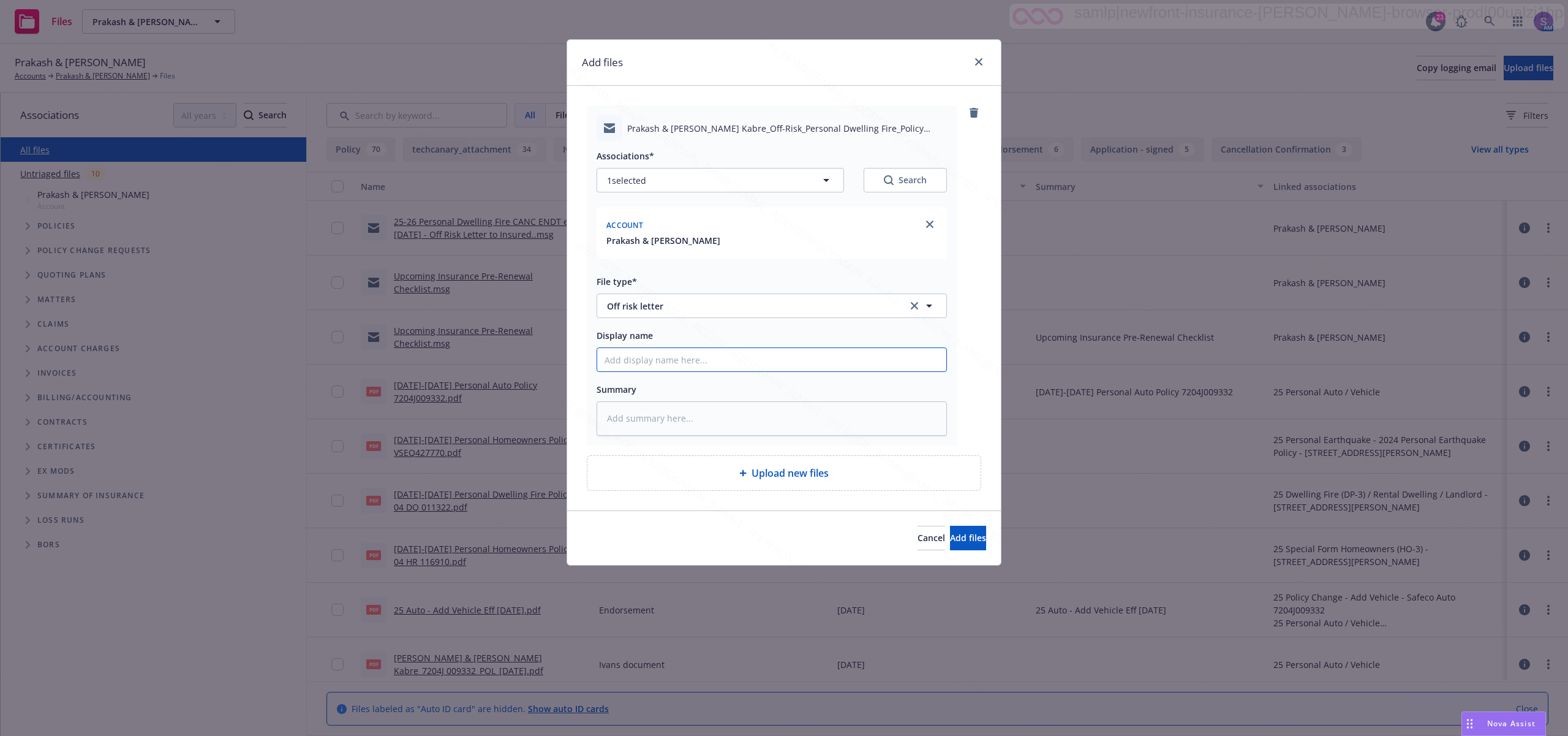
type input "25-26 Personal Dwelling Fire CANC ENDT eff. [DATE] - Off Risk Letter to Insured."
type textarea "x"
type input "25-26 Personal Dwelling Fire CANC ENDT eff. [DATE] - Off Risk Letter to Insured."
click at [949, 537] on span "Add files" at bounding box center [967, 538] width 36 height 12
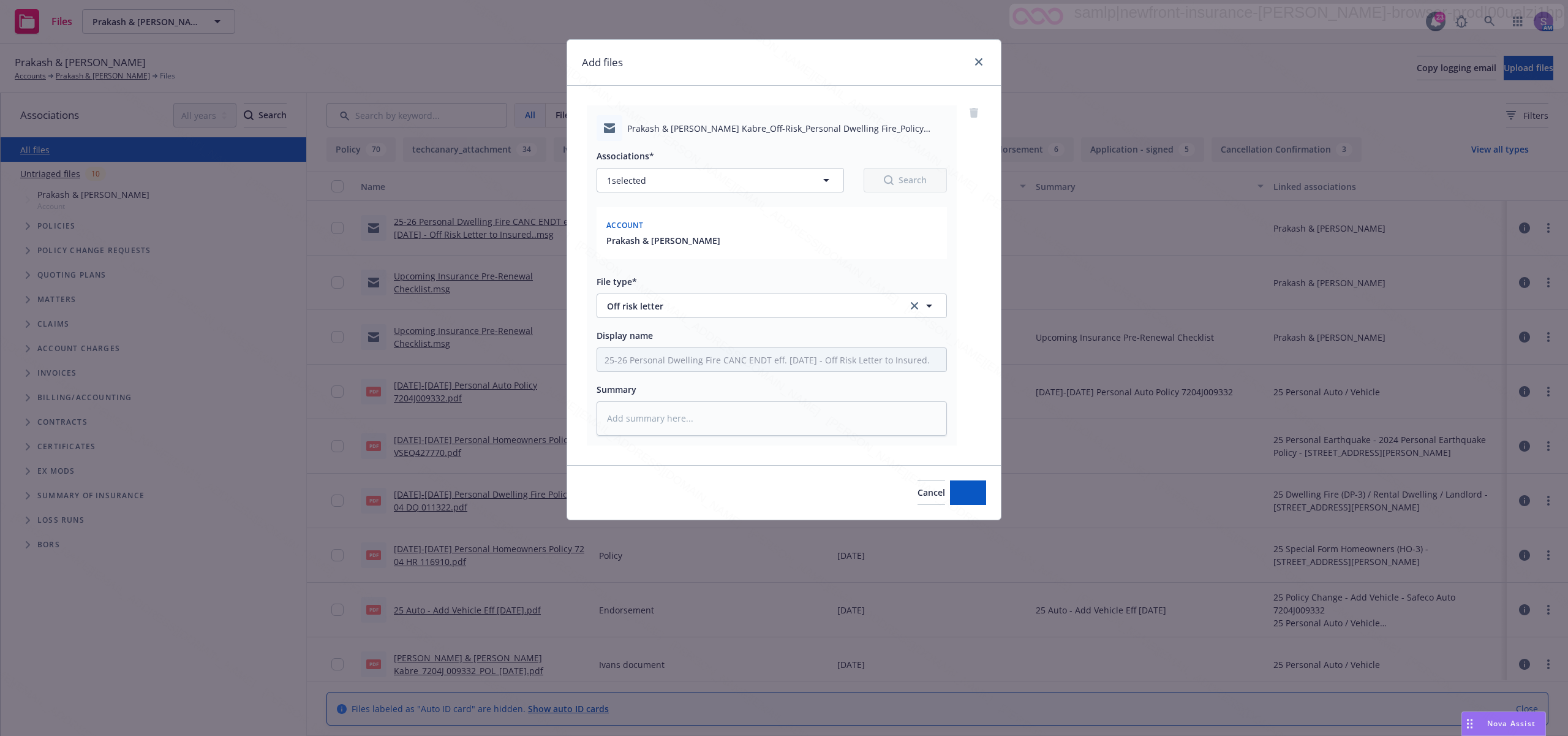
type textarea "x"
